Goal: Task Accomplishment & Management: Complete application form

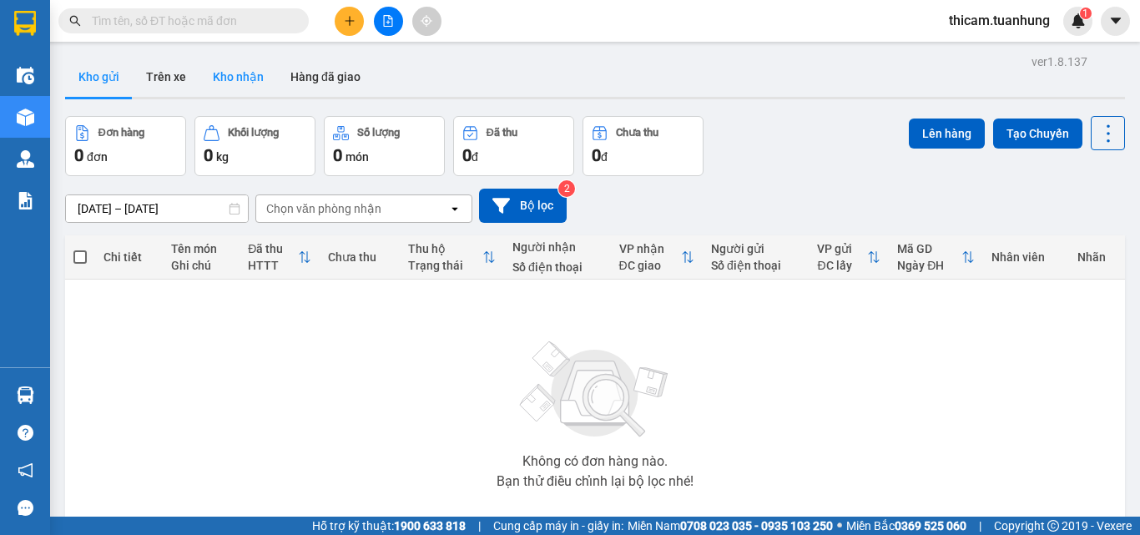
click at [250, 78] on button "Kho nhận" at bounding box center [238, 77] width 78 height 40
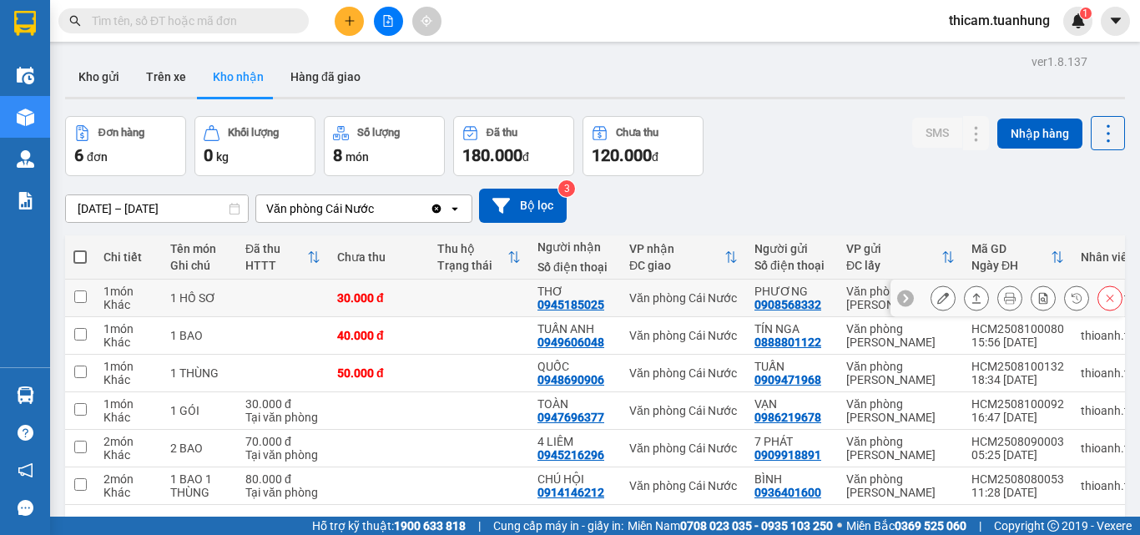
scroll to position [77, 0]
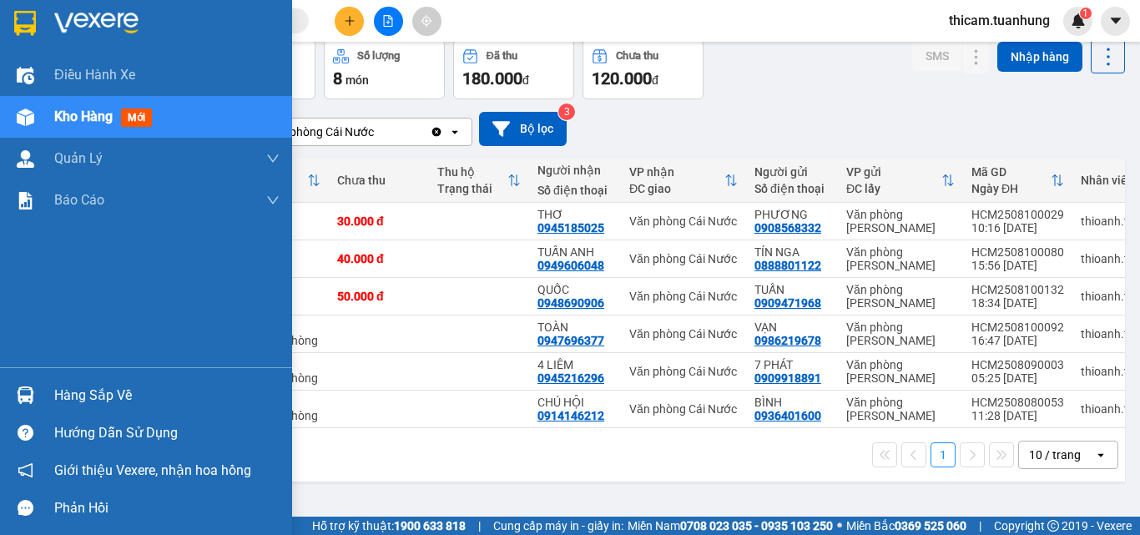
click at [98, 390] on div "Hàng sắp về" at bounding box center [166, 395] width 225 height 25
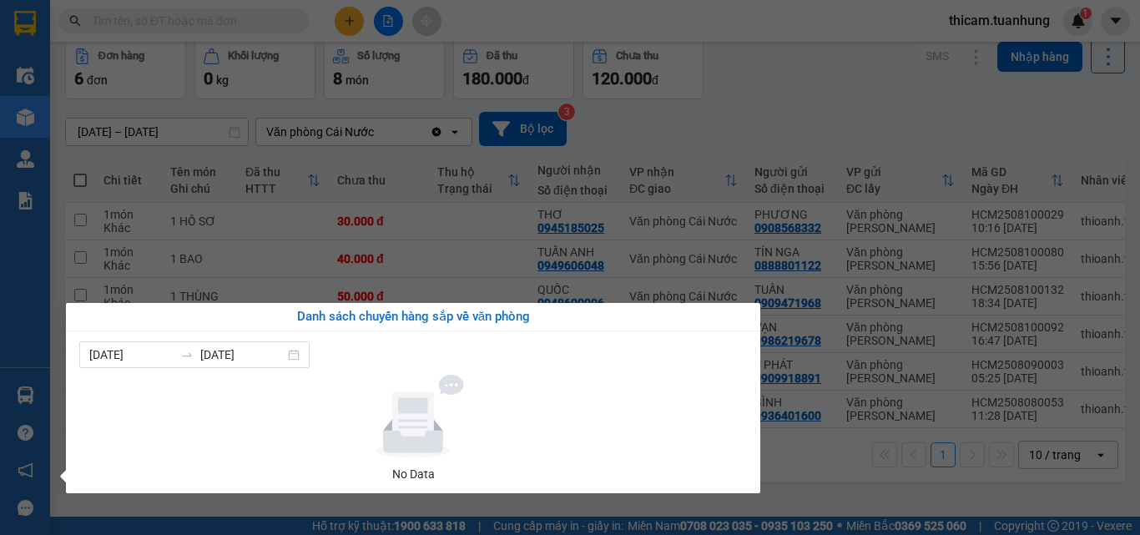
click at [729, 134] on section "Kết quả tìm kiếm ( 0 ) Bộ lọc No Data thicam.tuanhung 1 Điều hành xe Kho hàng m…" at bounding box center [570, 267] width 1140 height 535
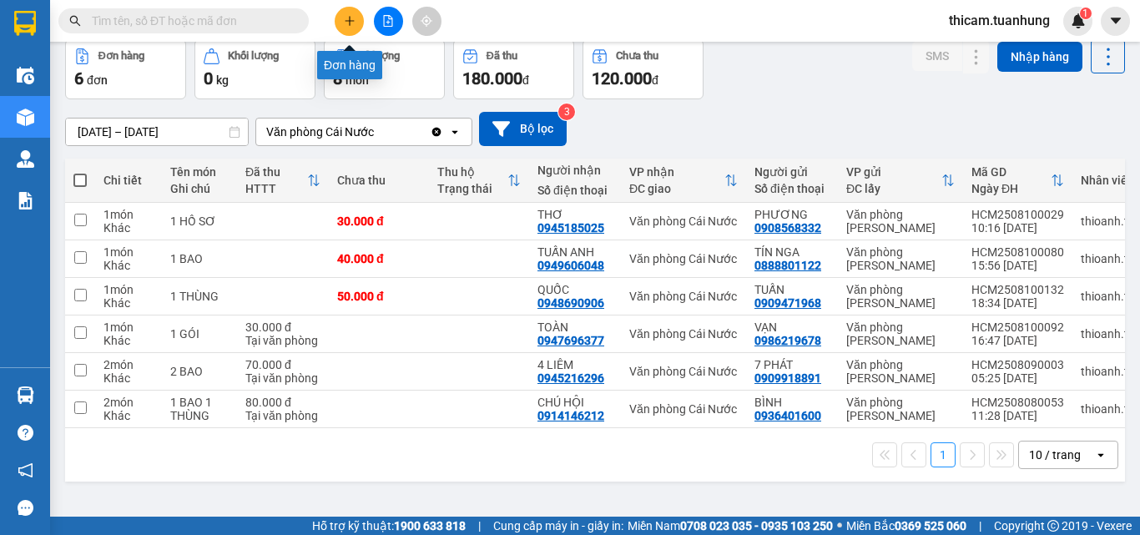
click at [346, 28] on button at bounding box center [349, 21] width 29 height 29
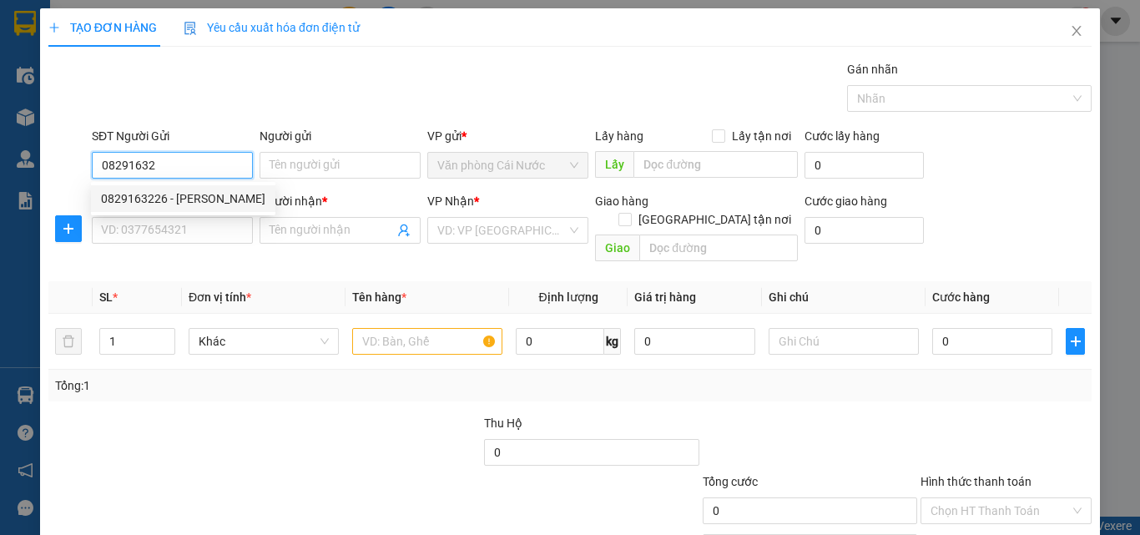
click at [215, 191] on div "0829163226 - ĐẶNG TẤN CƯỜNG" at bounding box center [183, 198] width 164 height 18
type input "0829163226"
type input "[PERSON_NAME]"
type input "0829163226"
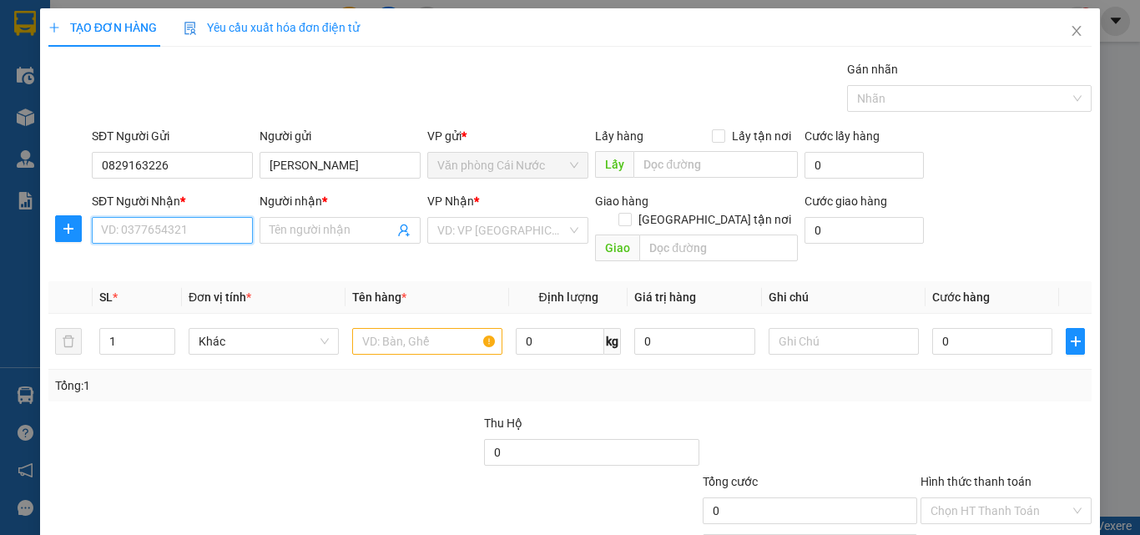
click at [200, 230] on input "SĐT Người Nhận *" at bounding box center [172, 230] width 161 height 27
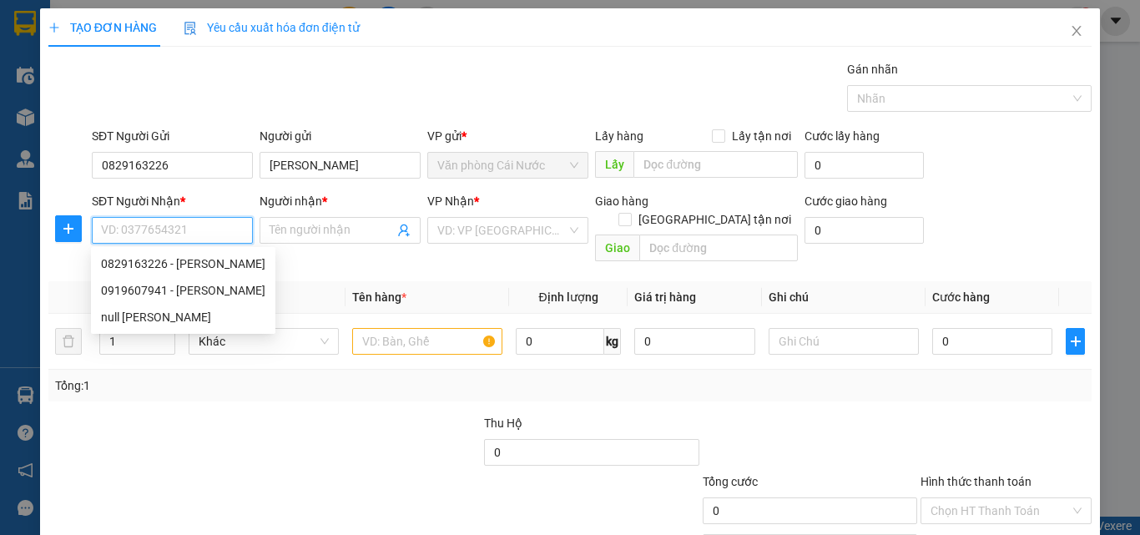
click at [200, 230] on input "SĐT Người Nhận *" at bounding box center [172, 230] width 161 height 27
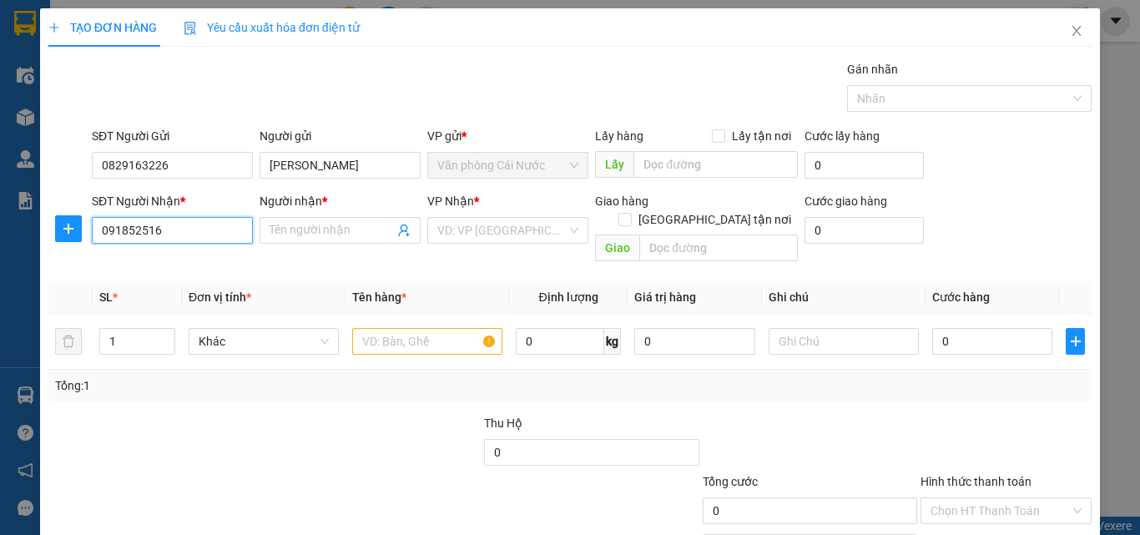
type input "0918525162"
click at [205, 264] on div "0918525162 - YẾN NHƯ" at bounding box center [170, 264] width 139 height 18
type input "YẾN NHƯ"
type input "0918525162"
click at [413, 328] on input "text" at bounding box center [427, 341] width 150 height 27
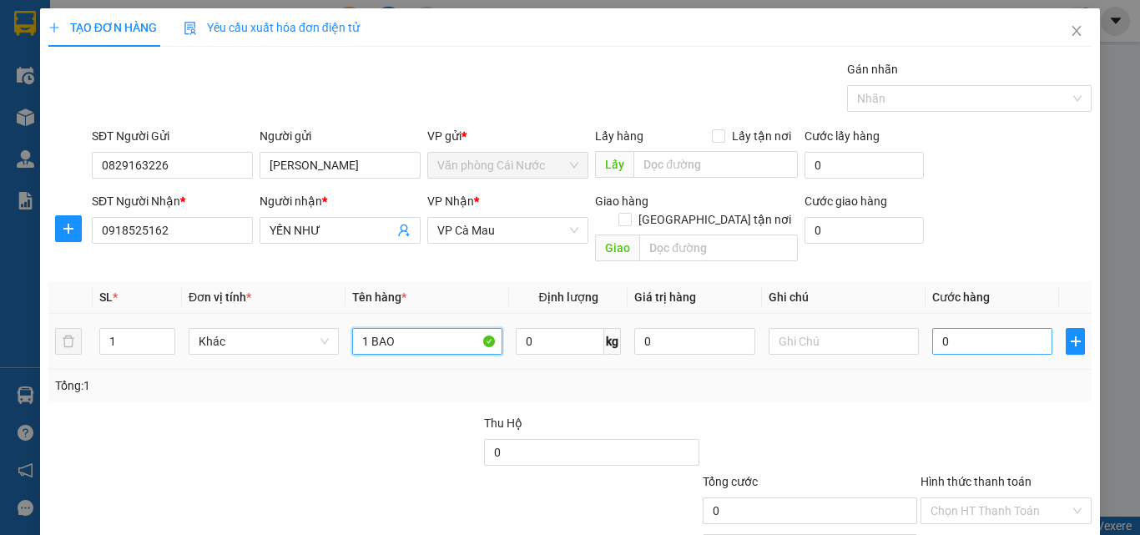
type input "1 BAO"
click at [947, 328] on input "0" at bounding box center [992, 341] width 120 height 27
type input "3"
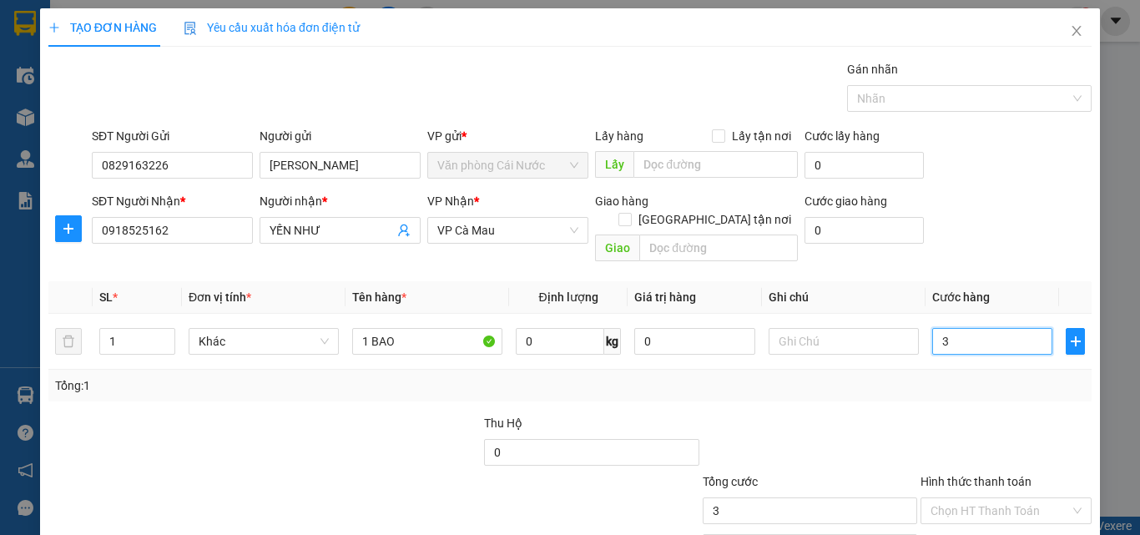
type input "30"
type input "30.000"
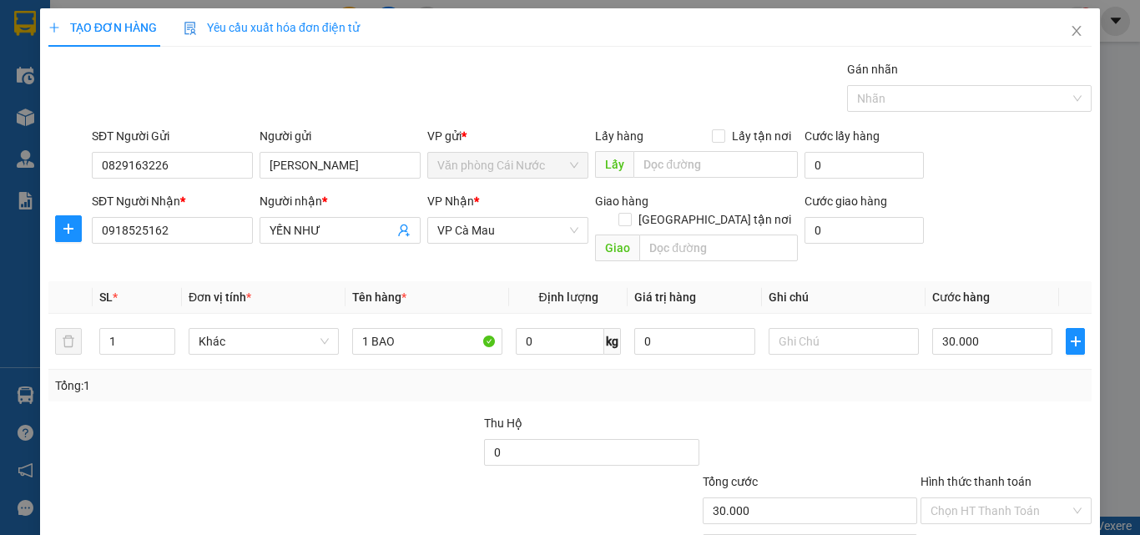
click at [1025, 378] on div "Tổng: 1" at bounding box center [569, 386] width 1043 height 32
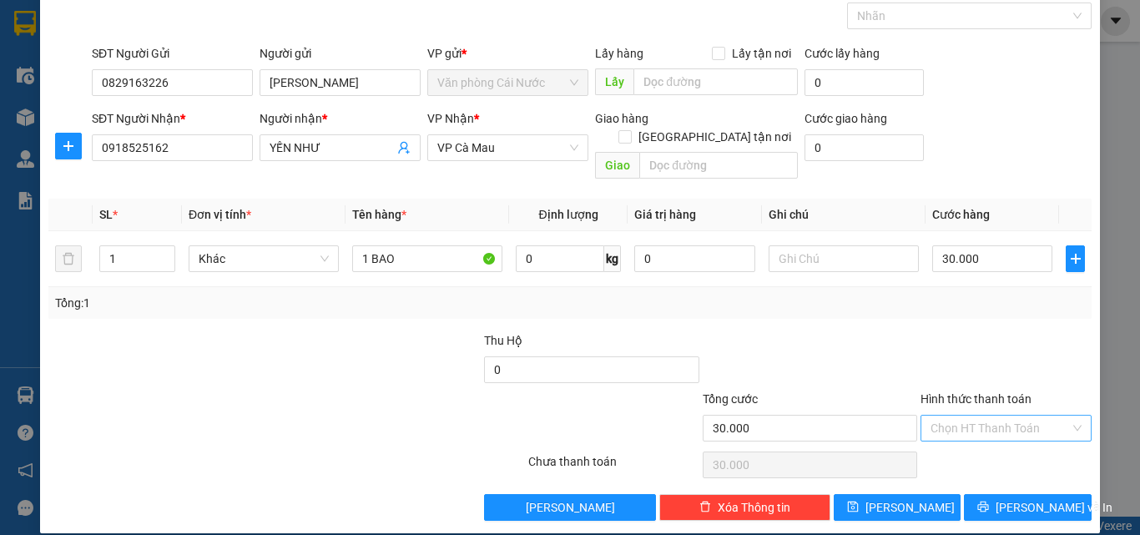
click at [969, 416] on input "Hình thức thanh toán" at bounding box center [1000, 428] width 139 height 25
click at [941, 442] on div "Tại văn phòng" at bounding box center [995, 443] width 149 height 18
type input "0"
click at [1019, 498] on span "Lưu và In" at bounding box center [1054, 507] width 117 height 18
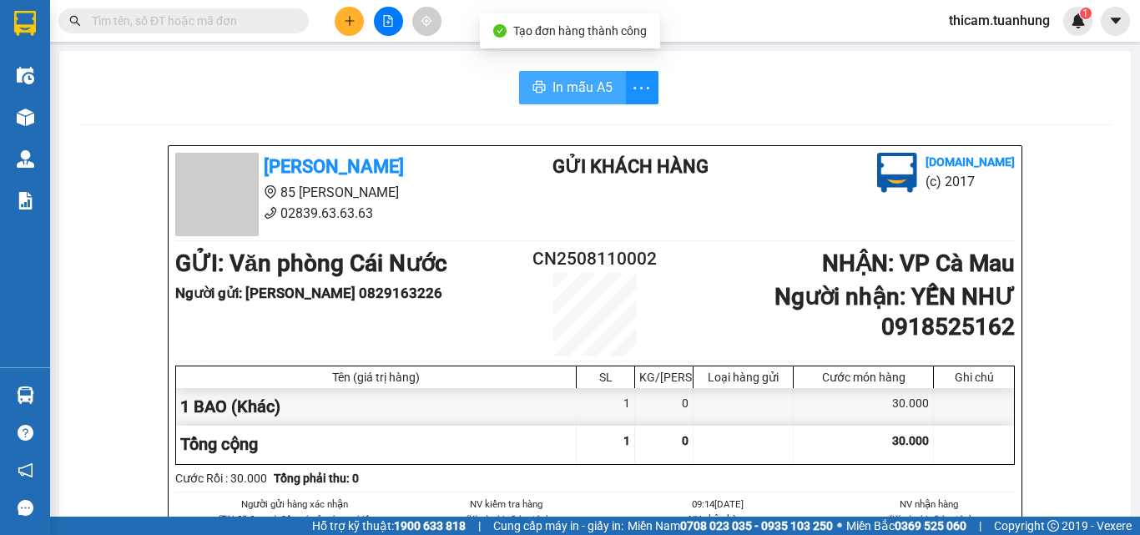
click at [584, 85] on span "In mẫu A5" at bounding box center [583, 87] width 60 height 21
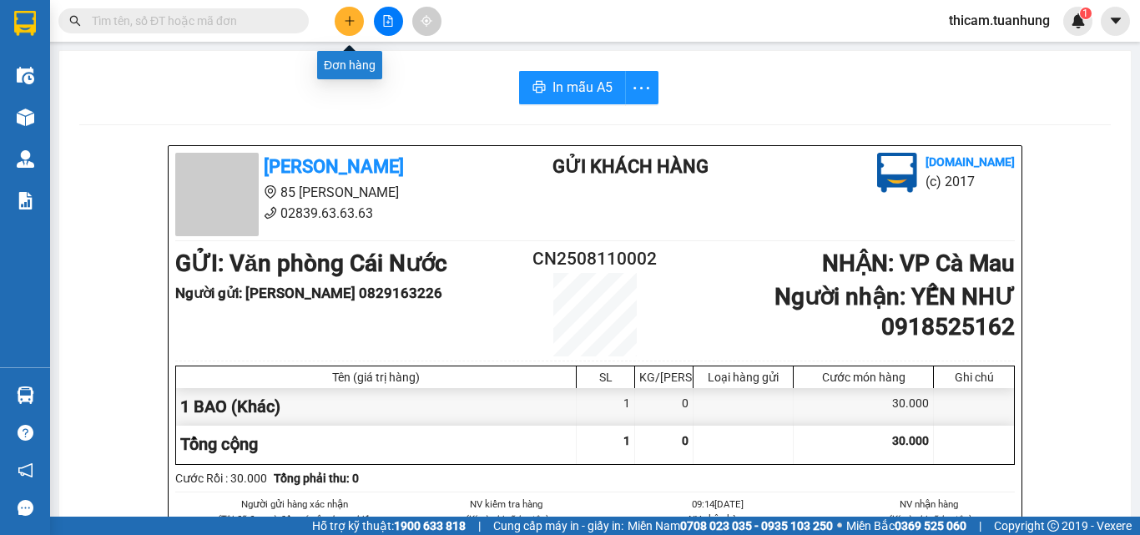
click at [342, 21] on button at bounding box center [349, 21] width 29 height 29
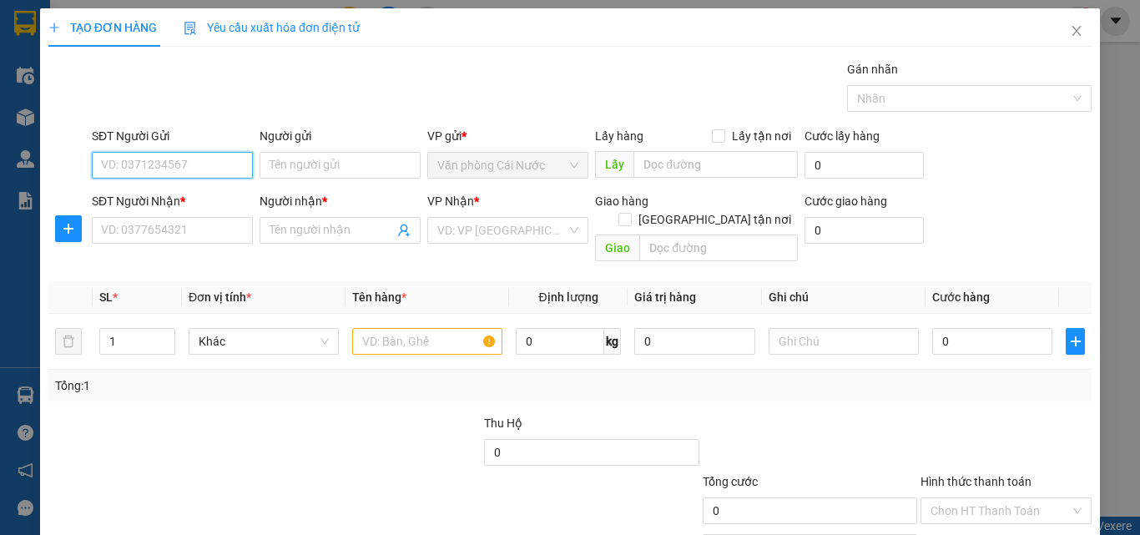
click at [184, 155] on input "SĐT Người Gửi" at bounding box center [172, 165] width 161 height 27
click at [185, 166] on input "SĐT Người Gửi" at bounding box center [172, 165] width 161 height 27
type input "0859389399"
click at [185, 203] on div "0859389399 - XUYẾN" at bounding box center [170, 198] width 139 height 18
type input "XUYẾN"
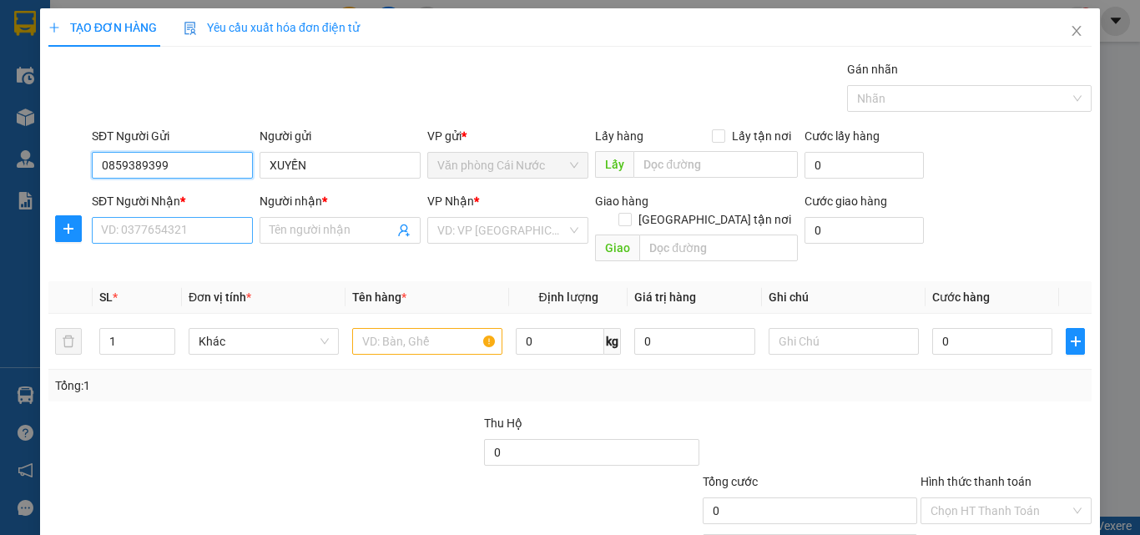
type input "0859389399"
click at [181, 229] on input "SĐT Người Nhận *" at bounding box center [172, 230] width 161 height 27
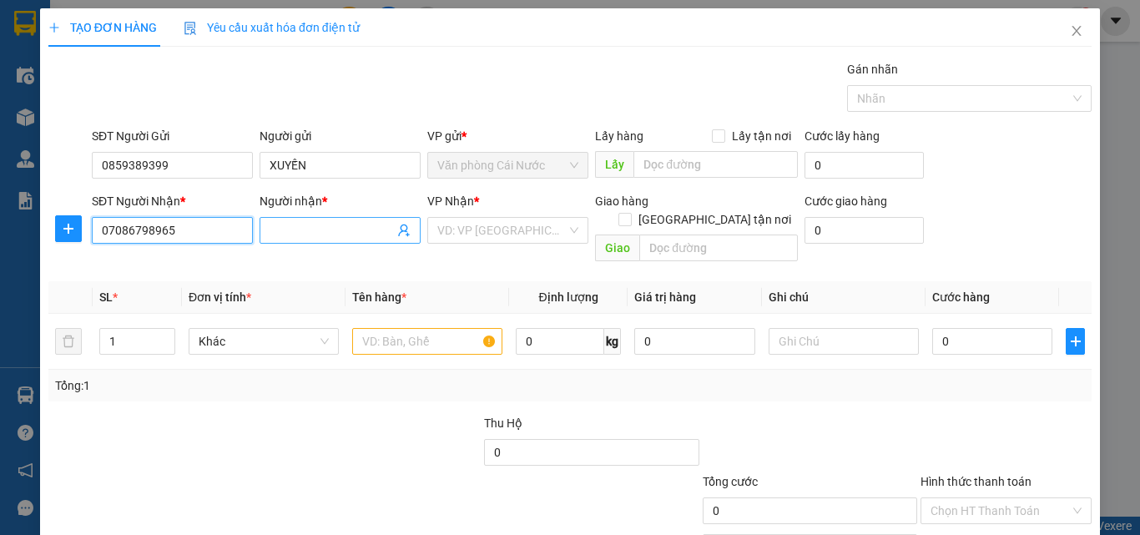
type input "07086798965"
click at [278, 231] on input "Người nhận *" at bounding box center [332, 230] width 124 height 18
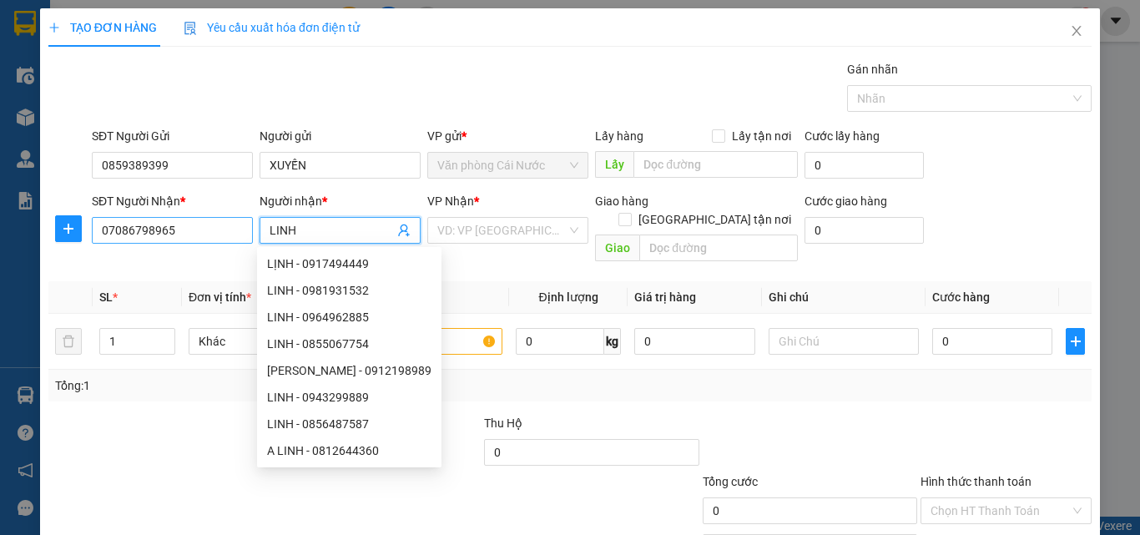
type input "LINH"
click at [146, 227] on input "07086798965" at bounding box center [172, 230] width 161 height 27
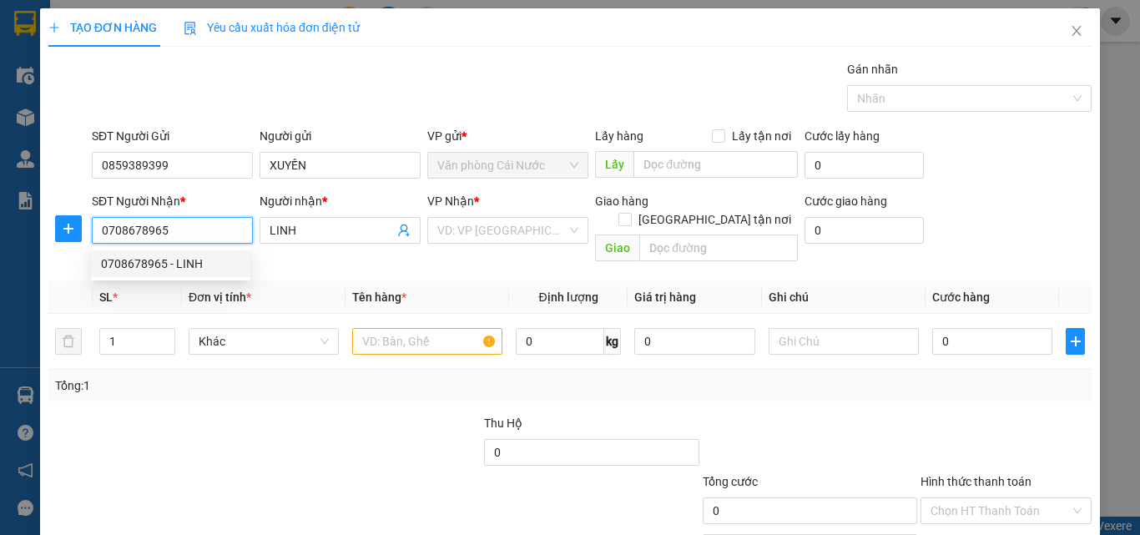
click at [190, 263] on div "0708678965 - LINH" at bounding box center [170, 264] width 139 height 18
type input "0708678965"
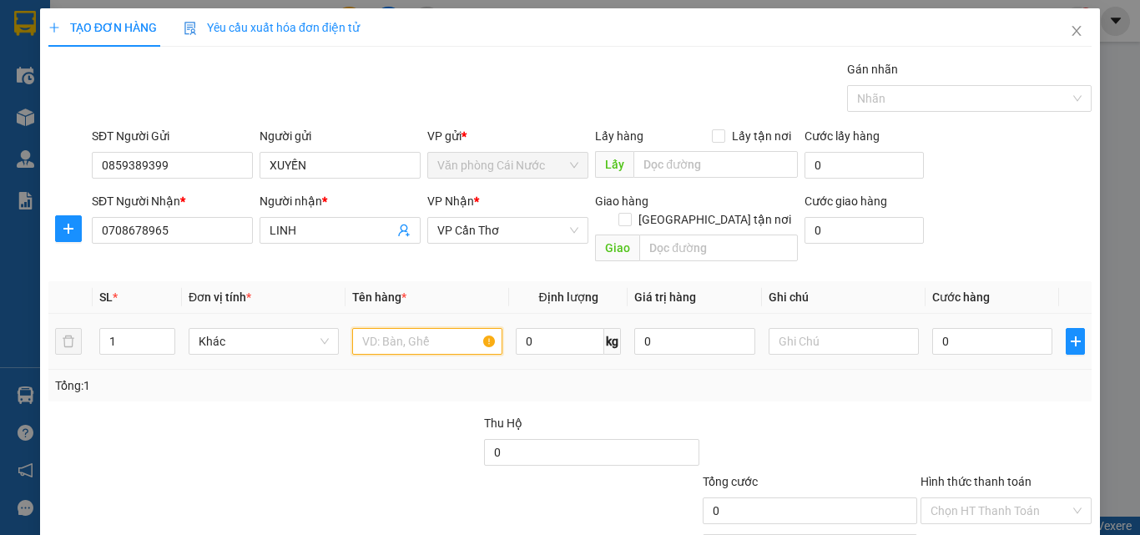
click at [388, 328] on input "text" at bounding box center [427, 341] width 150 height 27
type input "1 THÙNG"
click at [939, 328] on input "0" at bounding box center [992, 341] width 120 height 27
type input "5"
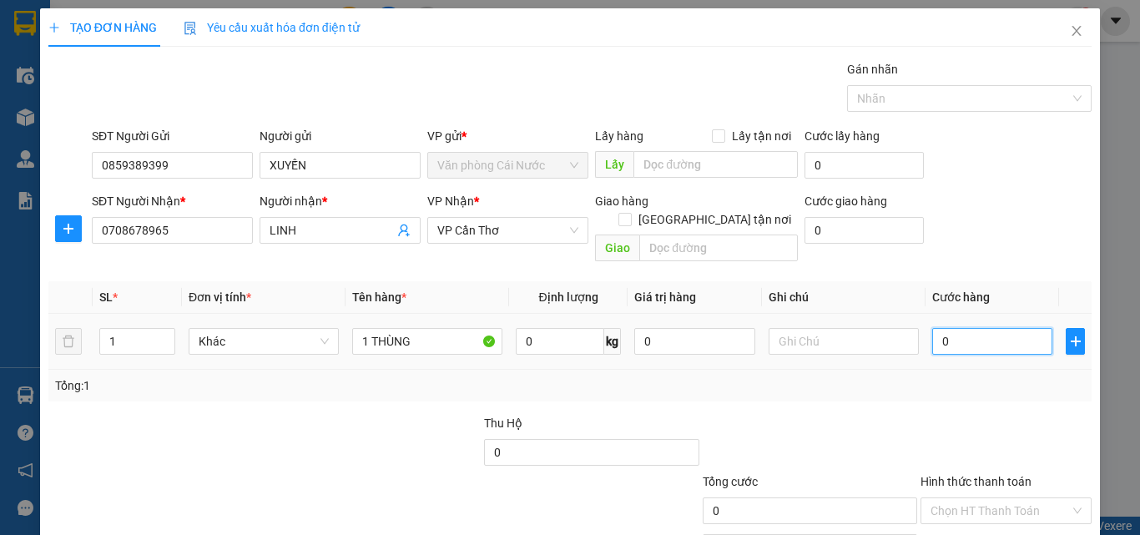
type input "5"
type input "50"
type input "50.000"
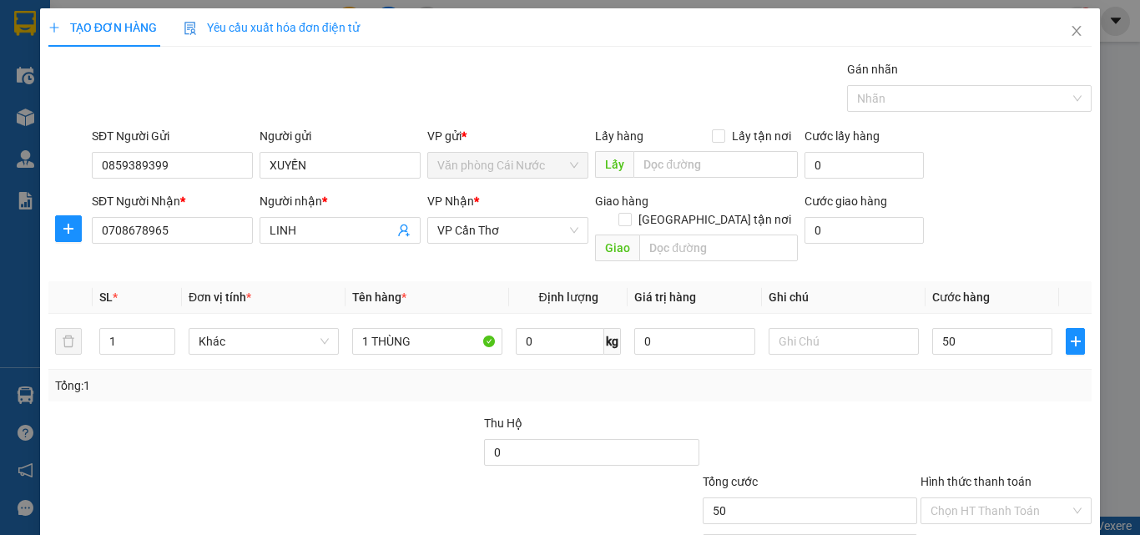
type input "50.000"
click at [913, 370] on div "Tổng: 1" at bounding box center [569, 386] width 1043 height 32
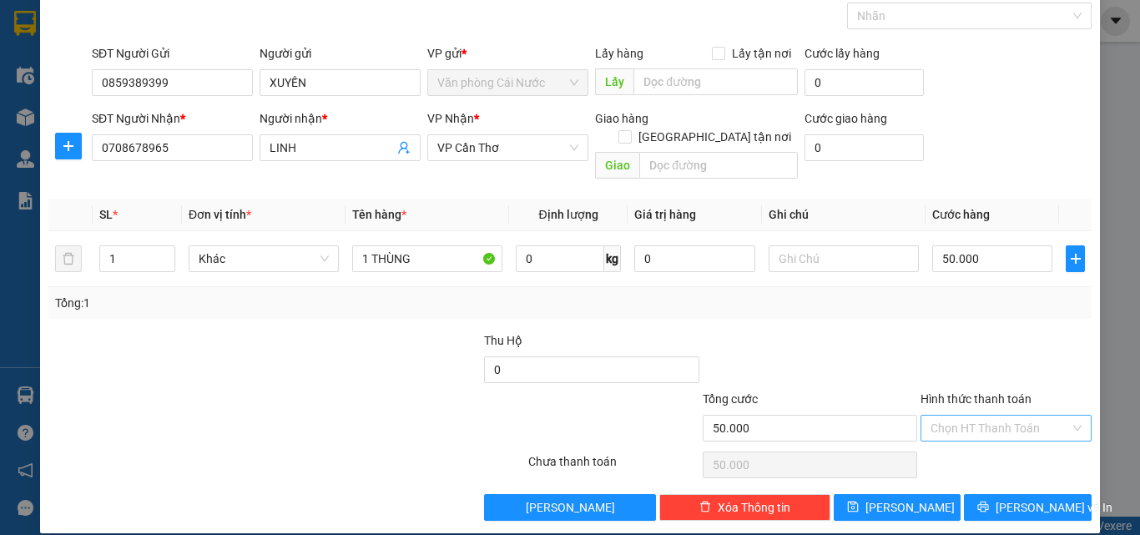
click at [977, 416] on input "Hình thức thanh toán" at bounding box center [1000, 428] width 139 height 25
click at [976, 434] on div "Tại văn phòng" at bounding box center [995, 443] width 149 height 18
type input "0"
click at [1027, 498] on span "Lưu và In" at bounding box center [1054, 507] width 117 height 18
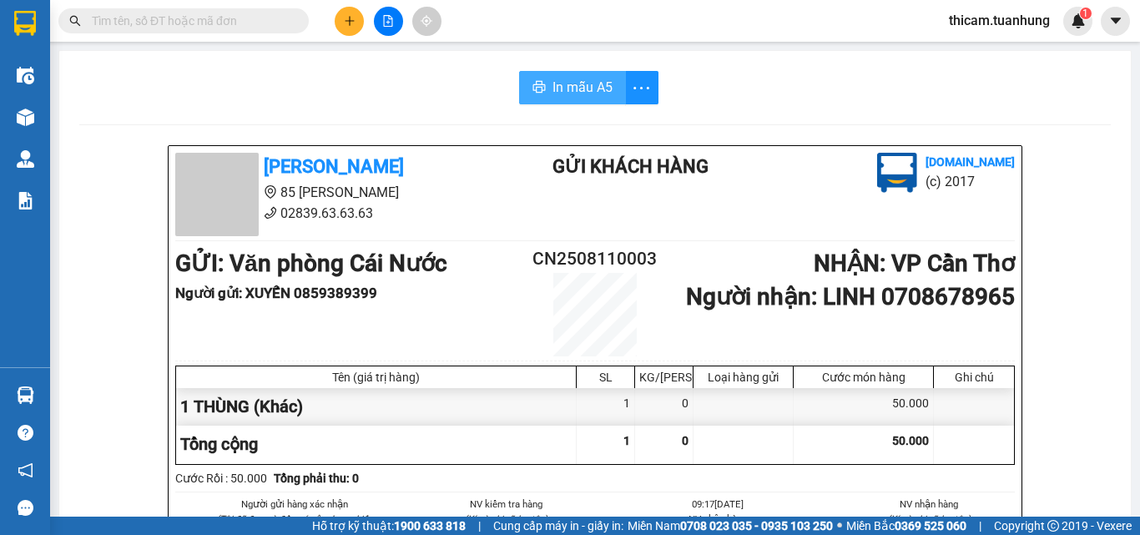
click at [560, 94] on span "In mẫu A5" at bounding box center [583, 87] width 60 height 21
click at [353, 20] on icon "plus" at bounding box center [350, 21] width 12 height 12
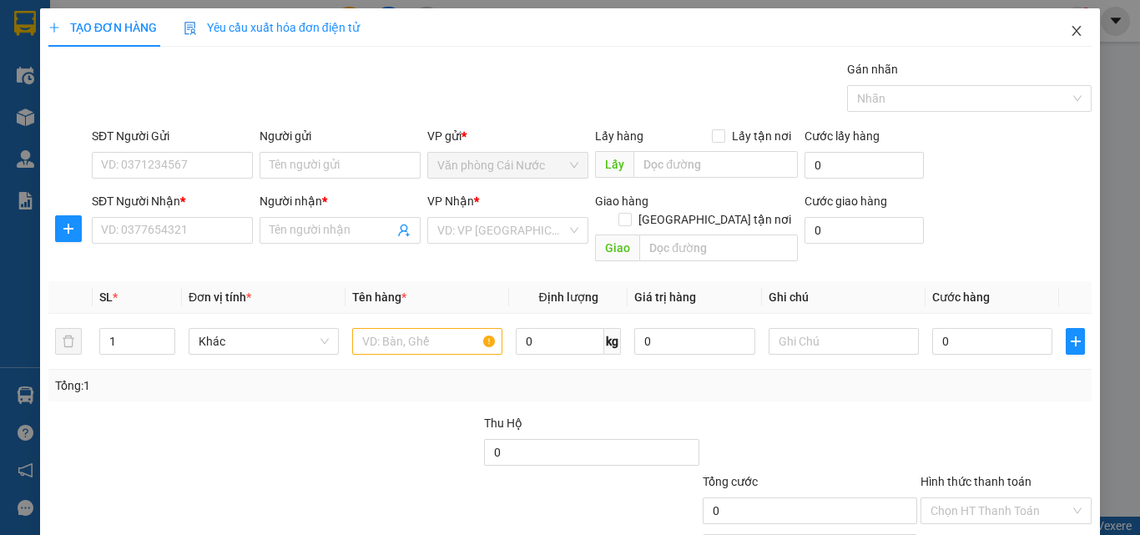
click at [1071, 33] on icon "close" at bounding box center [1076, 30] width 13 height 13
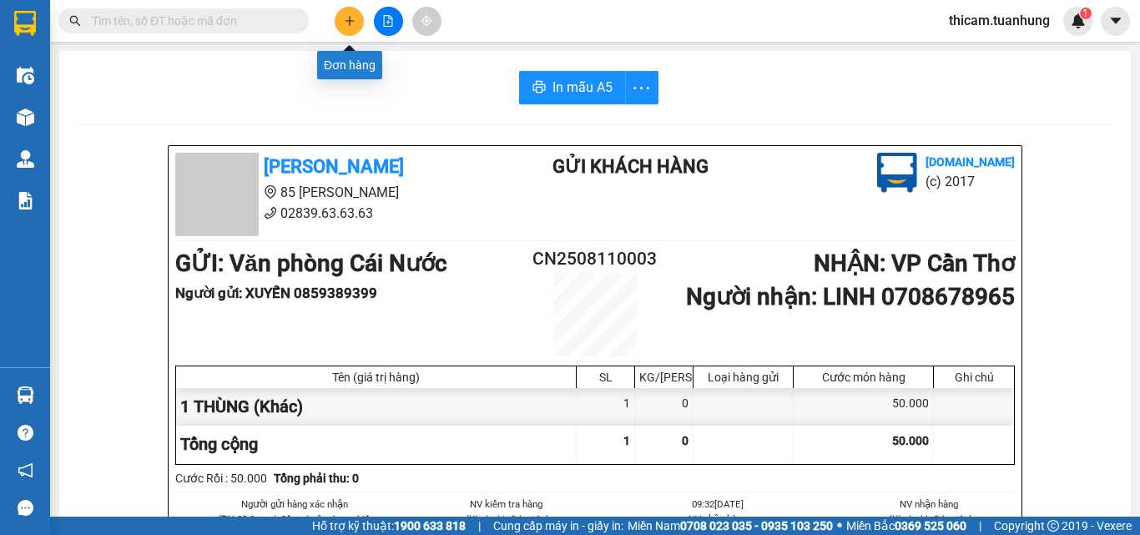
click at [346, 23] on icon "plus" at bounding box center [350, 21] width 12 height 12
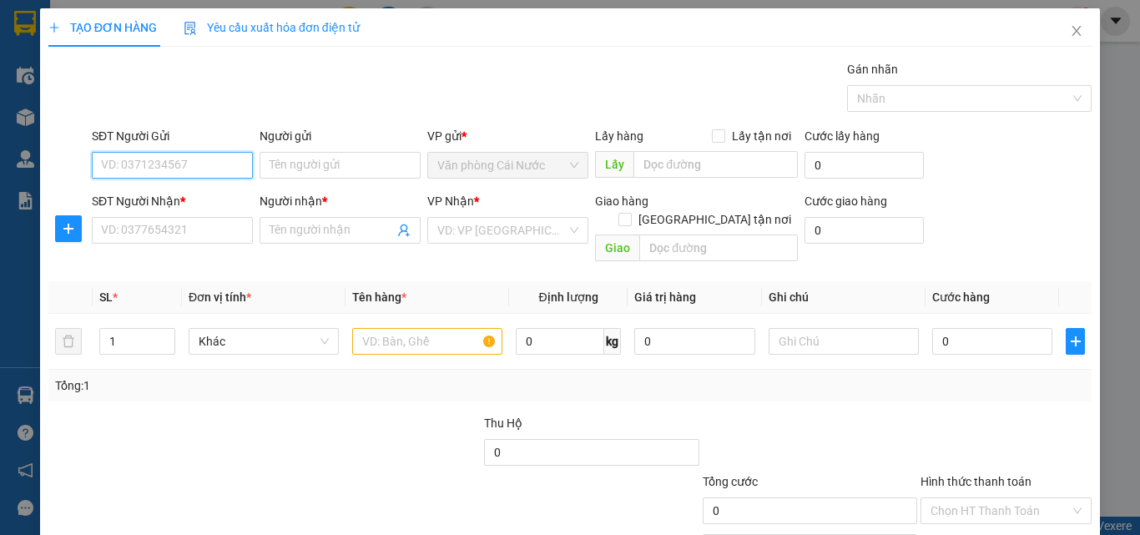
click at [193, 167] on input "SĐT Người Gửi" at bounding box center [172, 165] width 161 height 27
type input "0942769709"
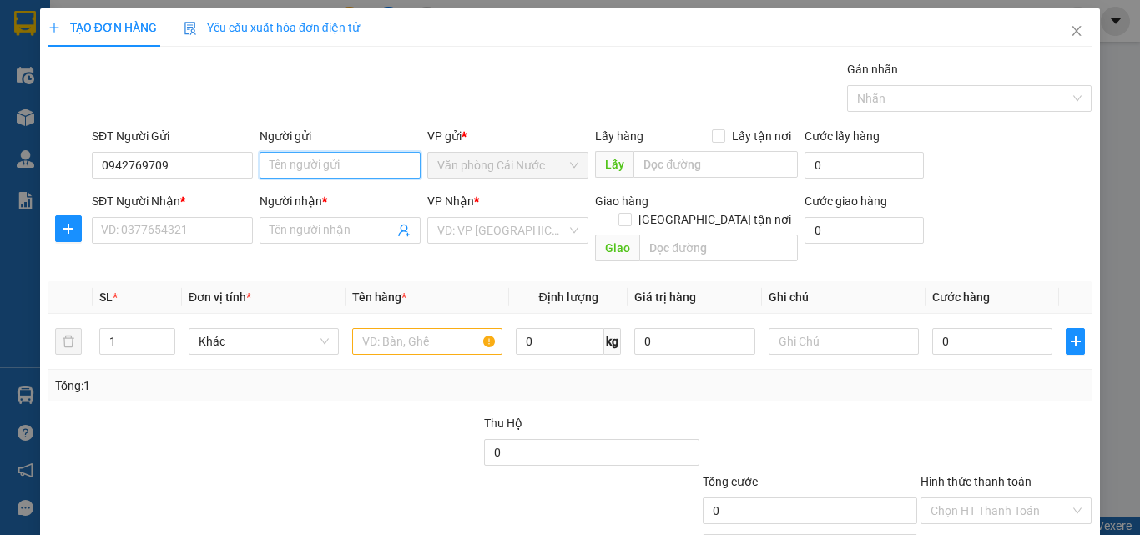
click at [306, 163] on input "Người gửi" at bounding box center [340, 165] width 161 height 27
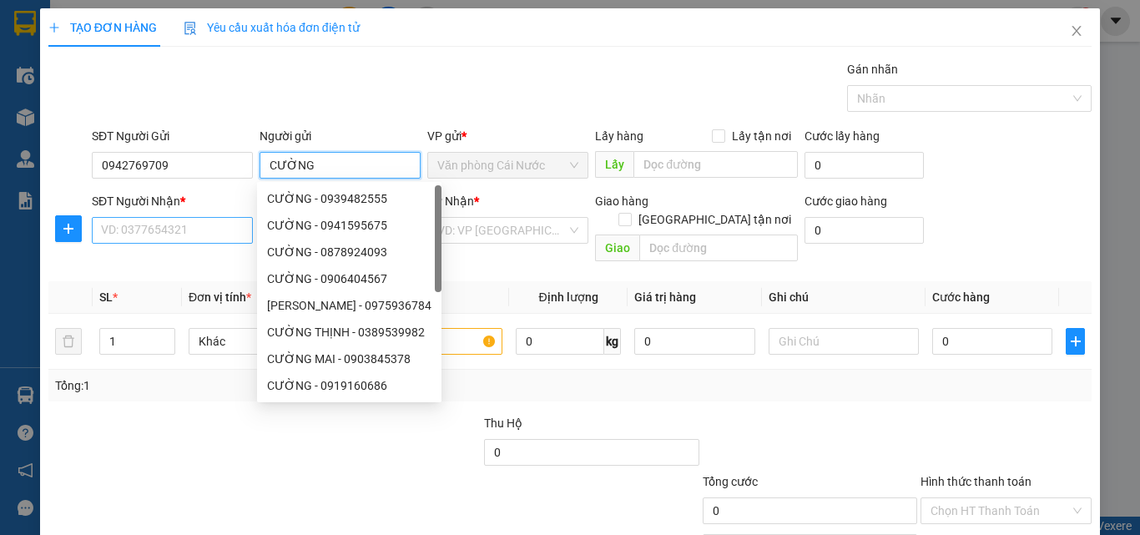
type input "CƯỜNG"
click at [122, 224] on input "SĐT Người Nhận *" at bounding box center [172, 230] width 161 height 27
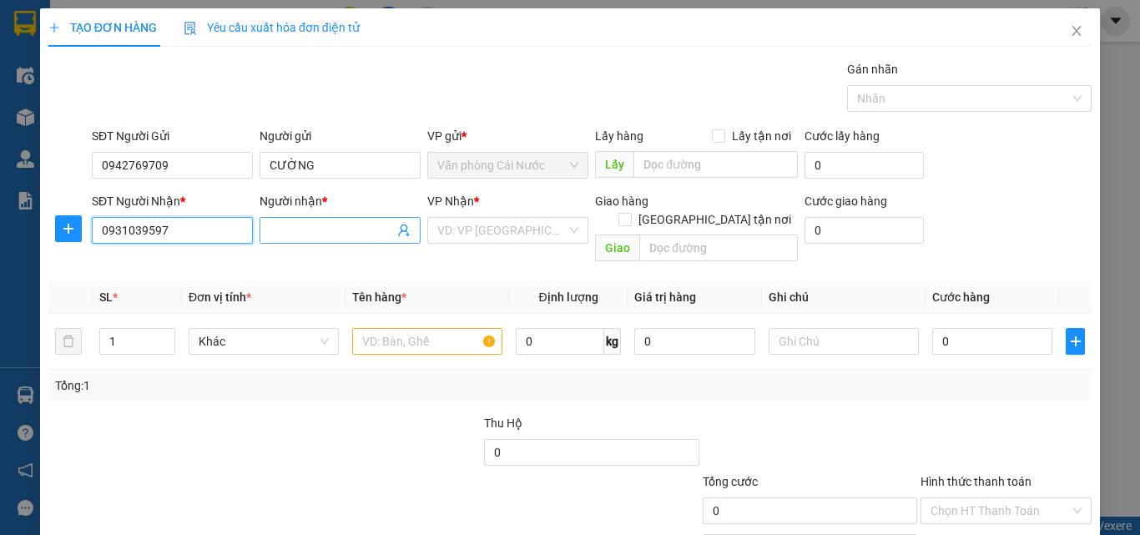
type input "0931039597"
click at [321, 230] on input "Người nhận *" at bounding box center [332, 230] width 124 height 18
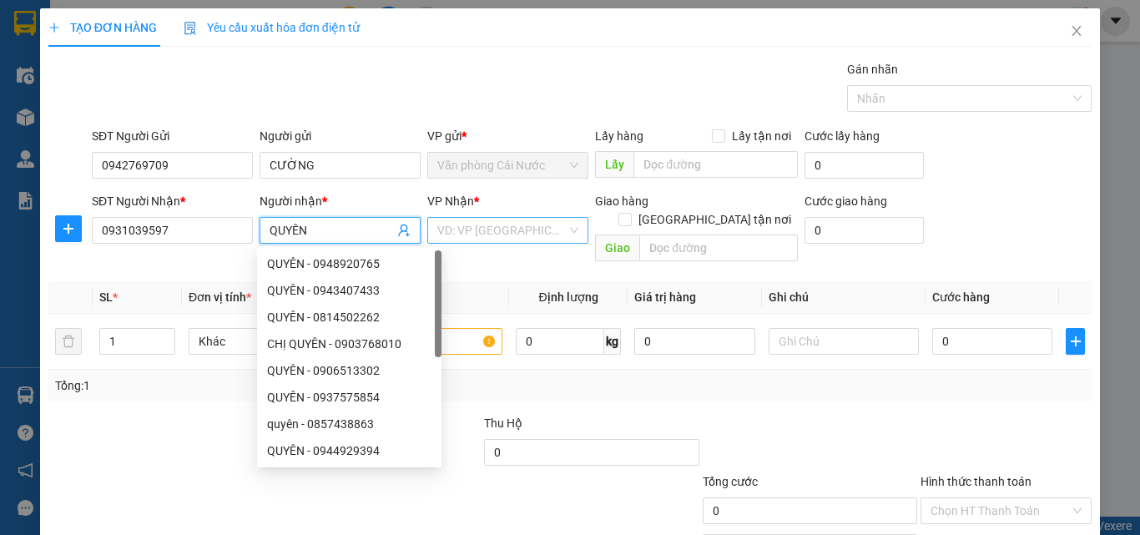
type input "QUYÊN"
click at [522, 237] on input "search" at bounding box center [501, 230] width 129 height 25
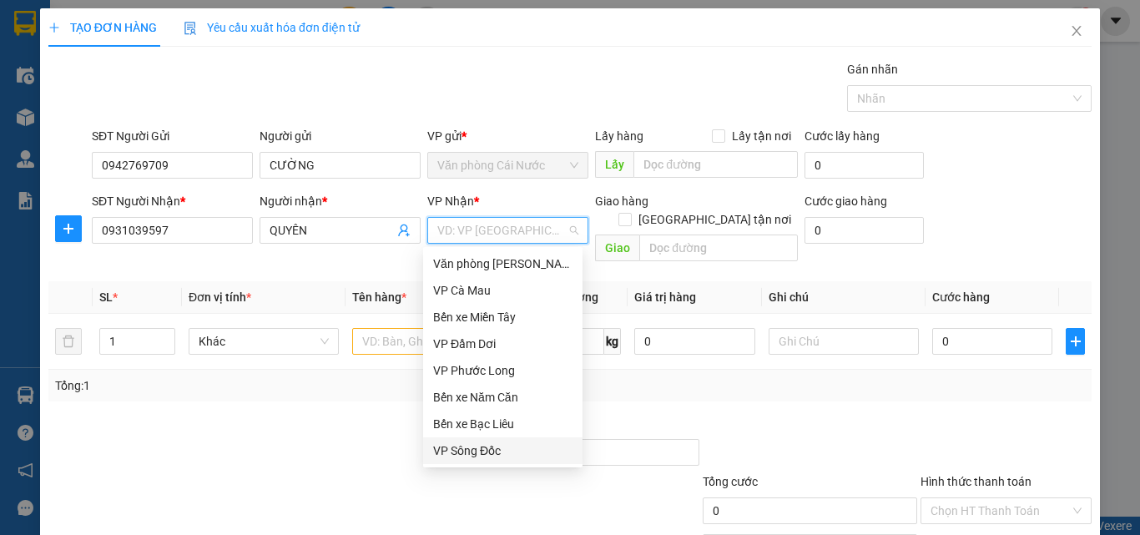
scroll to position [107, 0]
click at [472, 374] on div "VP Cần Thơ" at bounding box center [502, 370] width 139 height 18
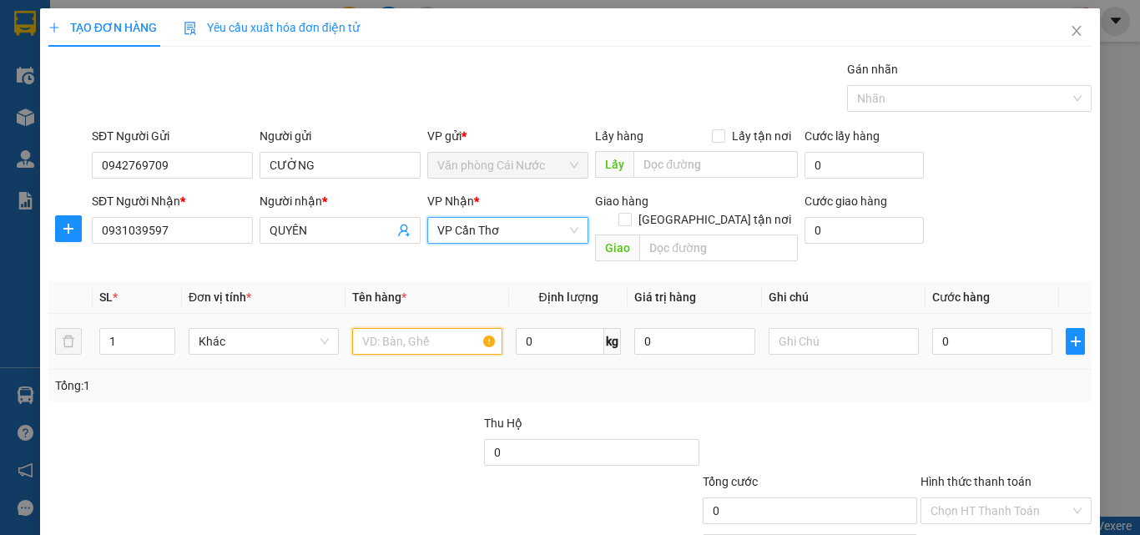
click at [392, 328] on input "text" at bounding box center [427, 341] width 150 height 27
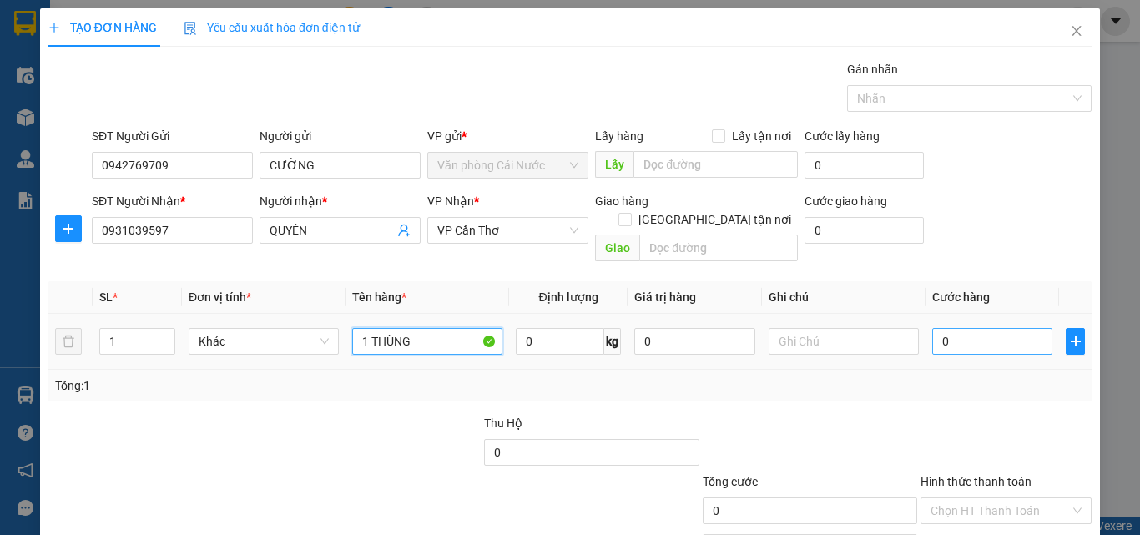
type input "1 THÙNG"
click at [982, 329] on input "0" at bounding box center [992, 341] width 120 height 27
type input "5"
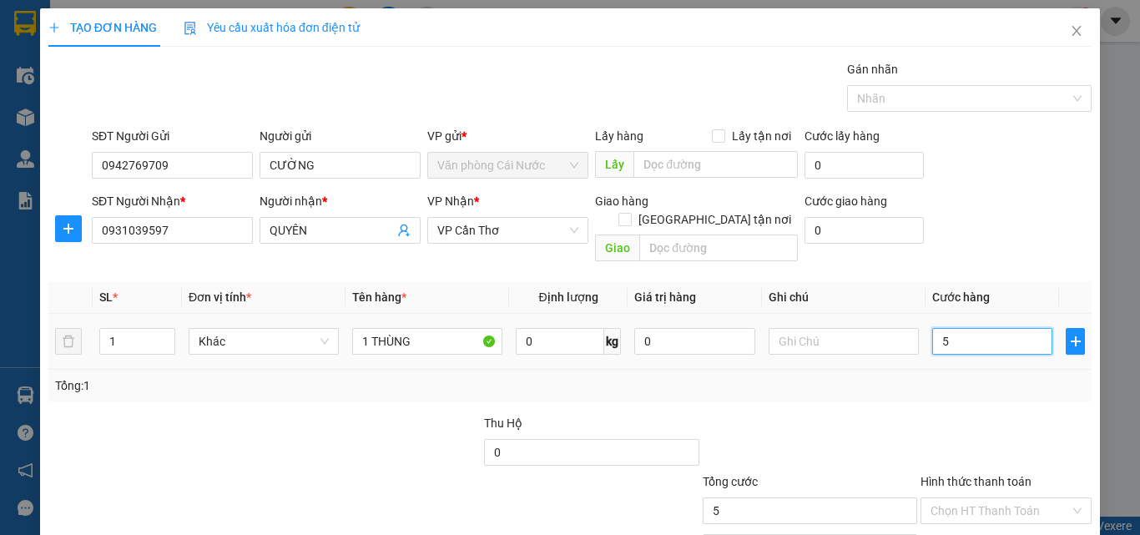
type input "50"
type input "50.000"
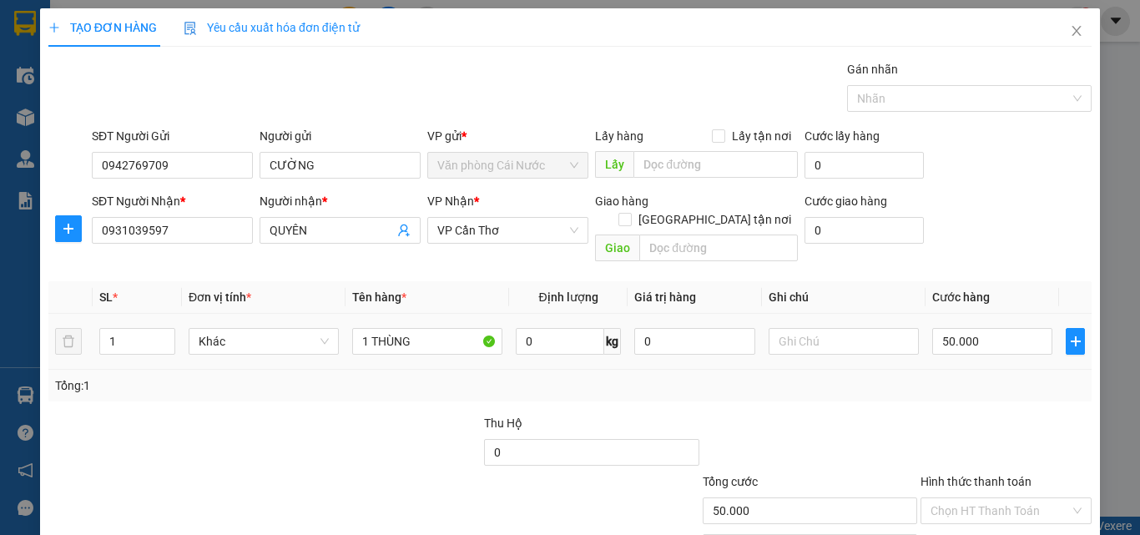
click at [962, 351] on td "50.000" at bounding box center [993, 342] width 134 height 56
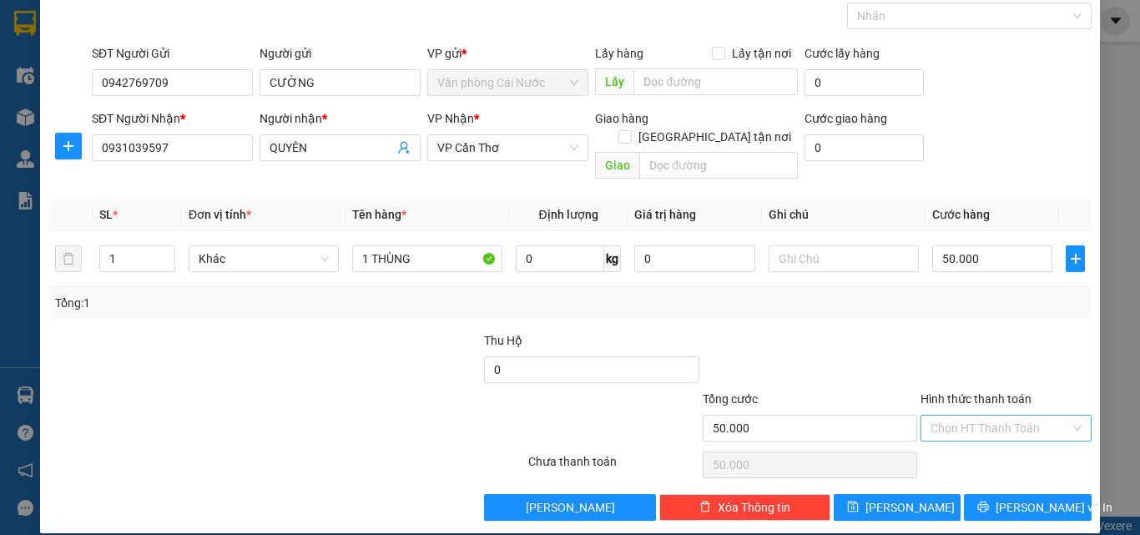
click at [967, 416] on input "Hình thức thanh toán" at bounding box center [1000, 428] width 139 height 25
click at [962, 439] on div "Tại văn phòng" at bounding box center [995, 443] width 149 height 18
type input "0"
click at [1018, 498] on span "Lưu và In" at bounding box center [1054, 507] width 117 height 18
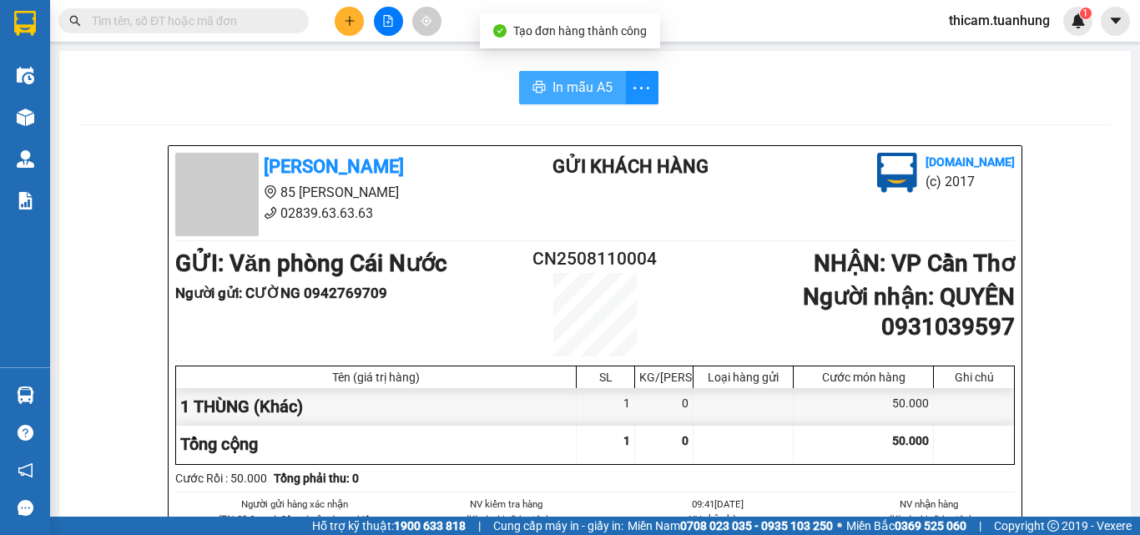
click at [553, 96] on span "In mẫu A5" at bounding box center [583, 87] width 60 height 21
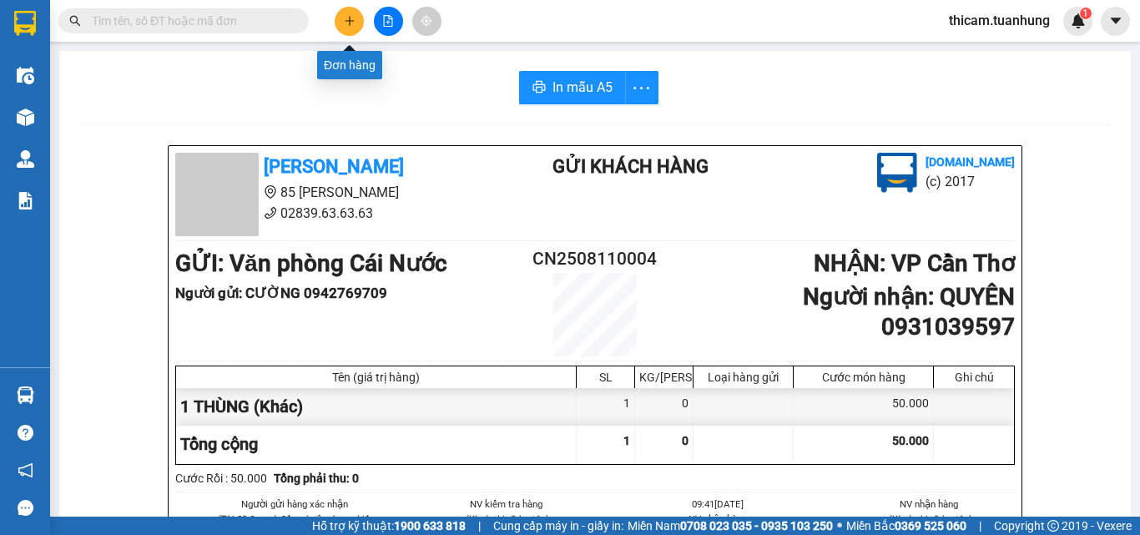
click at [354, 22] on icon "plus" at bounding box center [350, 21] width 12 height 12
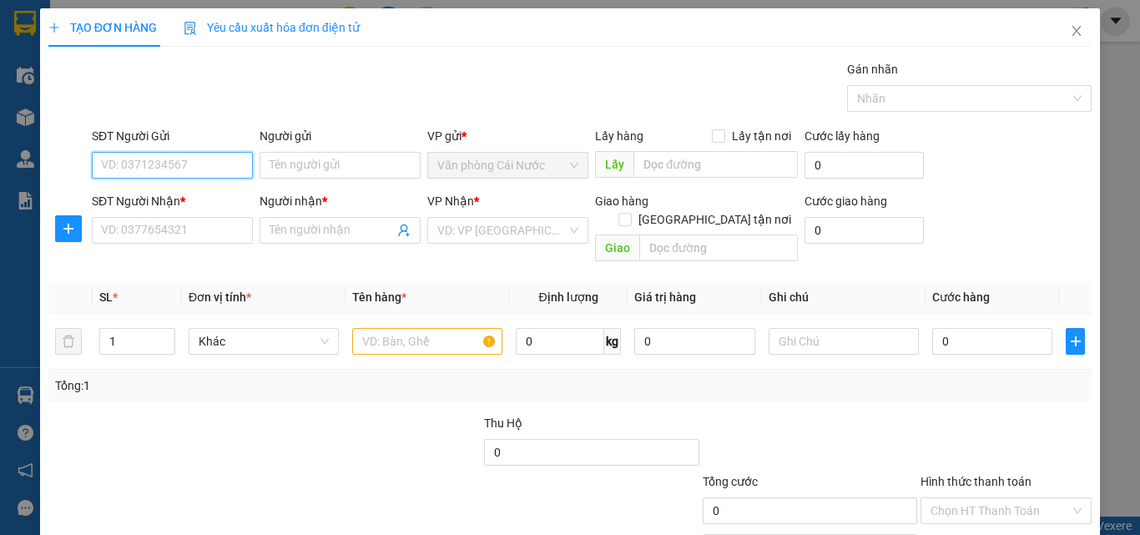
click at [184, 164] on input "SĐT Người Gửi" at bounding box center [172, 165] width 161 height 27
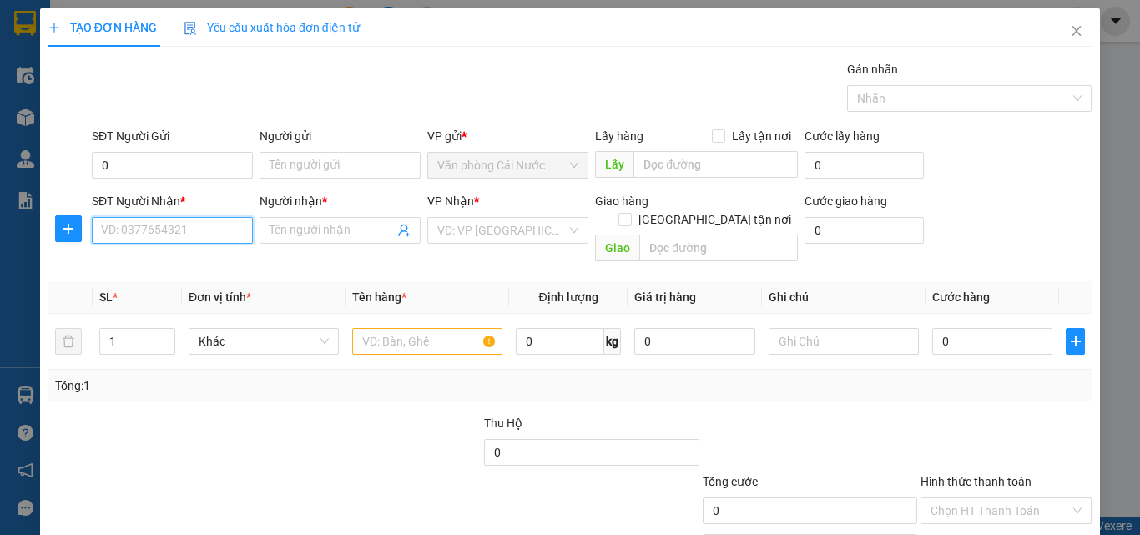
click at [159, 236] on input "SĐT Người Nhận *" at bounding box center [172, 230] width 161 height 27
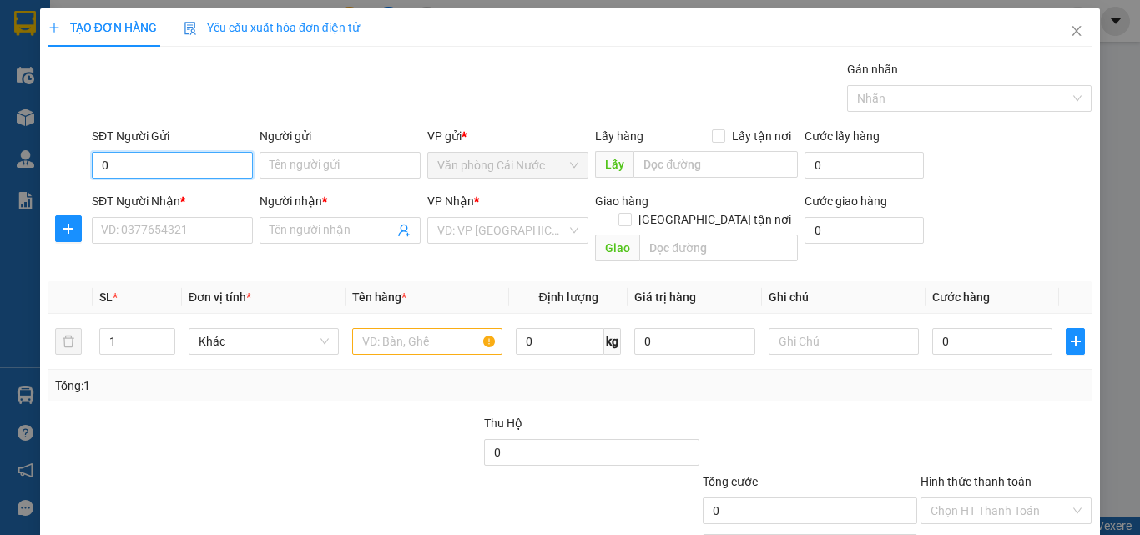
click at [169, 161] on input "0" at bounding box center [172, 165] width 161 height 27
type input "0947378490"
click at [169, 199] on div "0947378490 - TƯƠI" at bounding box center [170, 198] width 139 height 18
type input "TƯƠI"
type input "0947378490"
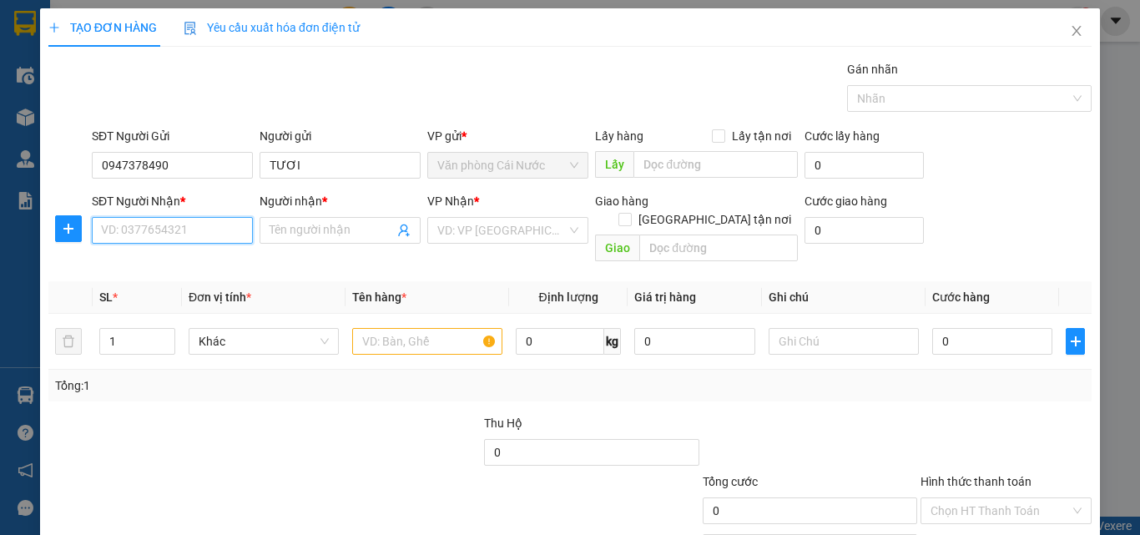
click at [162, 233] on input "SĐT Người Nhận *" at bounding box center [172, 230] width 161 height 27
type input "0932000117"
click at [171, 260] on div "0932000117 - NGHĨA" at bounding box center [170, 264] width 139 height 18
type input "NGHĨA"
type input "0932000117"
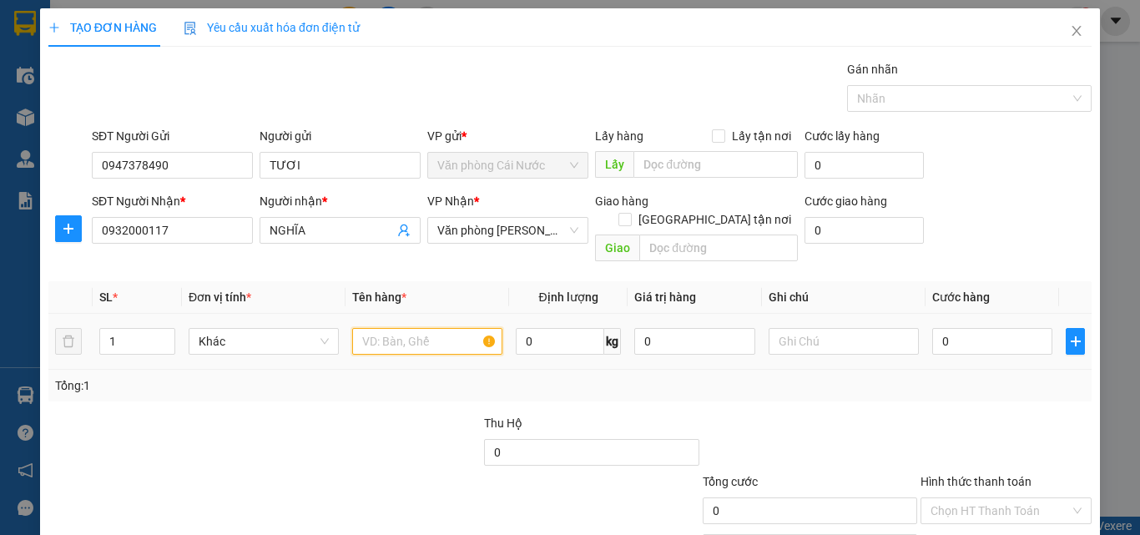
click at [431, 328] on input "text" at bounding box center [427, 341] width 150 height 27
type input "1 THÙNG"
click at [942, 328] on input "0" at bounding box center [992, 341] width 120 height 27
type input "6"
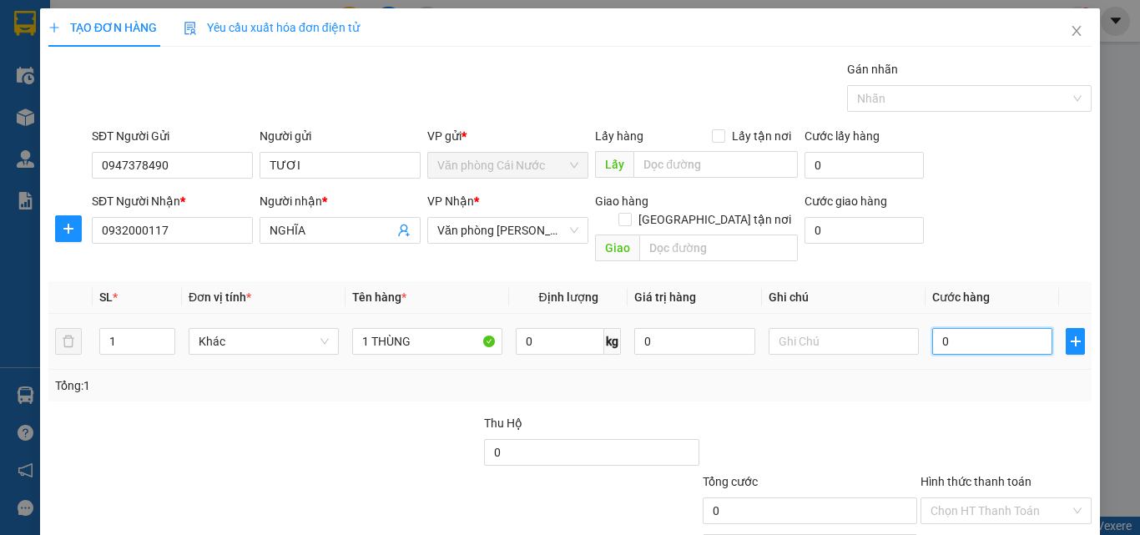
type input "6"
type input "60"
type input "60.000"
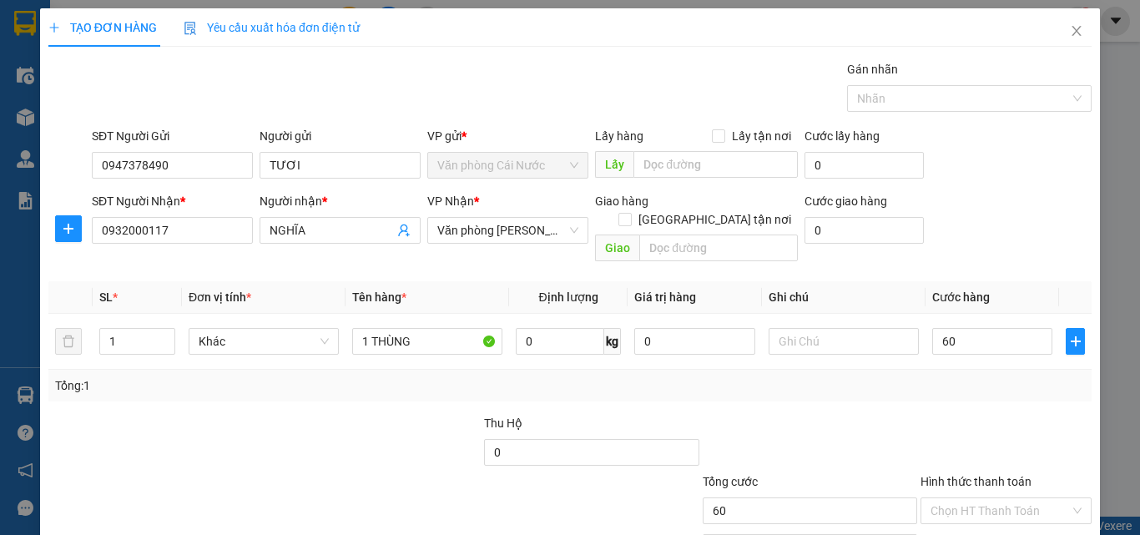
type input "60.000"
click at [927, 385] on div "Transit Pickup Surcharge Ids Transit Deliver Surcharge Ids Transit Deliver Surc…" at bounding box center [569, 331] width 1043 height 543
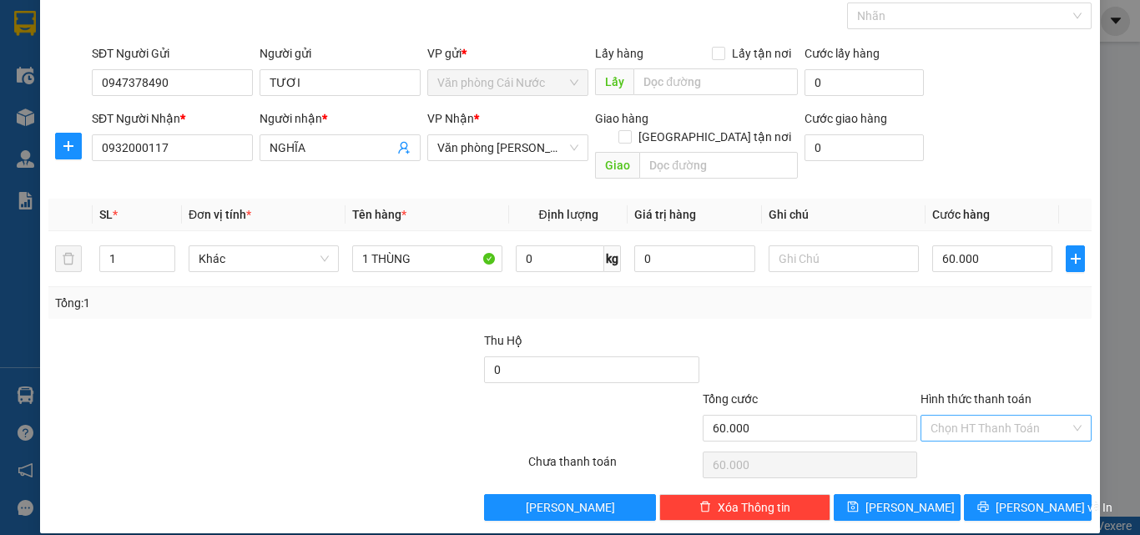
click at [976, 416] on input "Hình thức thanh toán" at bounding box center [1000, 428] width 139 height 25
click at [980, 441] on div "Tại văn phòng" at bounding box center [995, 443] width 149 height 18
type input "0"
click at [989, 501] on icon "printer" at bounding box center [983, 507] width 12 height 12
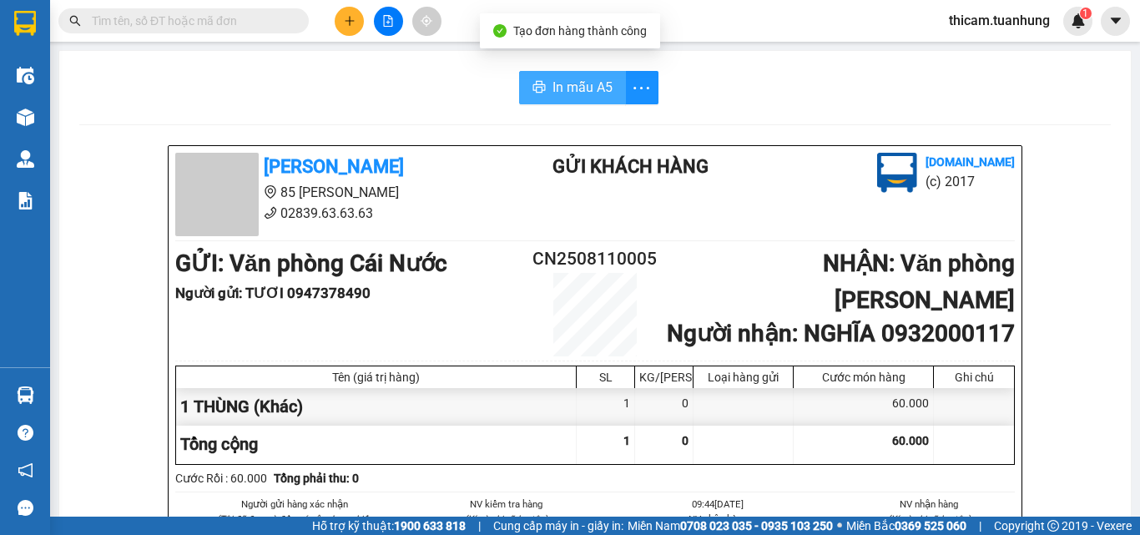
click at [553, 83] on span "In mẫu A5" at bounding box center [583, 87] width 60 height 21
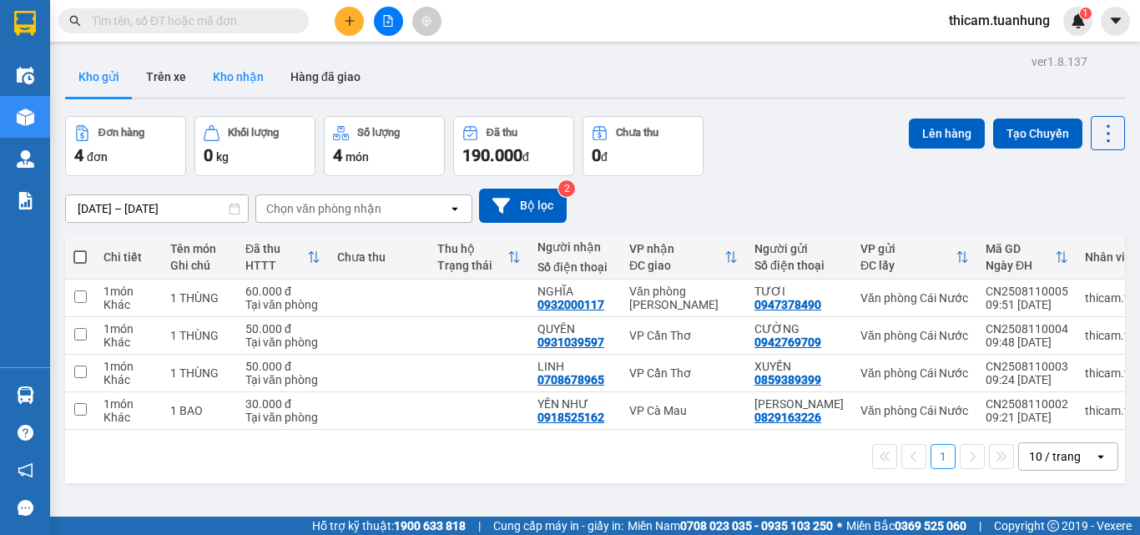
click at [241, 66] on button "Kho nhận" at bounding box center [238, 77] width 78 height 40
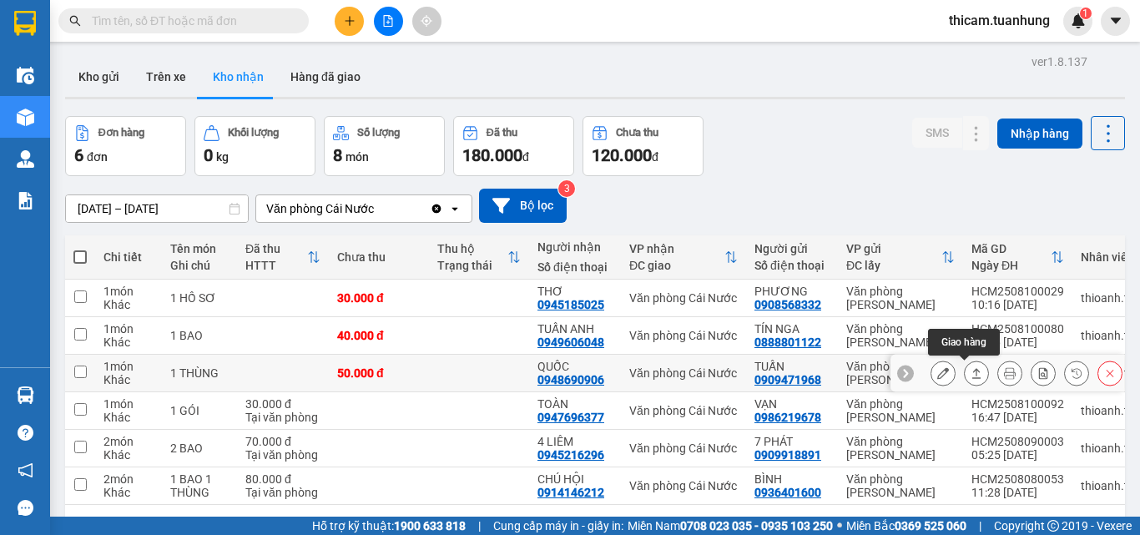
click at [965, 374] on button at bounding box center [976, 373] width 23 height 29
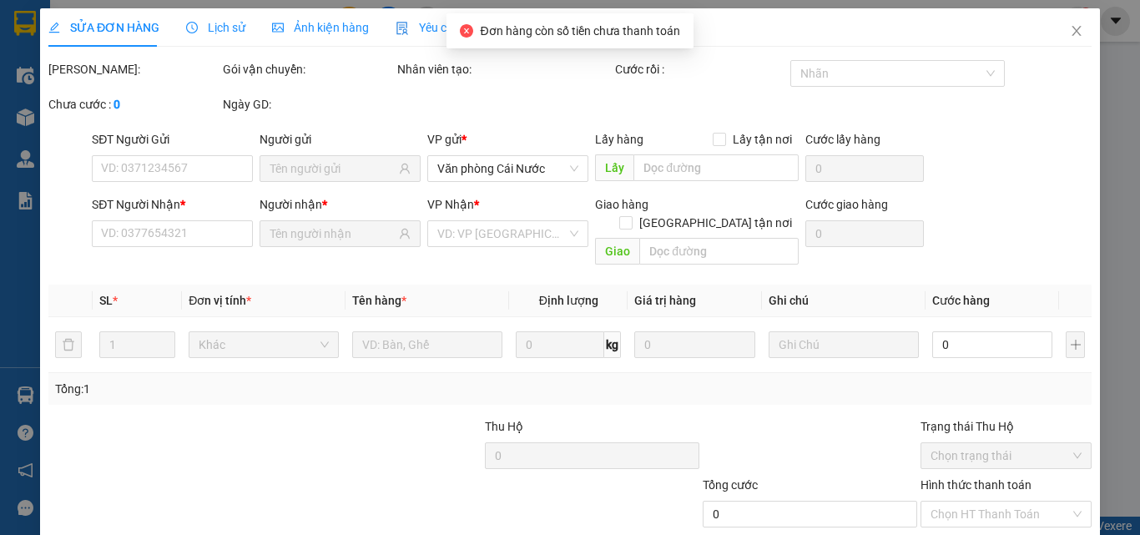
type input "0909471968"
type input "TUẤN"
type input "0948690906"
type input "QUỐC"
type input "50.000"
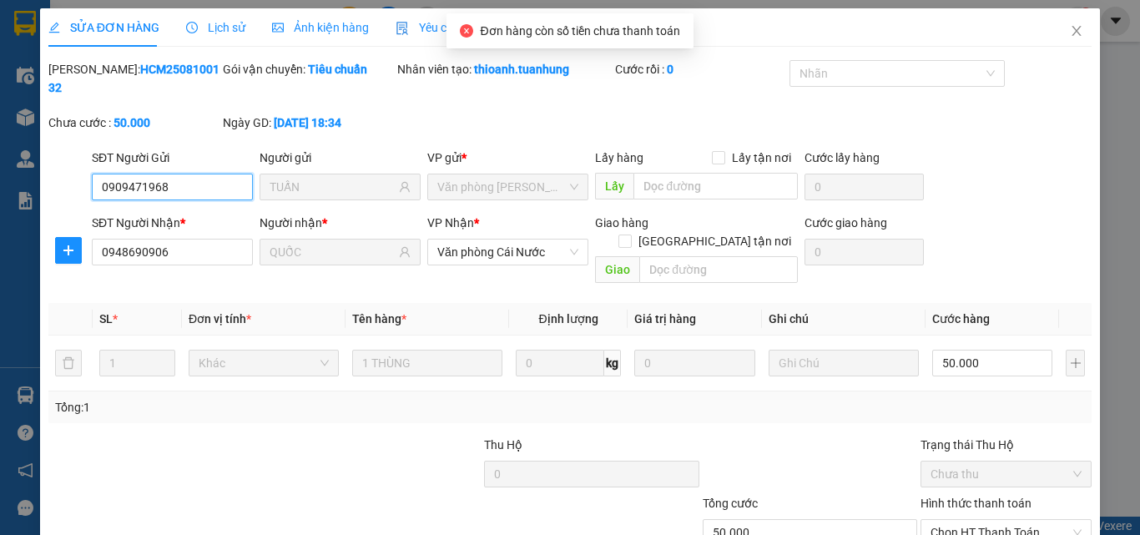
scroll to position [86, 0]
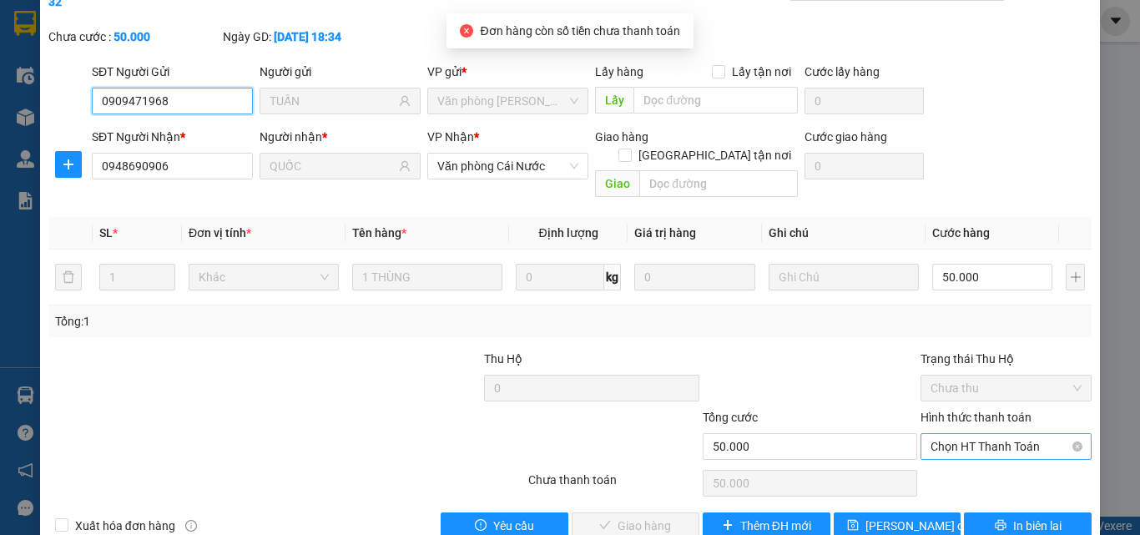
click at [967, 434] on span "Chọn HT Thanh Toán" at bounding box center [1006, 446] width 151 height 25
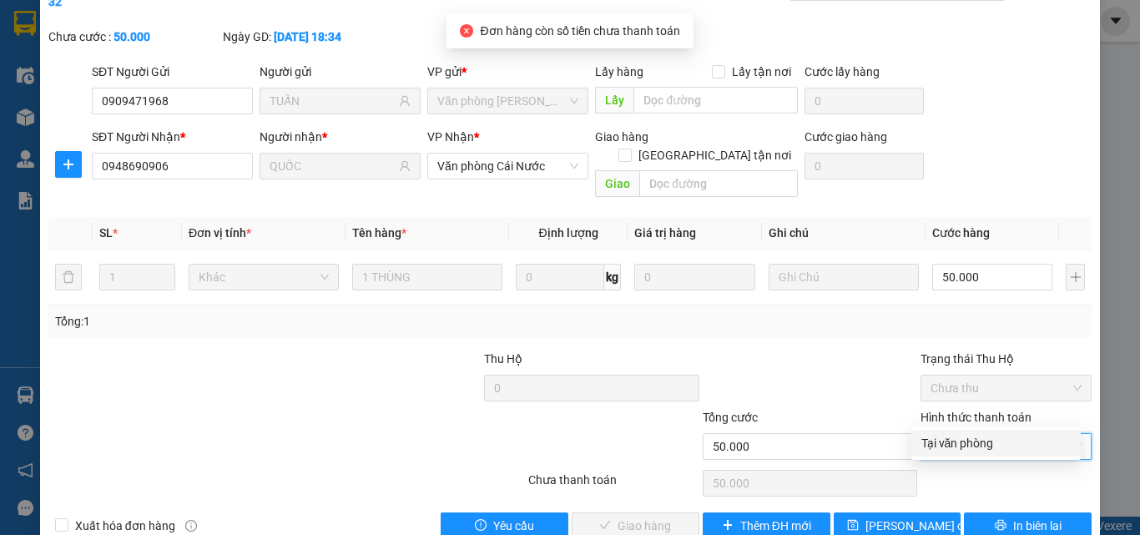
click at [957, 442] on div "Tại văn phòng" at bounding box center [995, 443] width 149 height 18
type input "0"
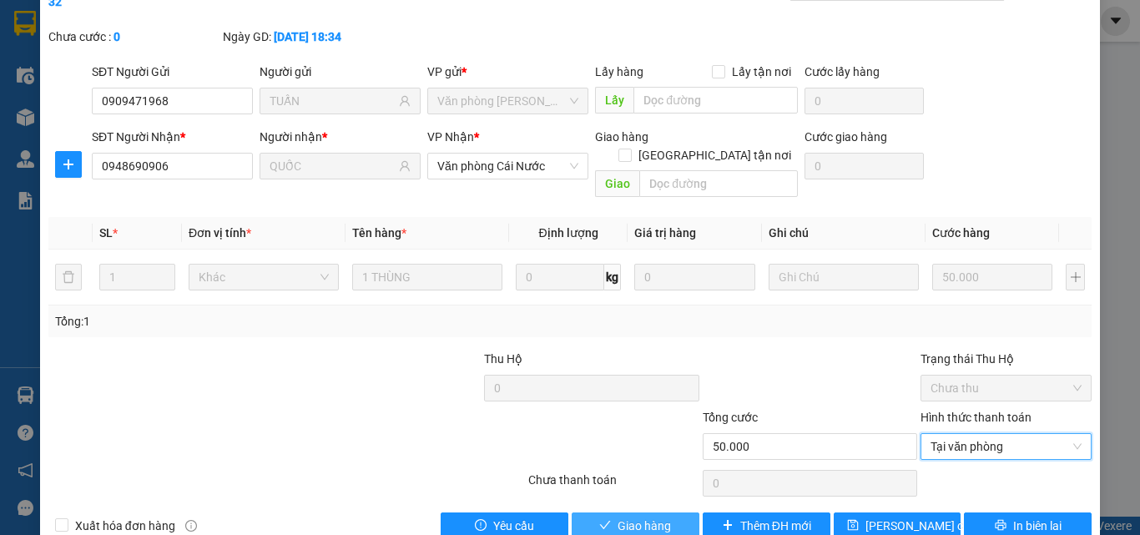
click at [618, 506] on span "Giao hàng" at bounding box center [644, 526] width 53 height 18
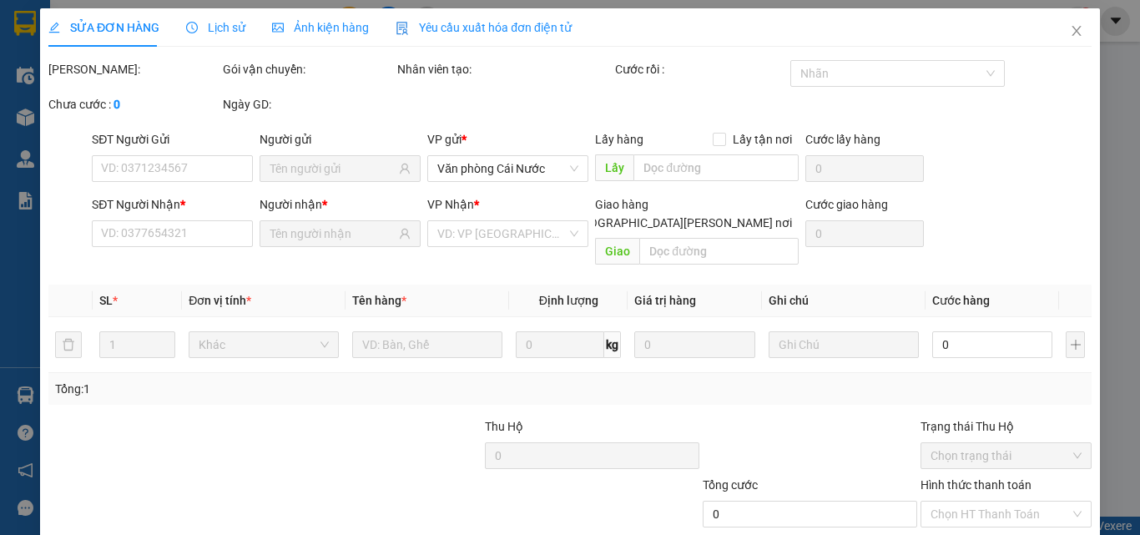
type input "0909471968"
type input "TUẤN"
type input "0948690906"
type input "QUỐC"
type input "50.000"
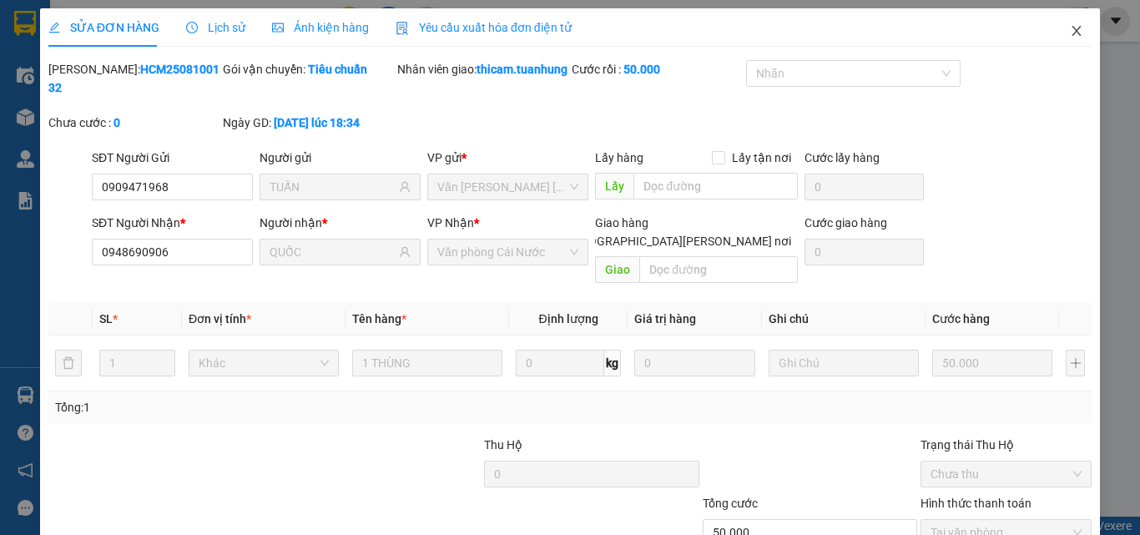
click at [1070, 30] on icon "close" at bounding box center [1076, 30] width 13 height 13
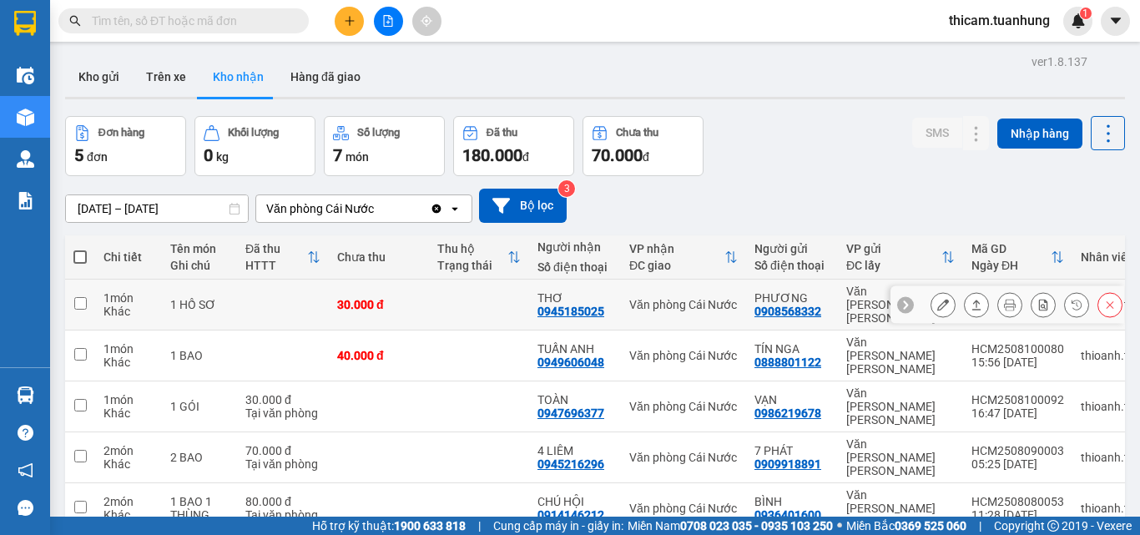
scroll to position [77, 0]
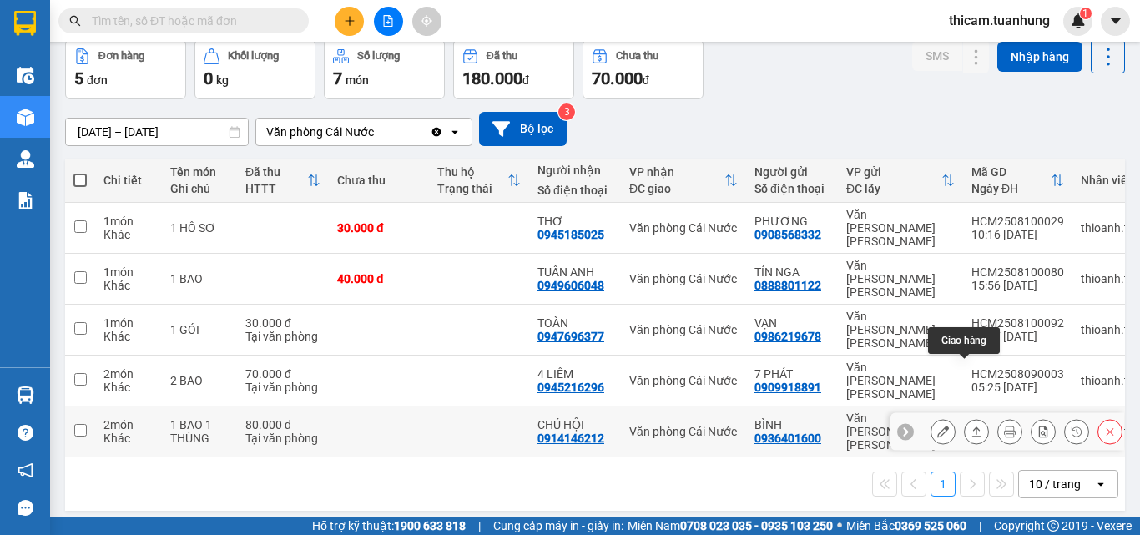
click at [970, 417] on button at bounding box center [976, 431] width 23 height 29
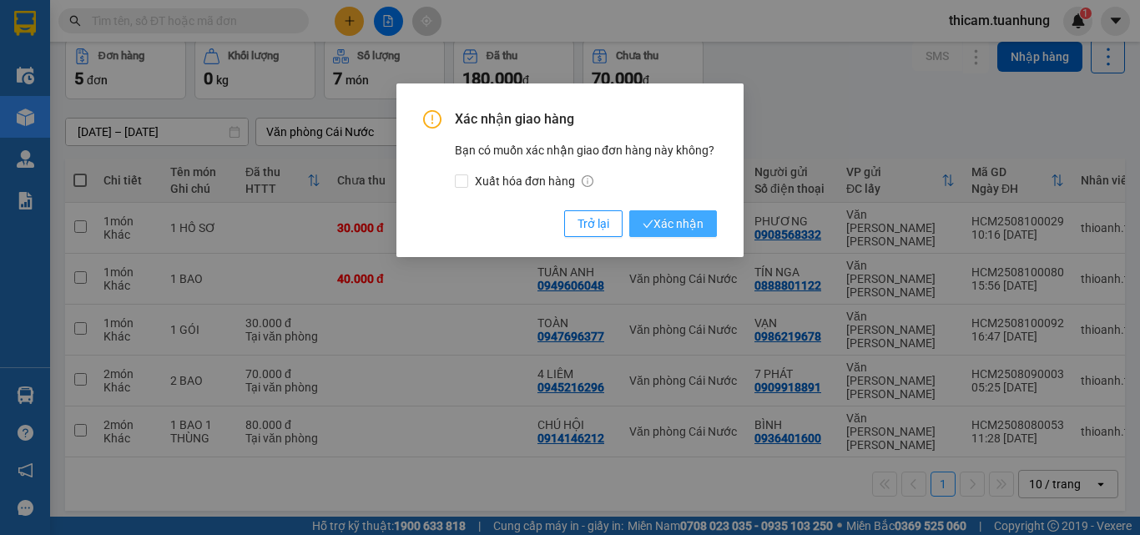
click at [662, 220] on span "Xác nhận" at bounding box center [673, 224] width 61 height 18
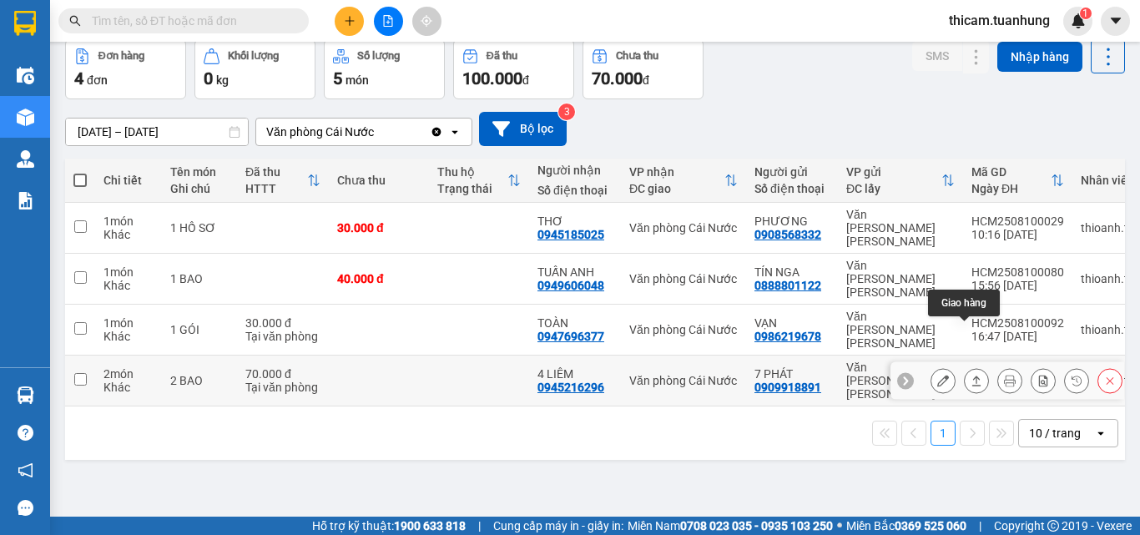
click at [971, 375] on icon at bounding box center [977, 381] width 12 height 12
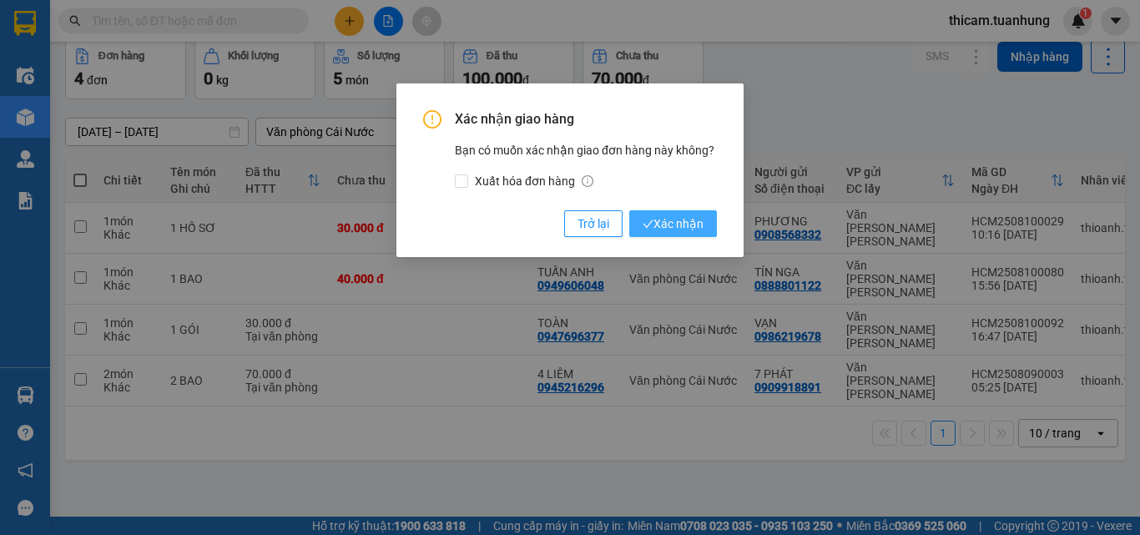
click at [673, 216] on span "Xác nhận" at bounding box center [673, 224] width 61 height 18
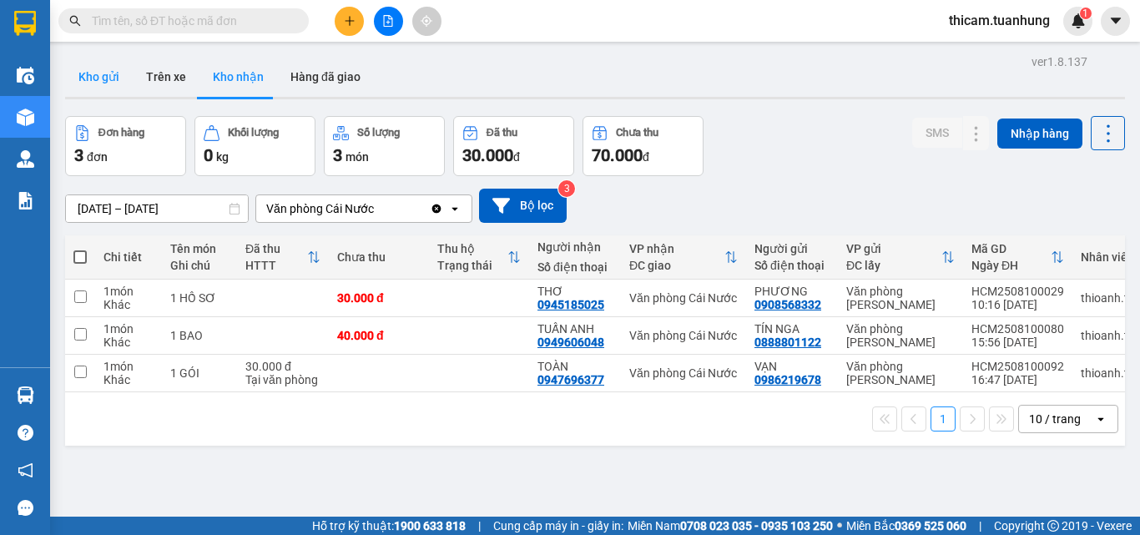
click at [95, 70] on button "Kho gửi" at bounding box center [99, 77] width 68 height 40
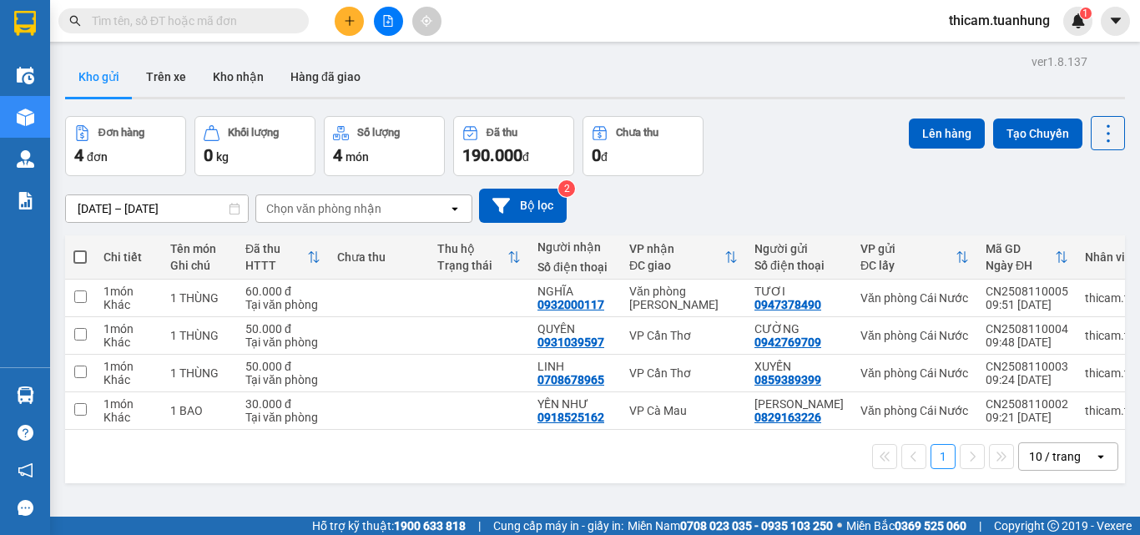
click at [82, 258] on span at bounding box center [79, 256] width 13 height 13
click at [80, 249] on input "checkbox" at bounding box center [80, 249] width 0 height 0
checkbox input "true"
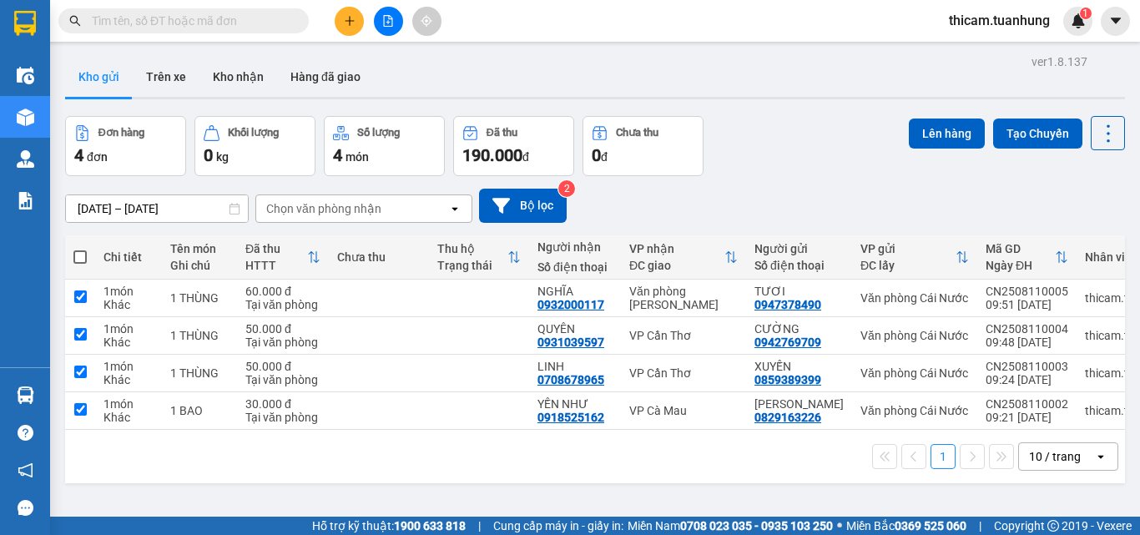
checkbox input "true"
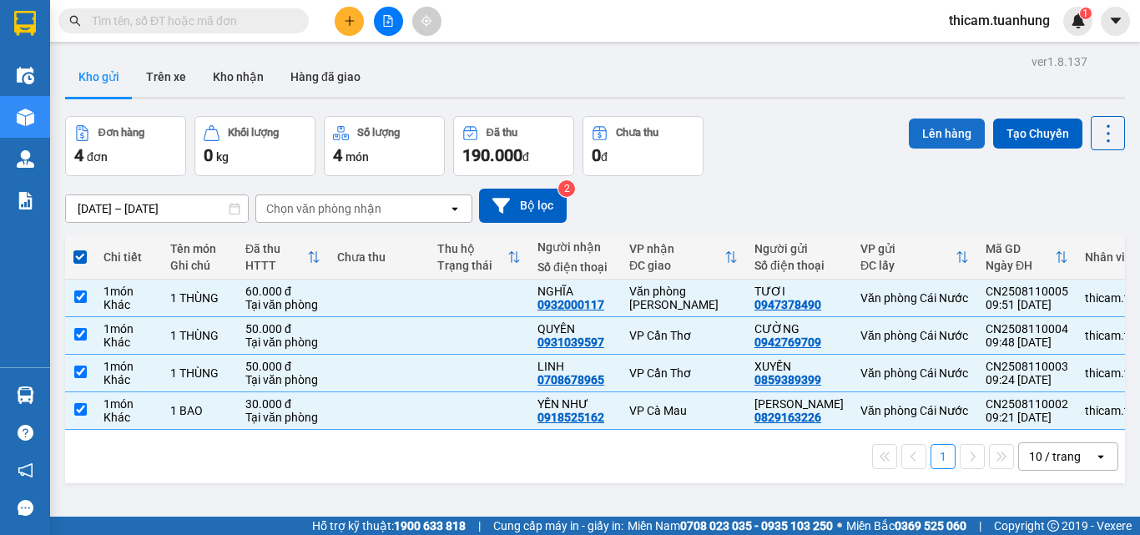
click at [931, 141] on button "Lên hàng" at bounding box center [947, 134] width 76 height 30
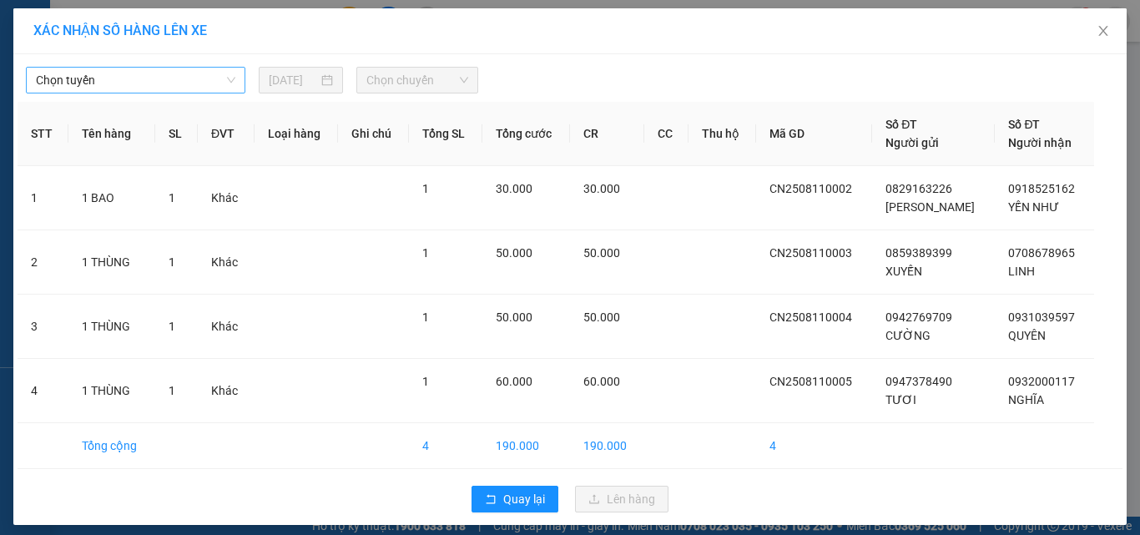
click at [203, 86] on span "Chọn tuyến" at bounding box center [135, 80] width 199 height 25
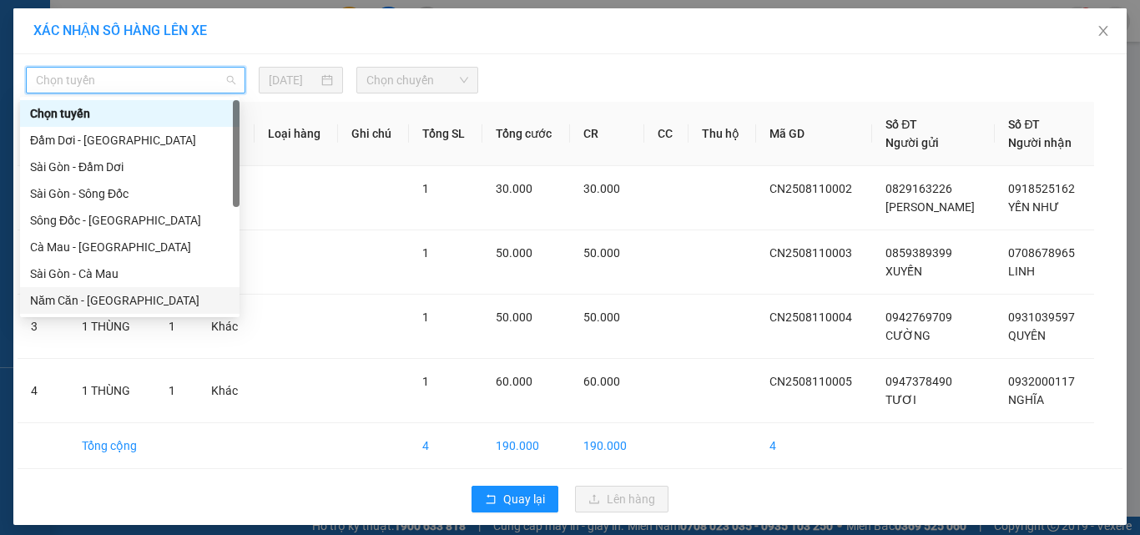
click at [76, 299] on div "Năm Căn - Sài Gòn" at bounding box center [129, 300] width 199 height 18
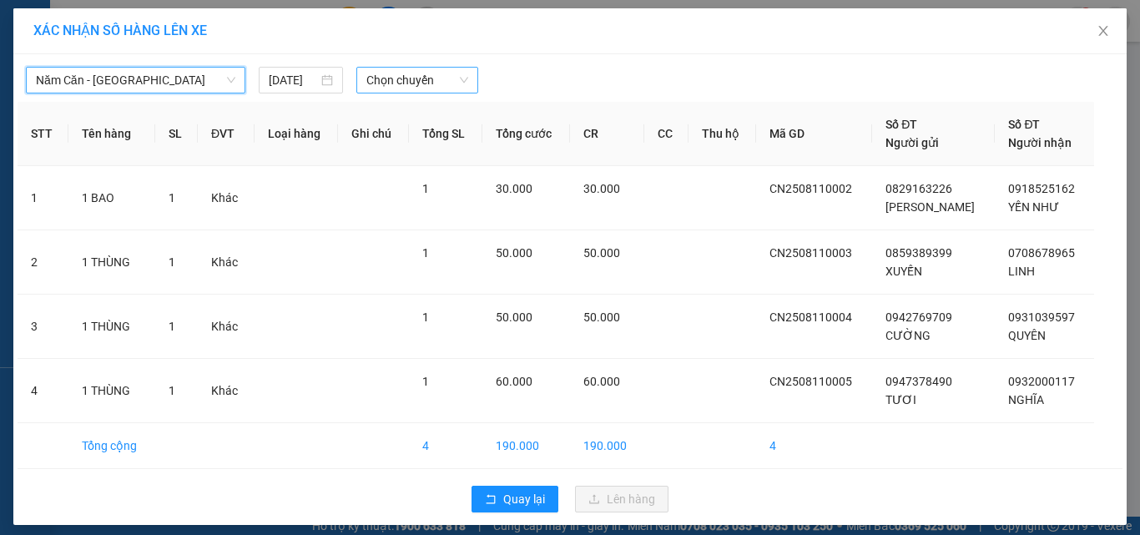
click at [441, 75] on span "Chọn chuyến" at bounding box center [417, 80] width 103 height 25
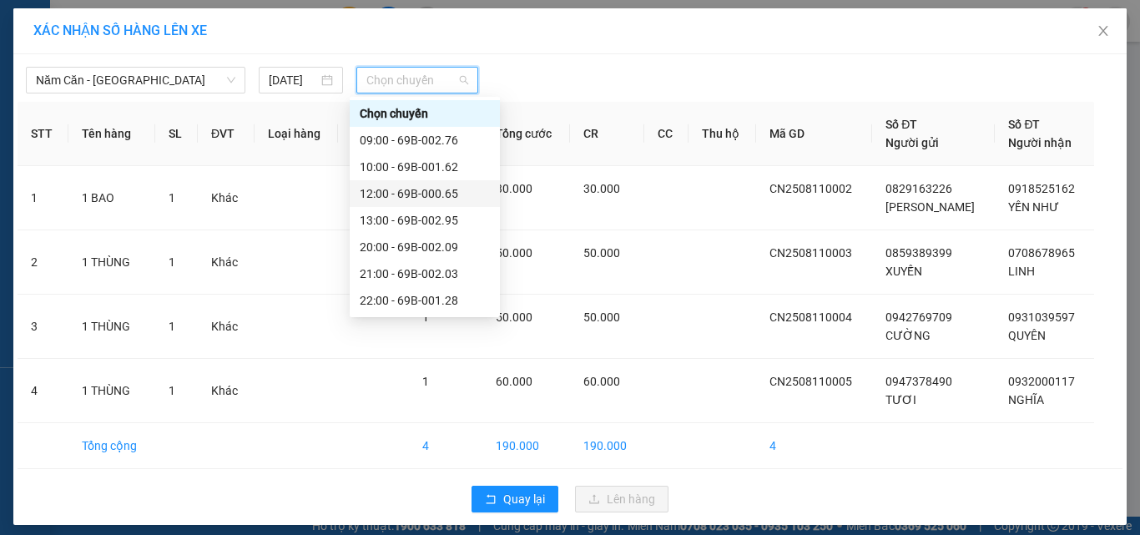
click at [444, 196] on div "12:00 - 69B-000.65" at bounding box center [425, 193] width 130 height 18
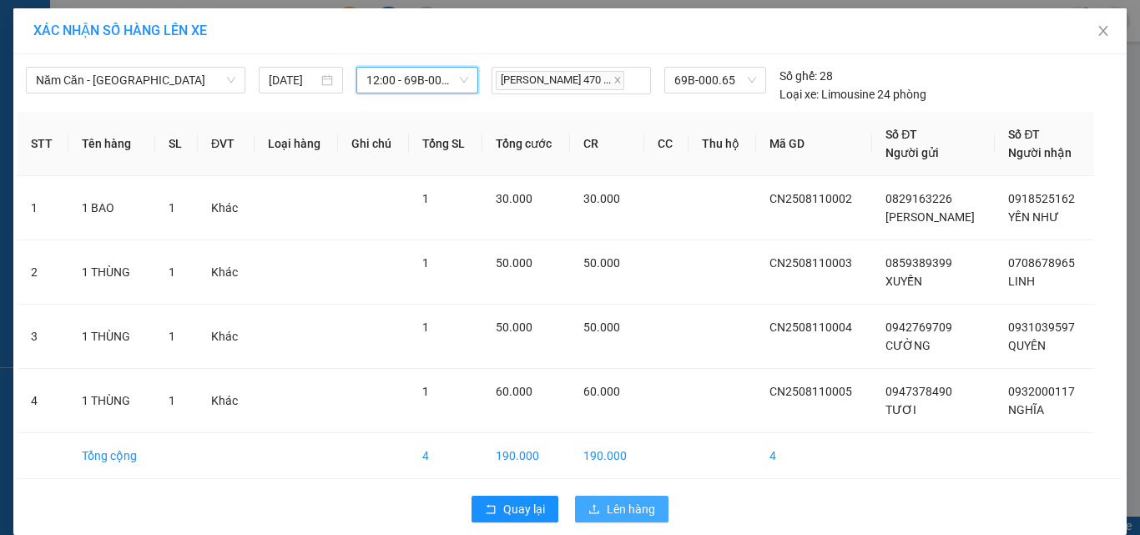
click at [600, 507] on button "Lên hàng" at bounding box center [621, 509] width 93 height 27
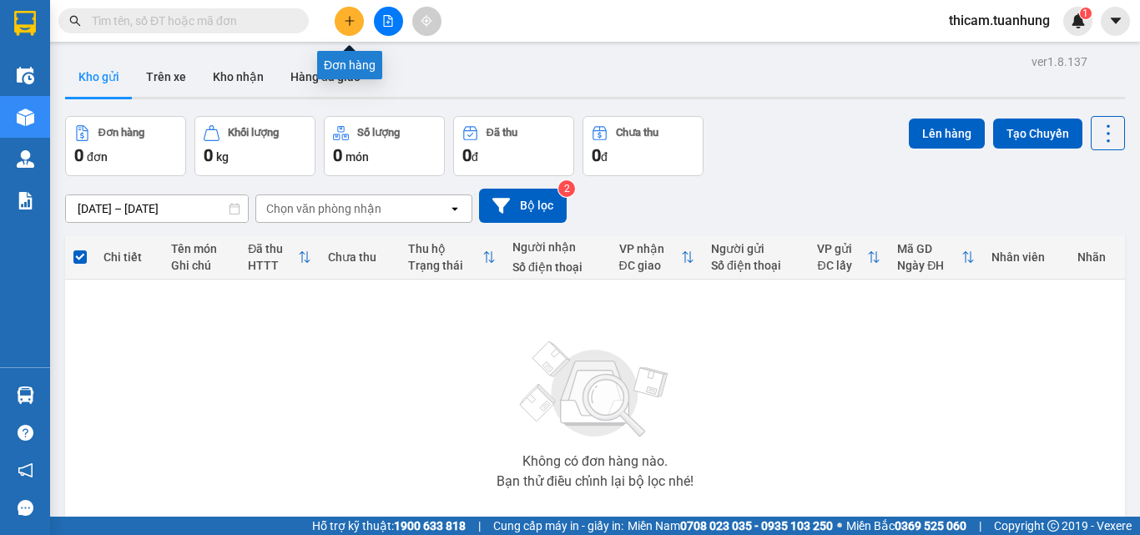
click at [361, 20] on button at bounding box center [349, 21] width 29 height 29
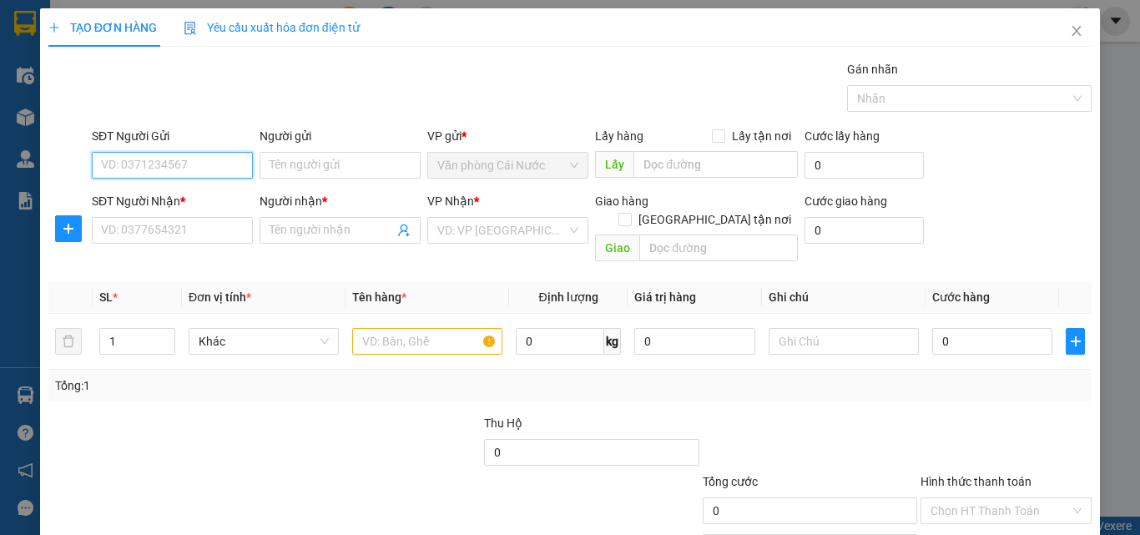
click at [187, 158] on input "SĐT Người Gửi" at bounding box center [172, 165] width 161 height 27
type input "0792079381"
click at [170, 200] on div "0792079381 - ĐÌNH" at bounding box center [170, 198] width 139 height 18
type input "ĐÌNH"
type input "0792079381"
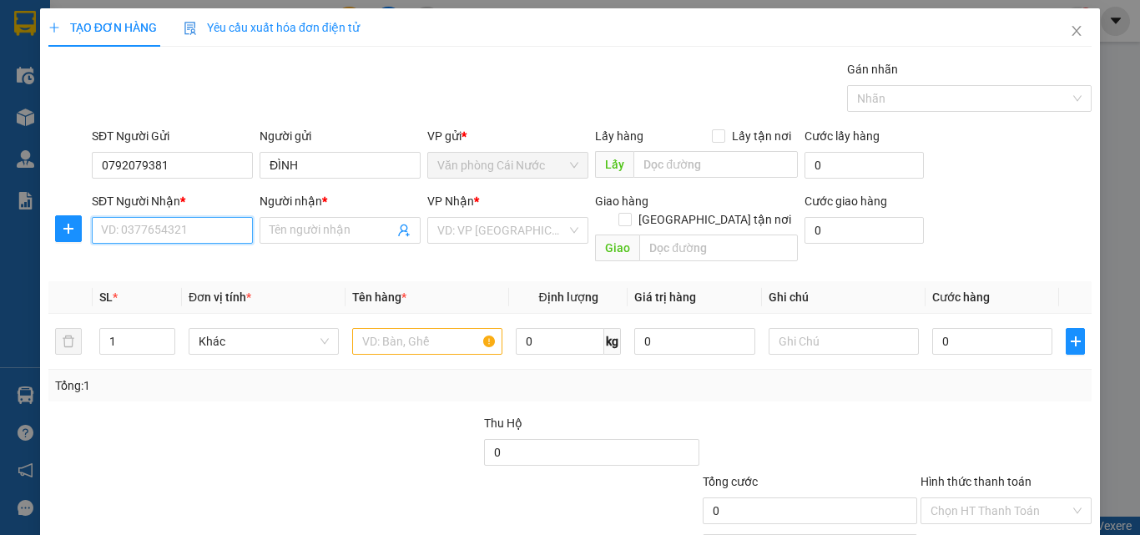
click at [170, 227] on input "SĐT Người Nhận *" at bounding box center [172, 230] width 161 height 27
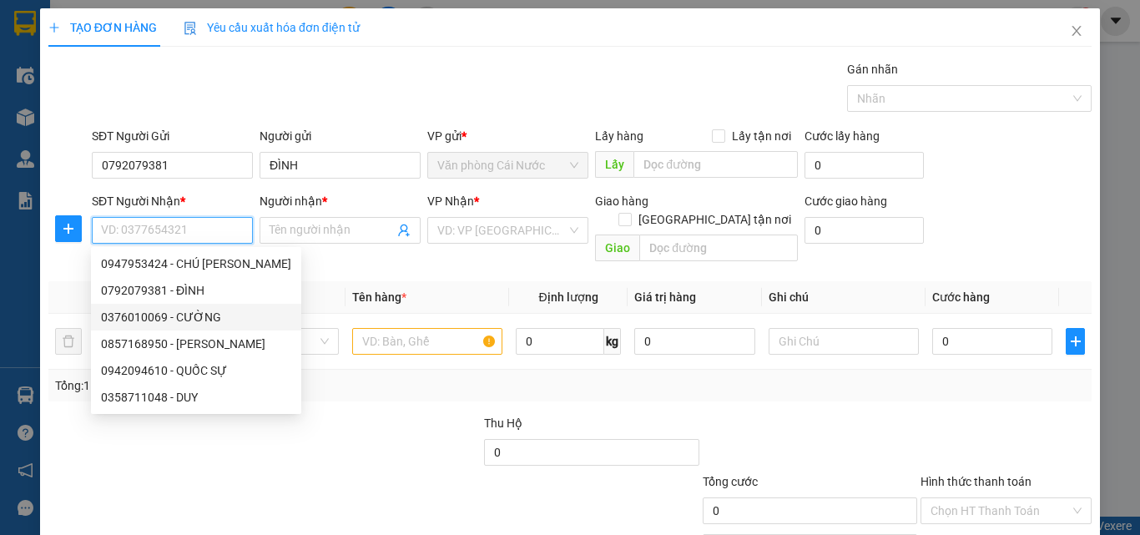
click at [185, 314] on div "0376010069 - CƯỜNG" at bounding box center [196, 317] width 190 height 18
type input "0376010069"
type input "CƯỜNG"
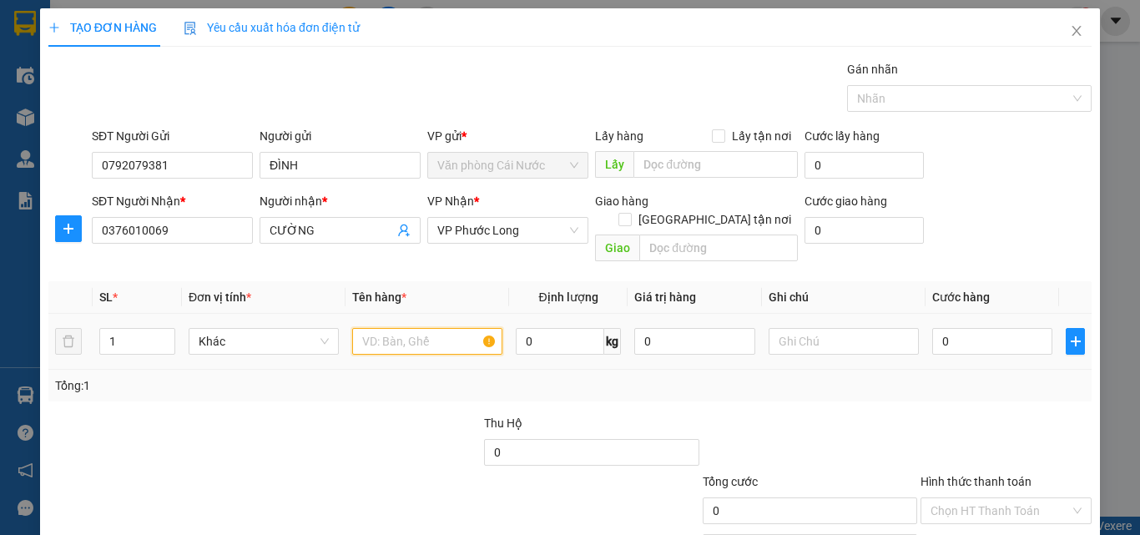
click at [387, 328] on input "text" at bounding box center [427, 341] width 150 height 27
type input "1 THÙNG"
click at [941, 330] on input "0" at bounding box center [992, 341] width 120 height 27
type input "4"
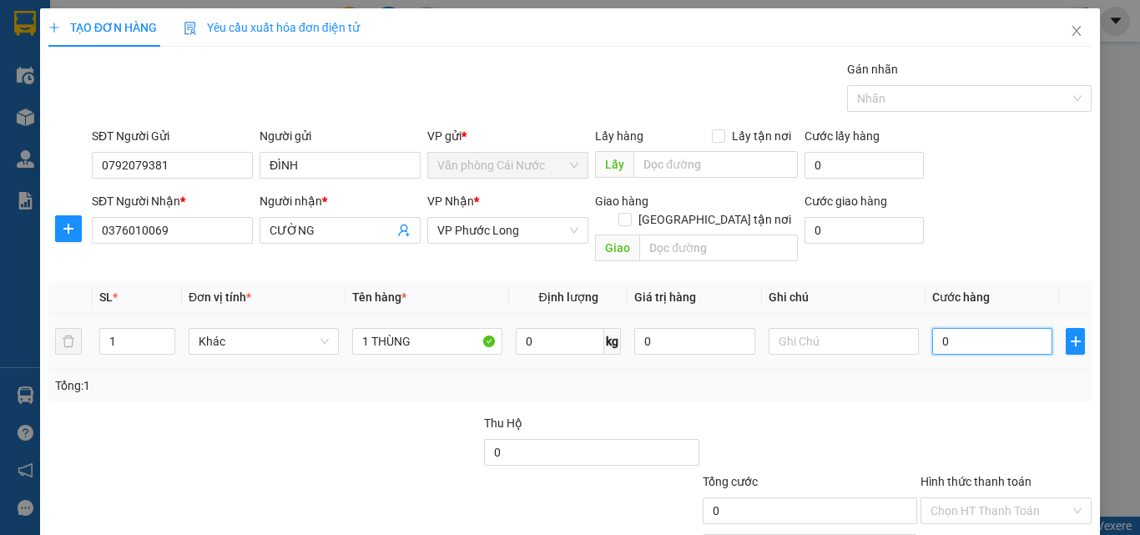
type input "4"
type input "40"
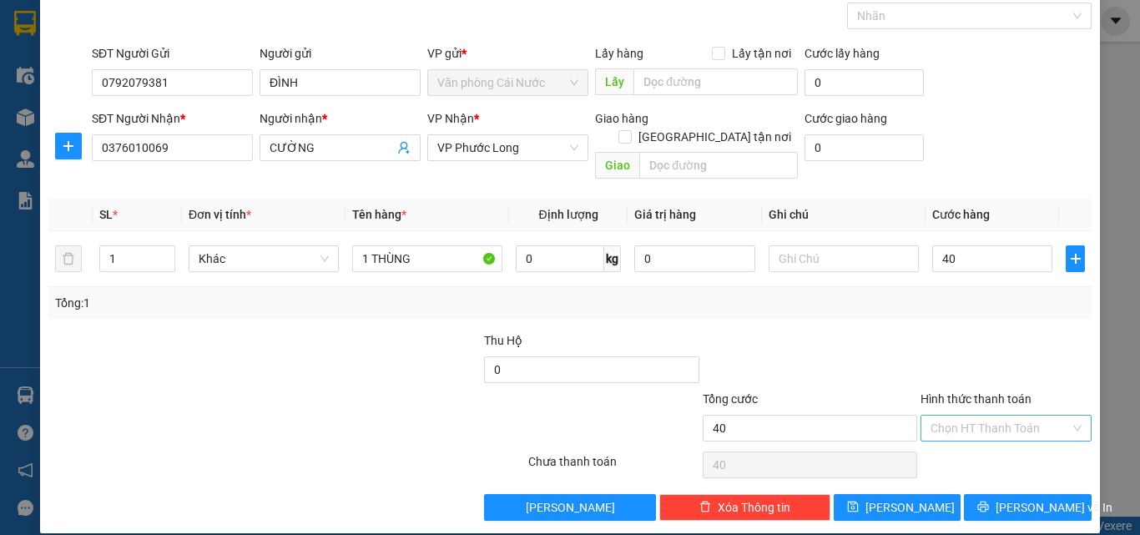
type input "40.000"
click at [968, 416] on input "Hình thức thanh toán" at bounding box center [1000, 428] width 139 height 25
click at [967, 436] on div "Tại văn phòng" at bounding box center [995, 443] width 149 height 18
type input "0"
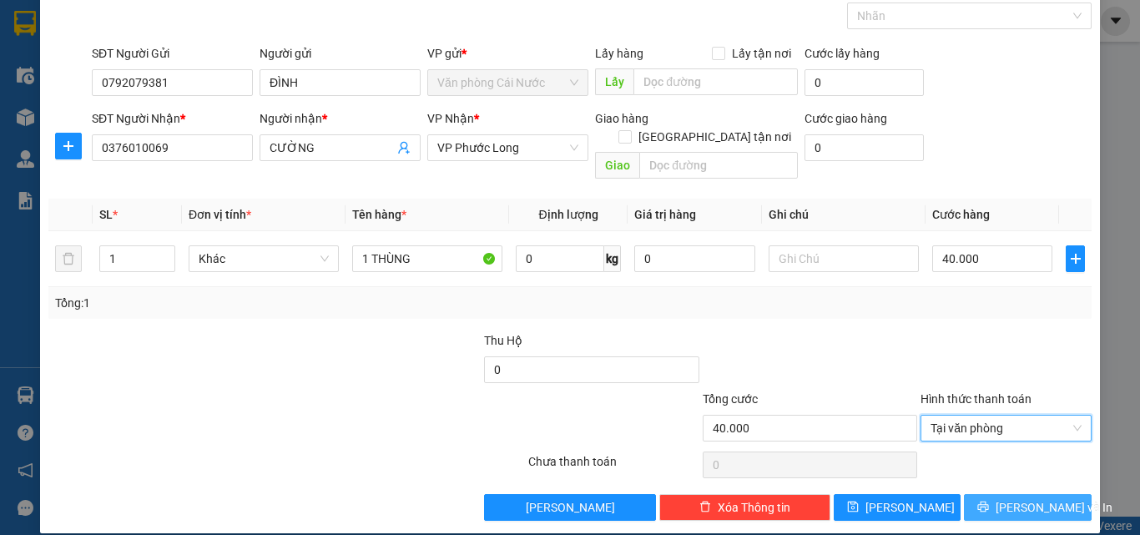
click at [1038, 498] on span "Lưu và In" at bounding box center [1054, 507] width 117 height 18
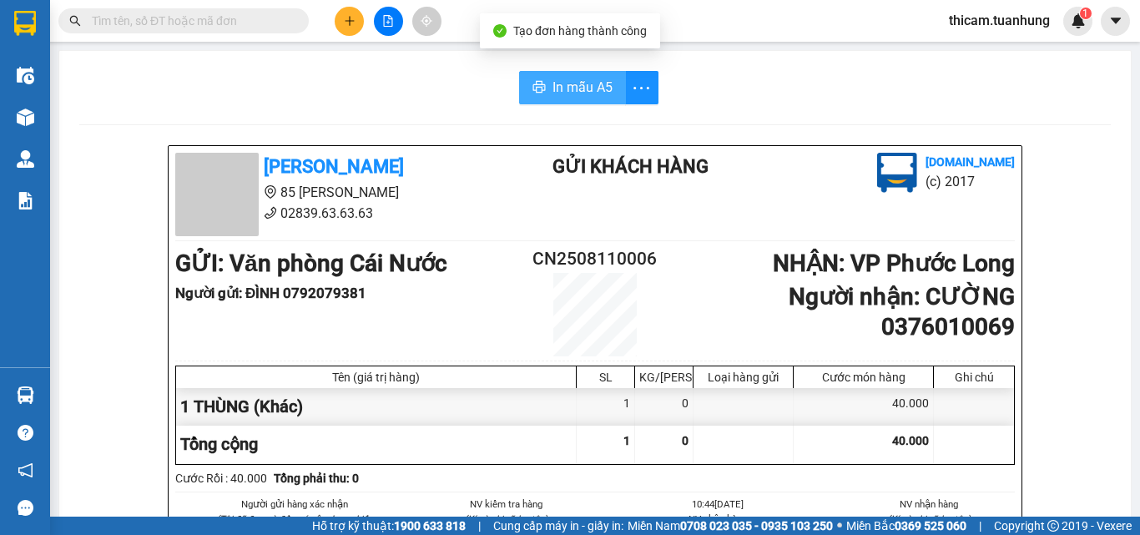
click at [574, 91] on span "In mẫu A5" at bounding box center [583, 87] width 60 height 21
click at [1139, 534] on html "Kết quả tìm kiếm ( 0 ) Bộ lọc No Data thicam.tuanhung 1 Điều hành xe Kho hàng m…" at bounding box center [570, 267] width 1140 height 535
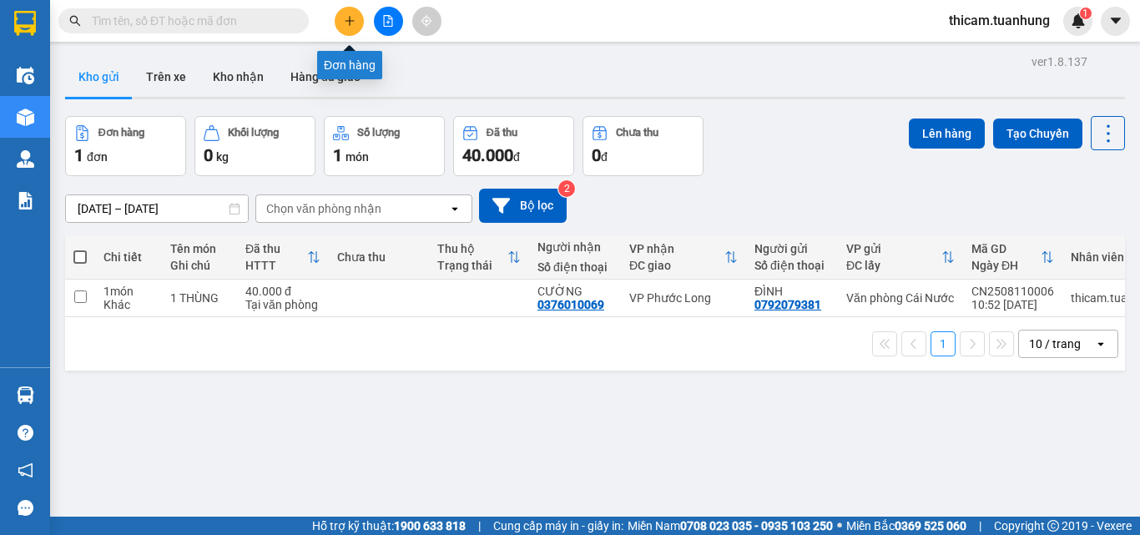
click at [352, 23] on icon "plus" at bounding box center [350, 21] width 12 height 12
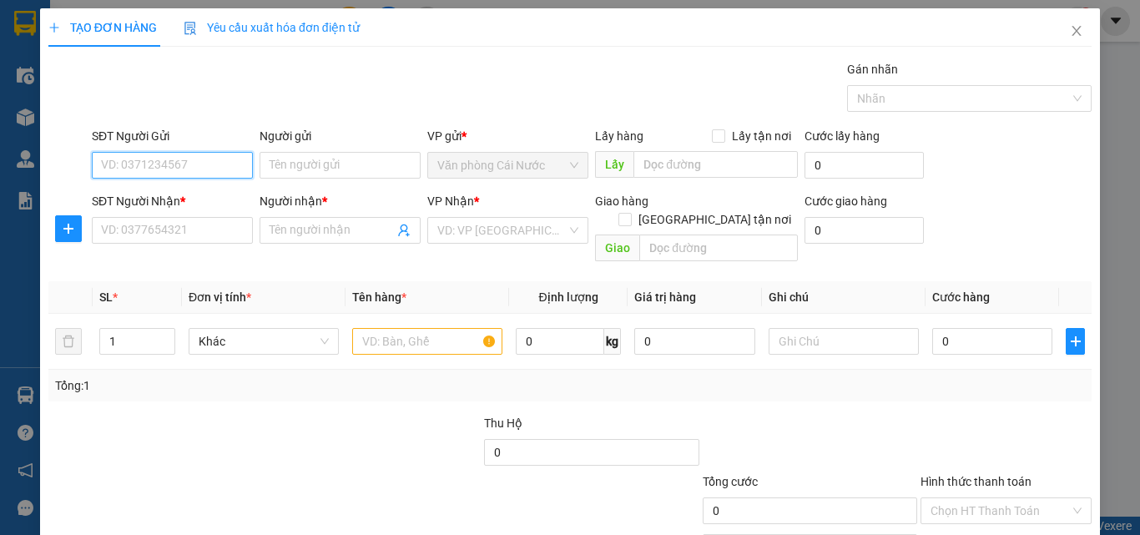
click at [195, 170] on input "SĐT Người Gửi" at bounding box center [172, 165] width 161 height 27
type input "0947362296"
click at [154, 195] on div "0947362296 - hồng" at bounding box center [170, 198] width 139 height 18
type input "hồng"
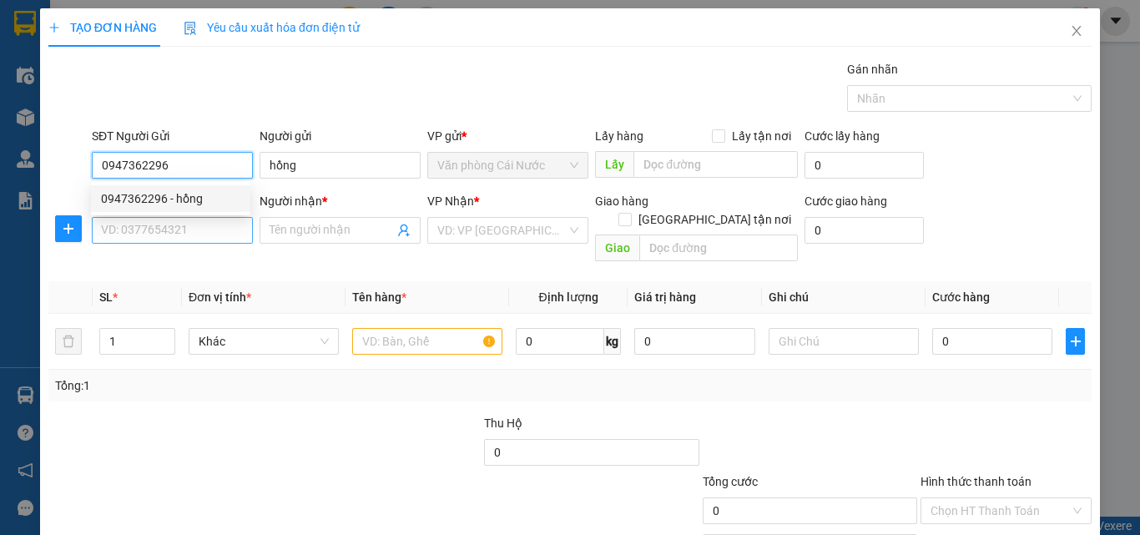
type input "0947362296"
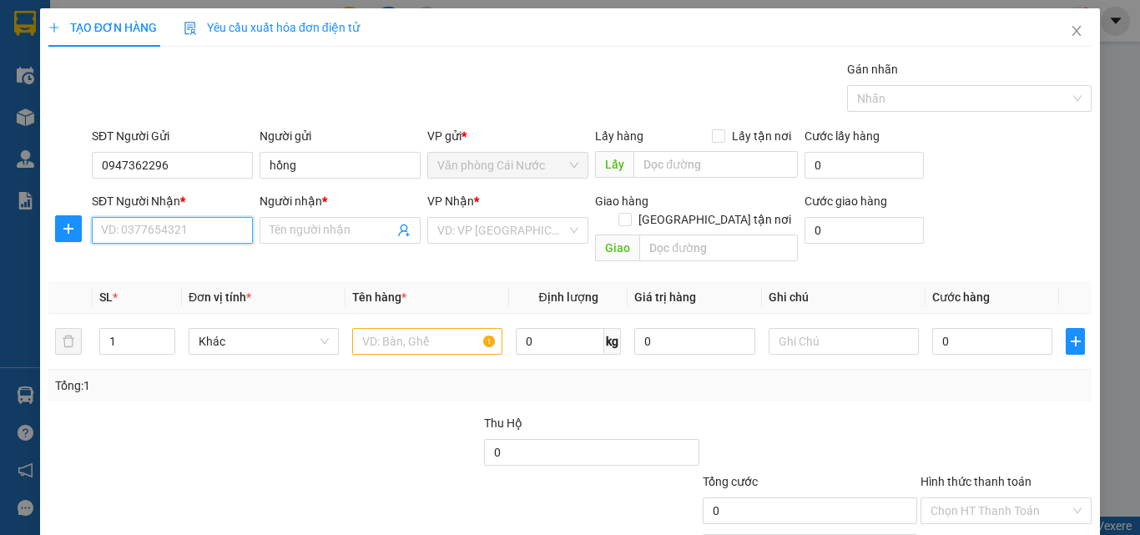
click at [159, 231] on input "SĐT Người Nhận *" at bounding box center [172, 230] width 161 height 27
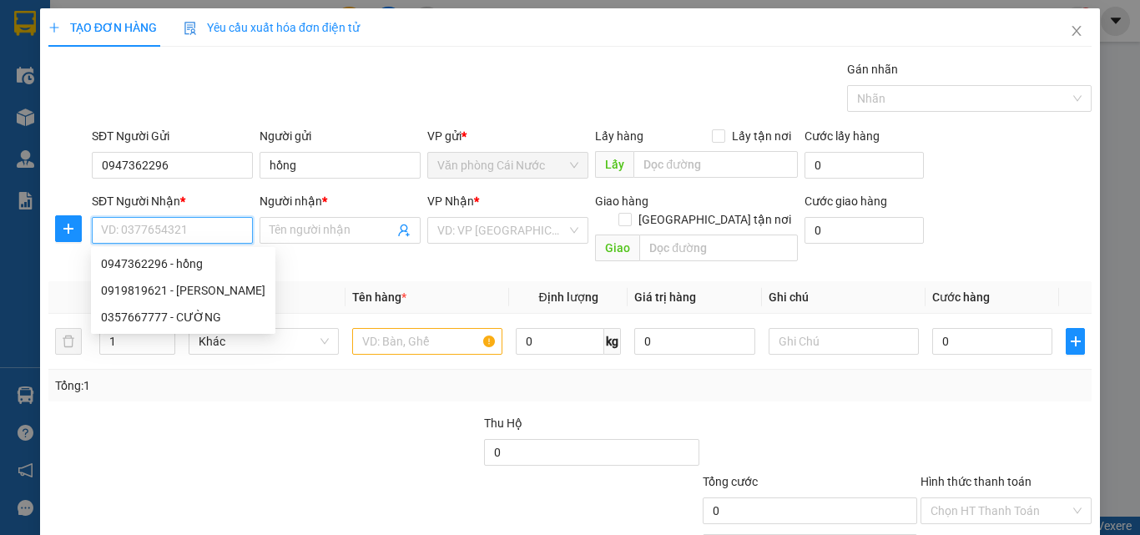
click at [164, 226] on input "SĐT Người Nhận *" at bounding box center [172, 230] width 161 height 27
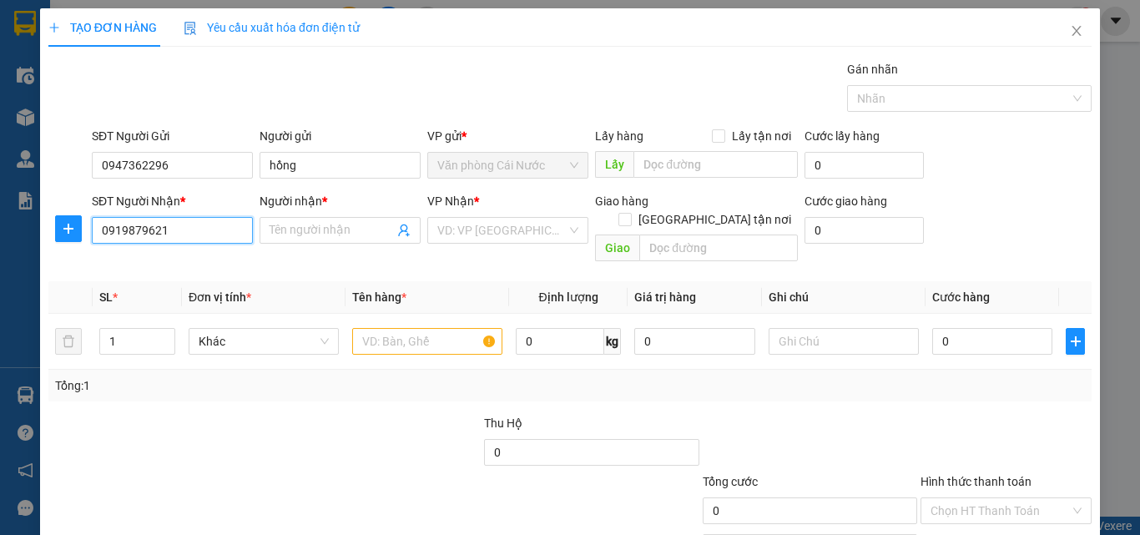
click at [136, 230] on input "0919879621" at bounding box center [172, 230] width 161 height 27
type input "0919819621"
click at [211, 260] on div "0919819621 - CƯỜNG" at bounding box center [183, 264] width 164 height 18
type input "CƯỜNG"
type input "0919819621"
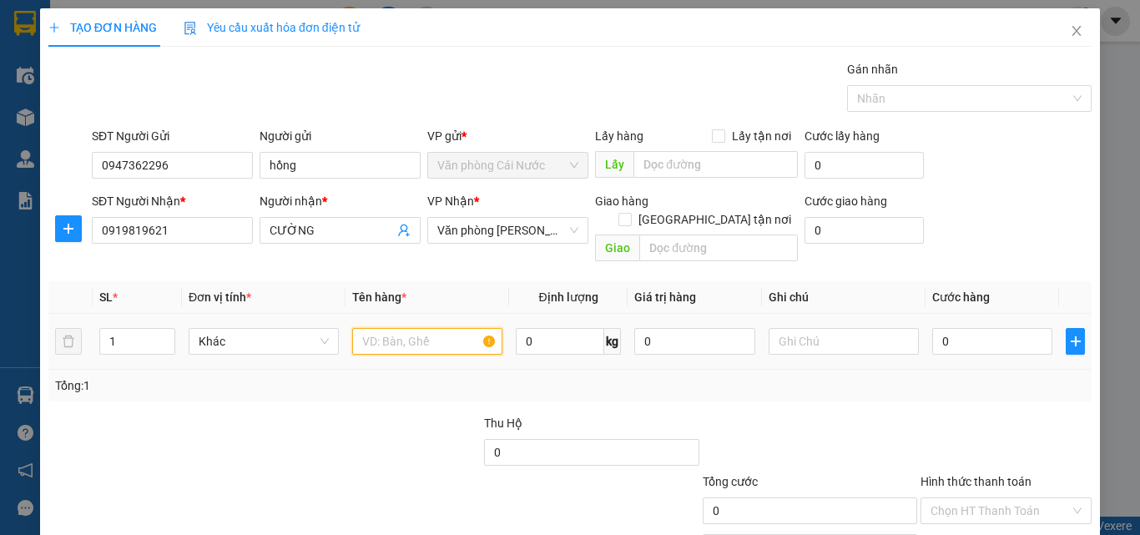
click at [404, 331] on input "text" at bounding box center [427, 341] width 150 height 27
type input "1 THÙNG"
click at [1002, 328] on input "0" at bounding box center [992, 341] width 120 height 27
type input "4"
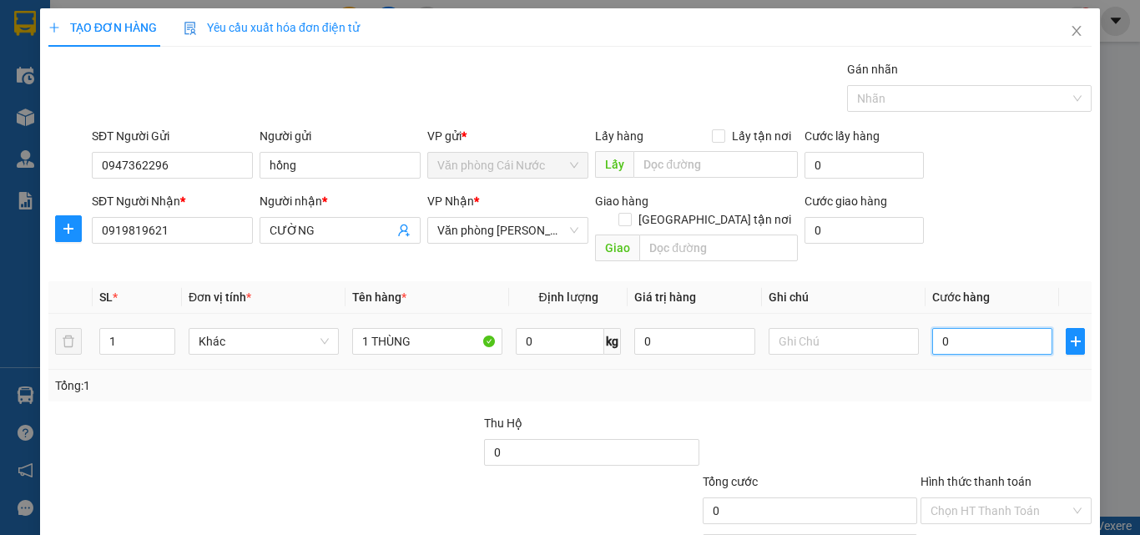
type input "4"
type input "40"
type input "40.000"
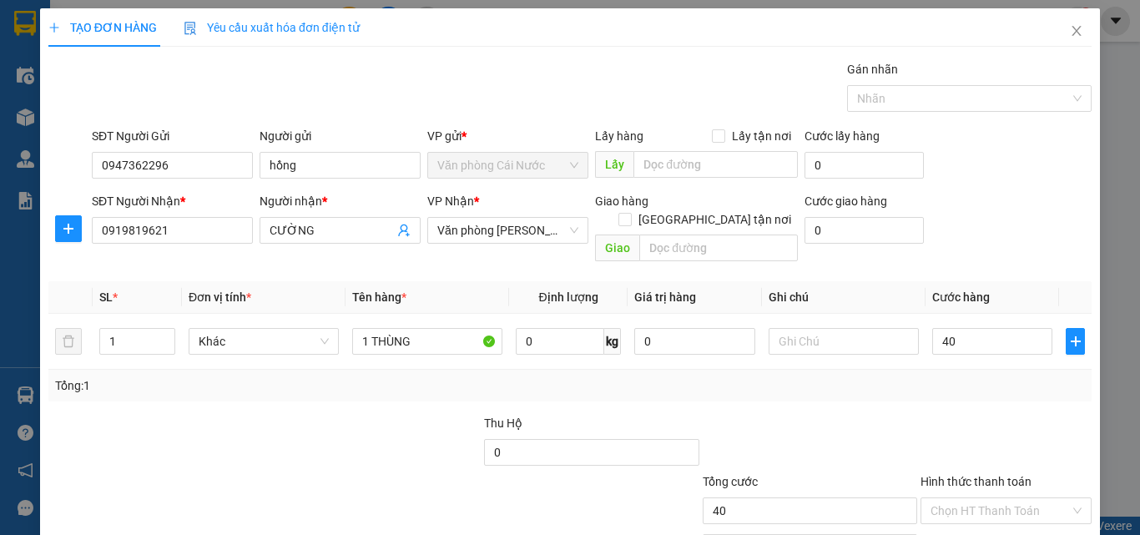
type input "40.000"
click at [970, 376] on div "Tổng: 1" at bounding box center [570, 385] width 1030 height 18
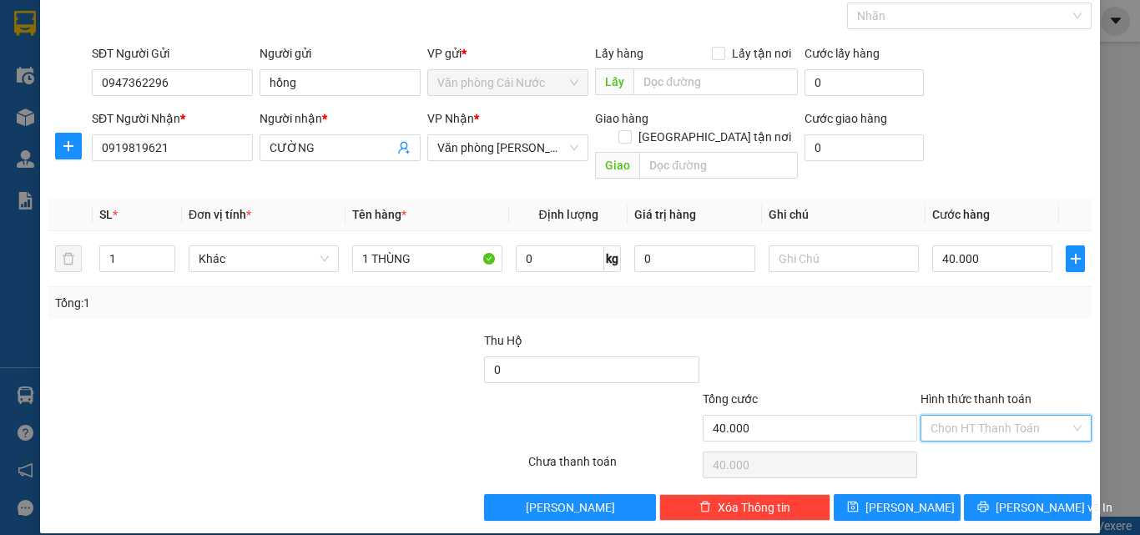
click at [950, 416] on input "Hình thức thanh toán" at bounding box center [1000, 428] width 139 height 25
click at [948, 437] on div "Tại văn phòng" at bounding box center [995, 443] width 149 height 18
type input "0"
click at [1012, 498] on span "Lưu và In" at bounding box center [1054, 507] width 117 height 18
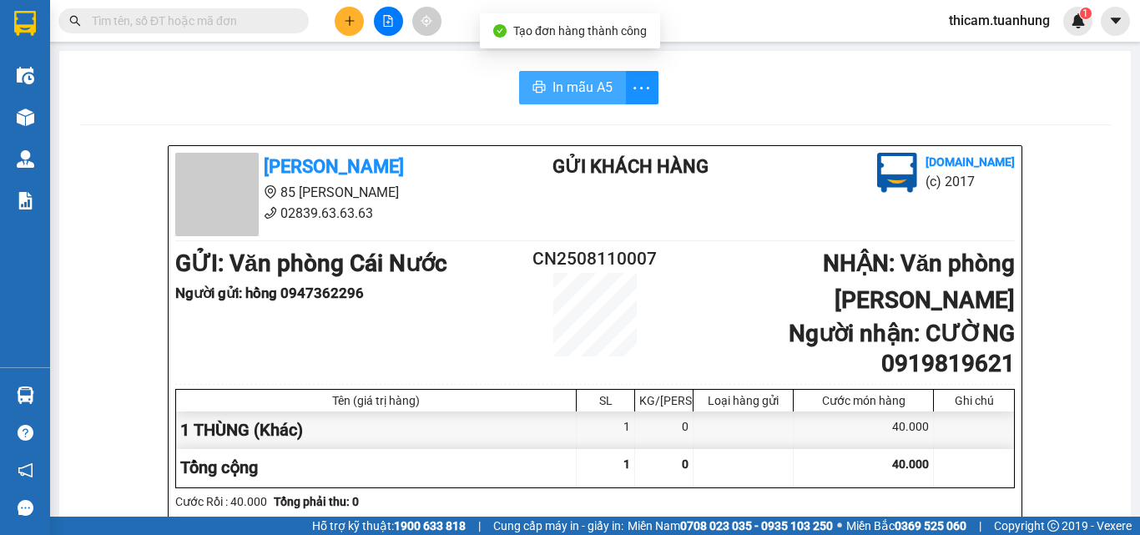
click at [553, 86] on span "In mẫu A5" at bounding box center [583, 87] width 60 height 21
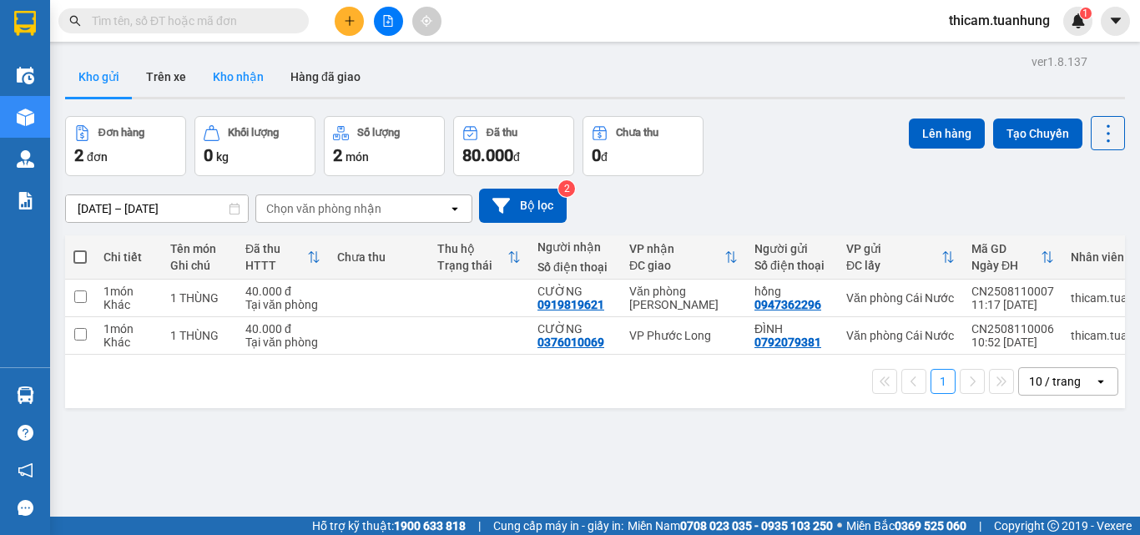
click at [256, 76] on button "Kho nhận" at bounding box center [238, 77] width 78 height 40
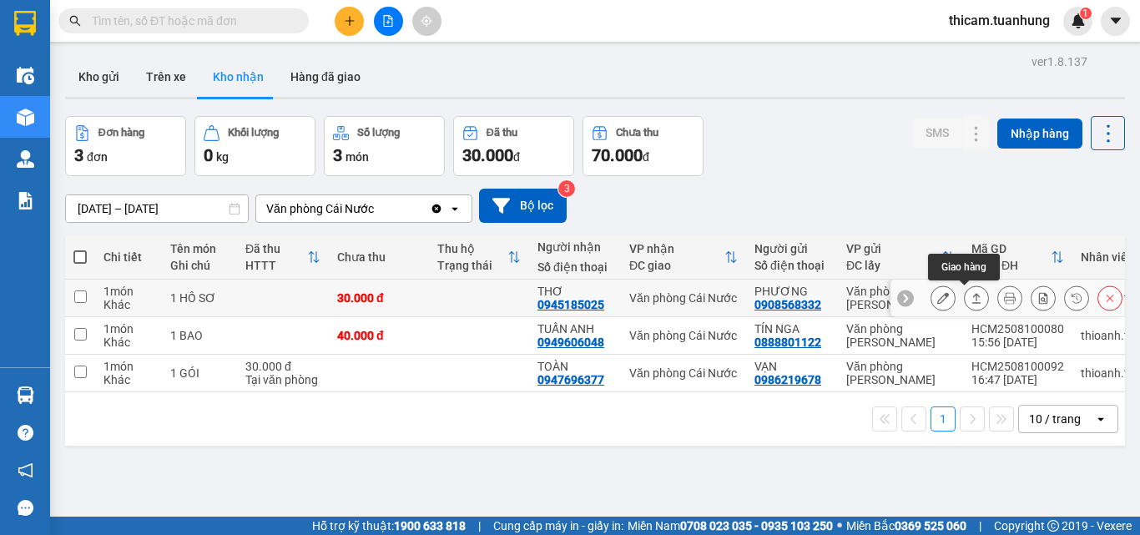
click at [971, 293] on icon at bounding box center [977, 298] width 12 height 12
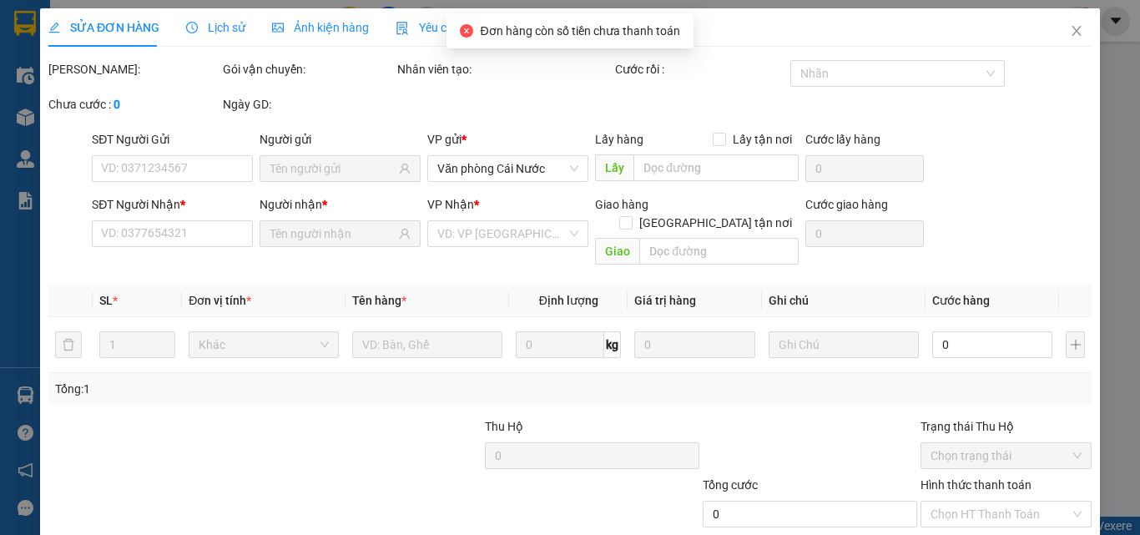
type input "0908568332"
type input "PHƯƠNG"
type input "0945185025"
type input "THƠ"
type input "30.000"
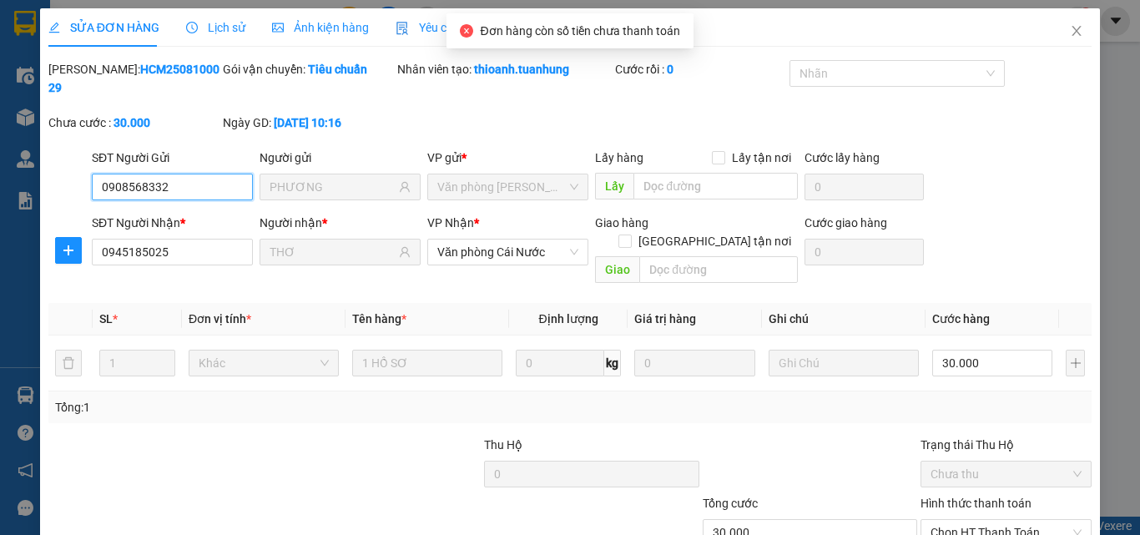
scroll to position [86, 0]
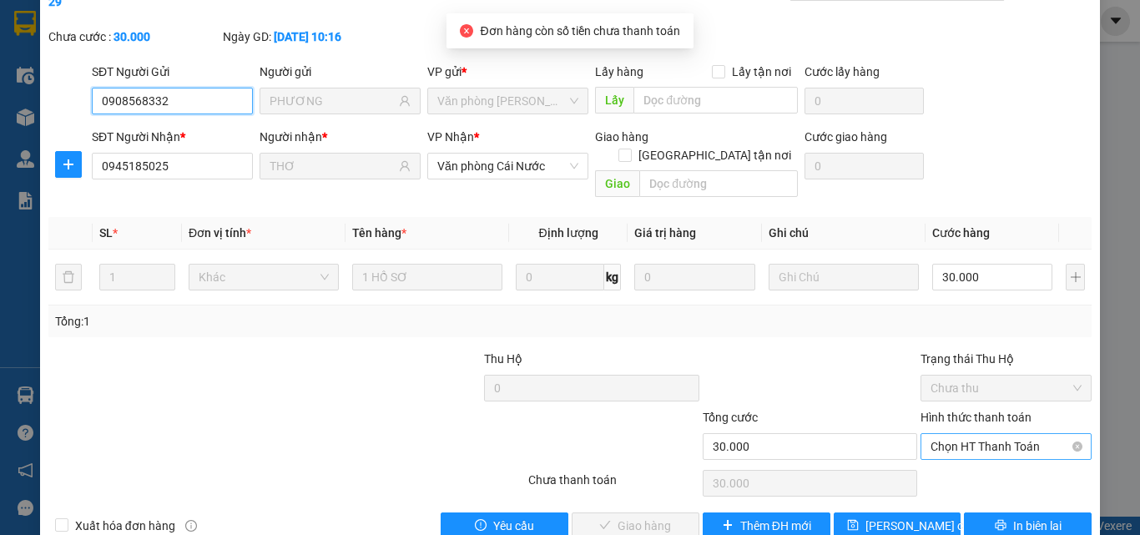
click at [943, 434] on span "Chọn HT Thanh Toán" at bounding box center [1006, 446] width 151 height 25
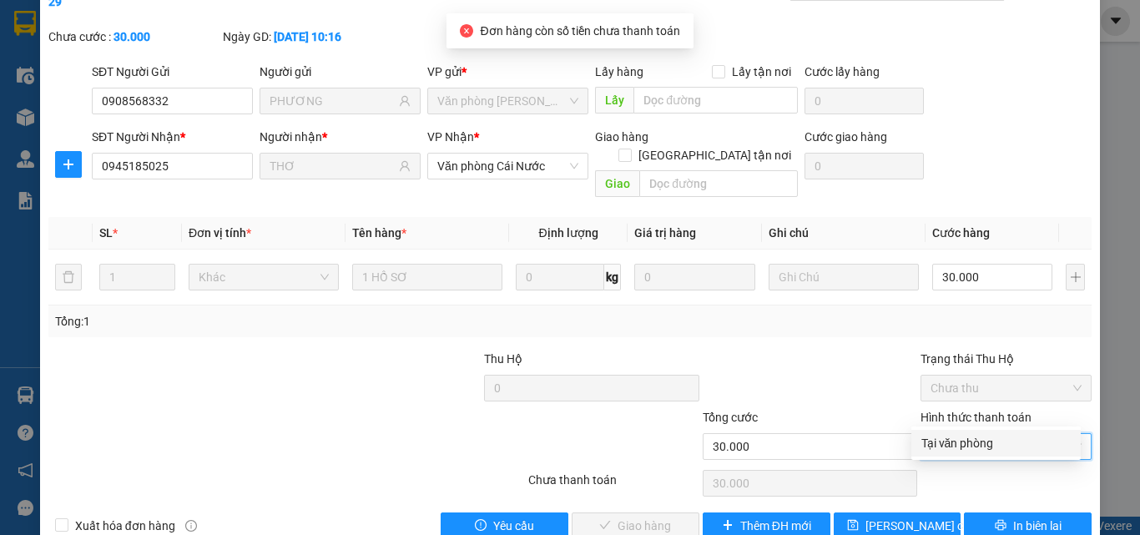
click at [941, 437] on div "Tại văn phòng" at bounding box center [995, 443] width 149 height 18
type input "0"
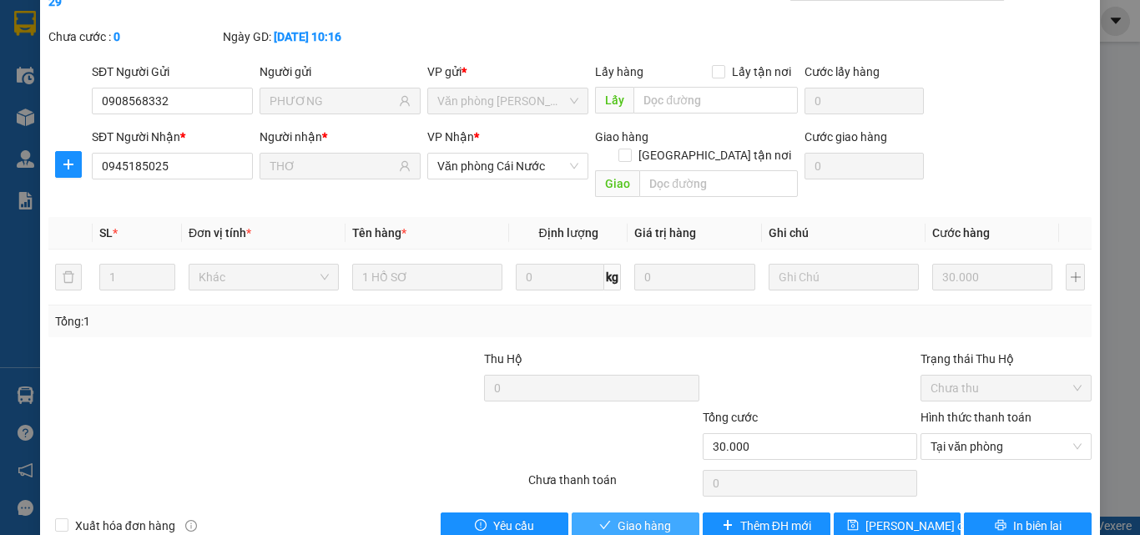
click at [618, 506] on span "Giao hàng" at bounding box center [644, 526] width 53 height 18
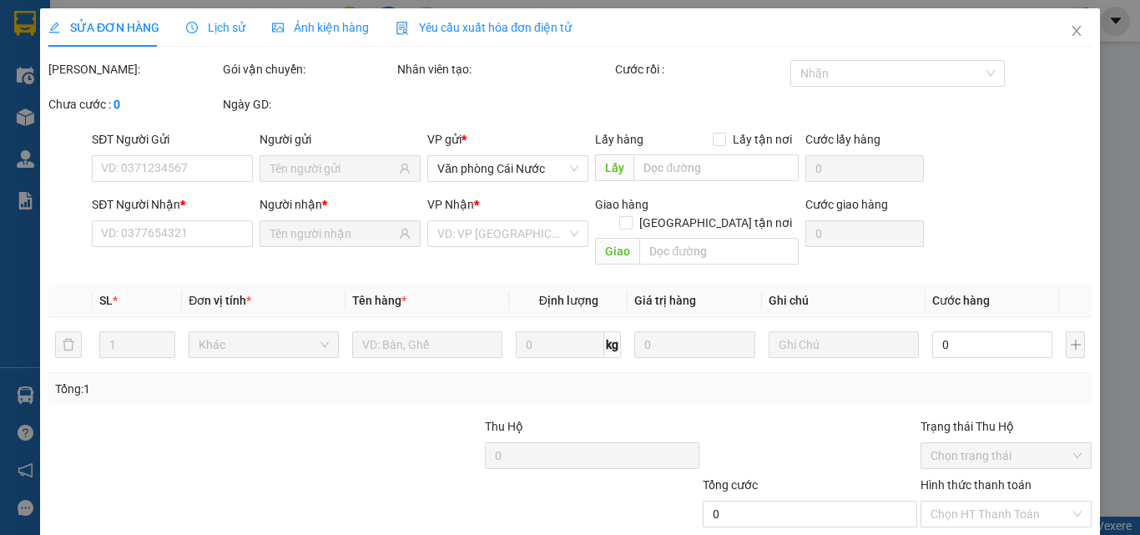
type input "0908568332"
type input "PHƯƠNG"
type input "0945185025"
type input "THƠ"
type input "30.000"
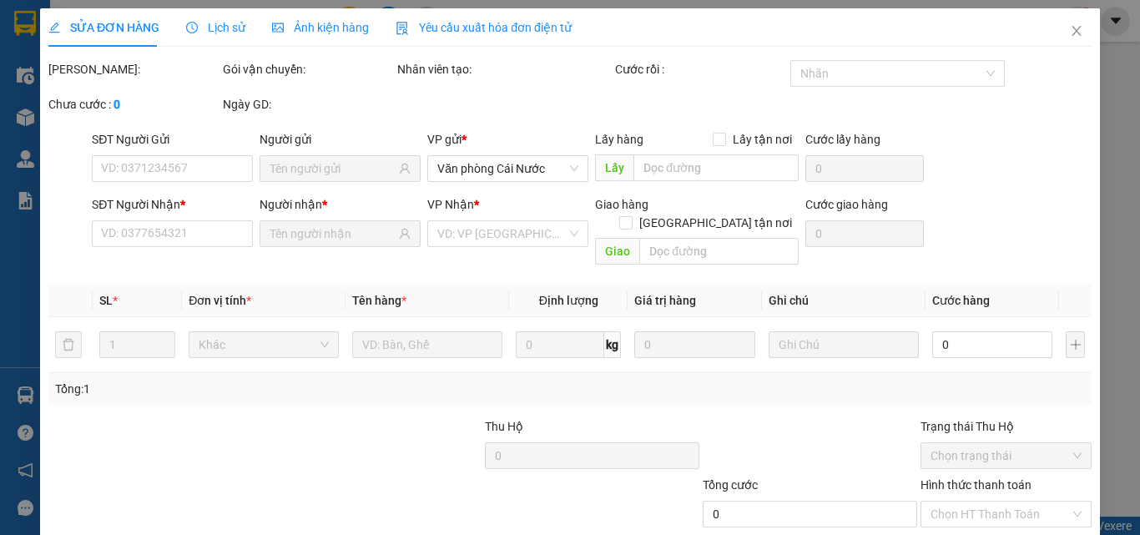
type input "30.000"
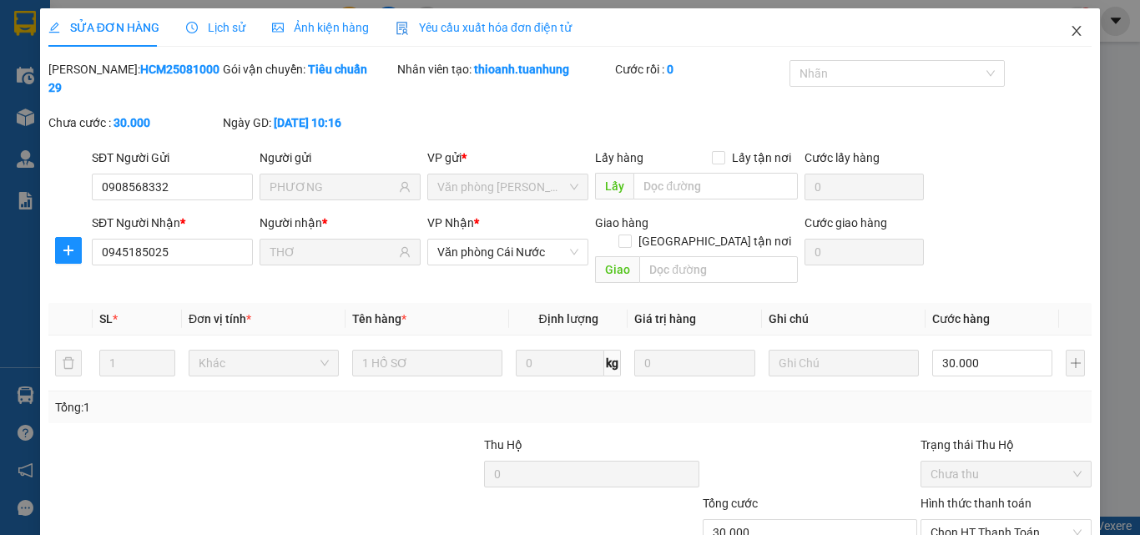
click at [1070, 28] on icon "close" at bounding box center [1076, 30] width 13 height 13
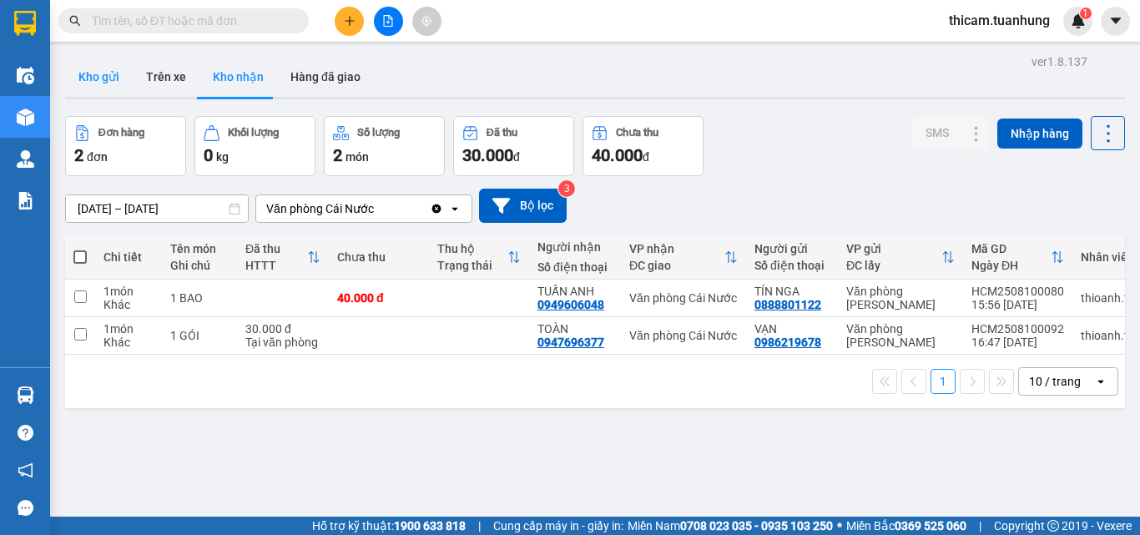
click at [106, 75] on button "Kho gửi" at bounding box center [99, 77] width 68 height 40
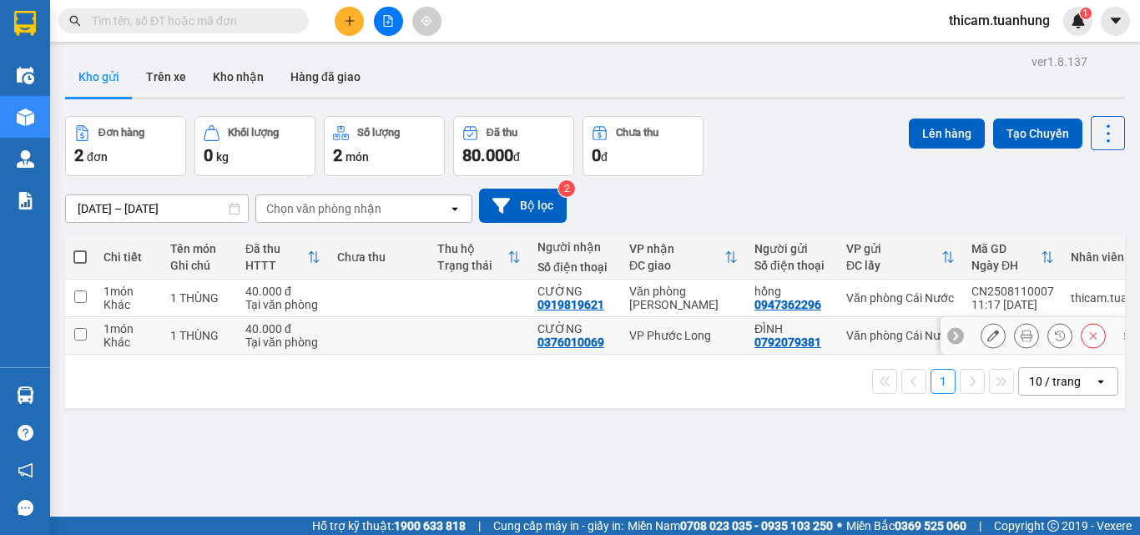
click at [74, 338] on input "checkbox" at bounding box center [80, 334] width 13 height 13
checkbox input "true"
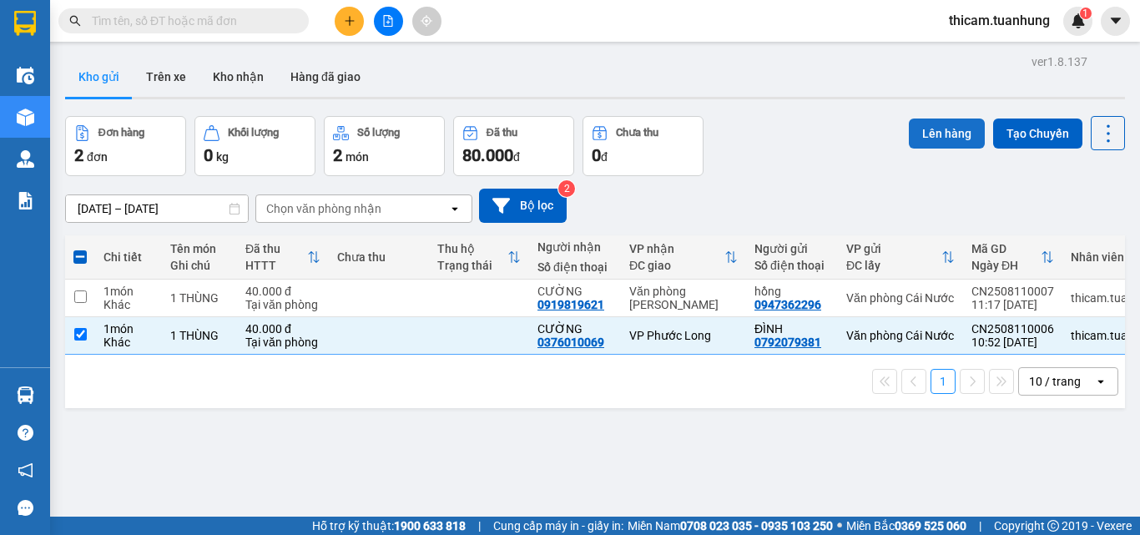
click at [932, 131] on button "Lên hàng" at bounding box center [947, 134] width 76 height 30
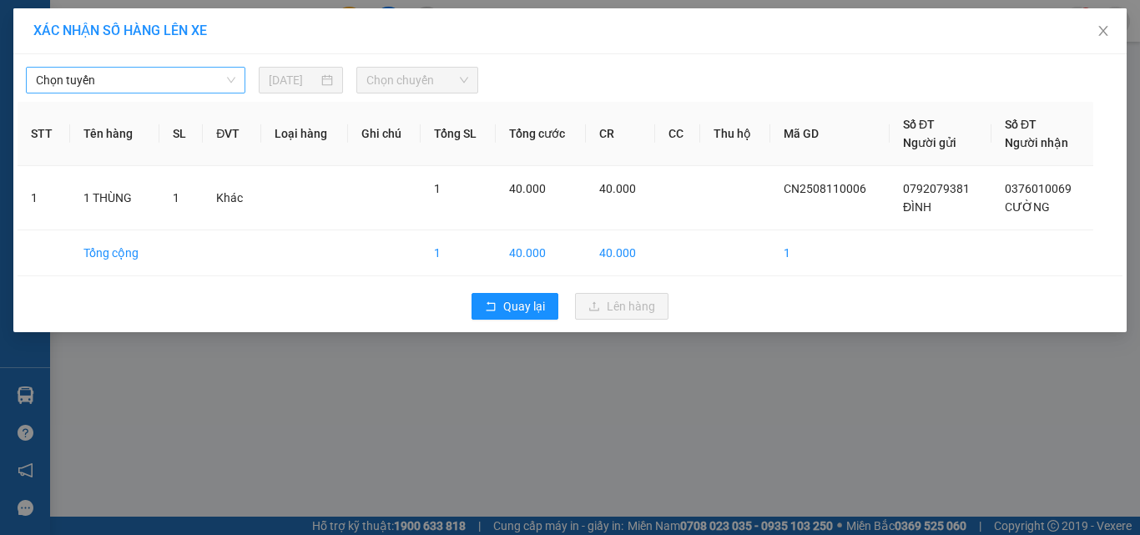
click at [192, 87] on span "Chọn tuyến" at bounding box center [135, 80] width 199 height 25
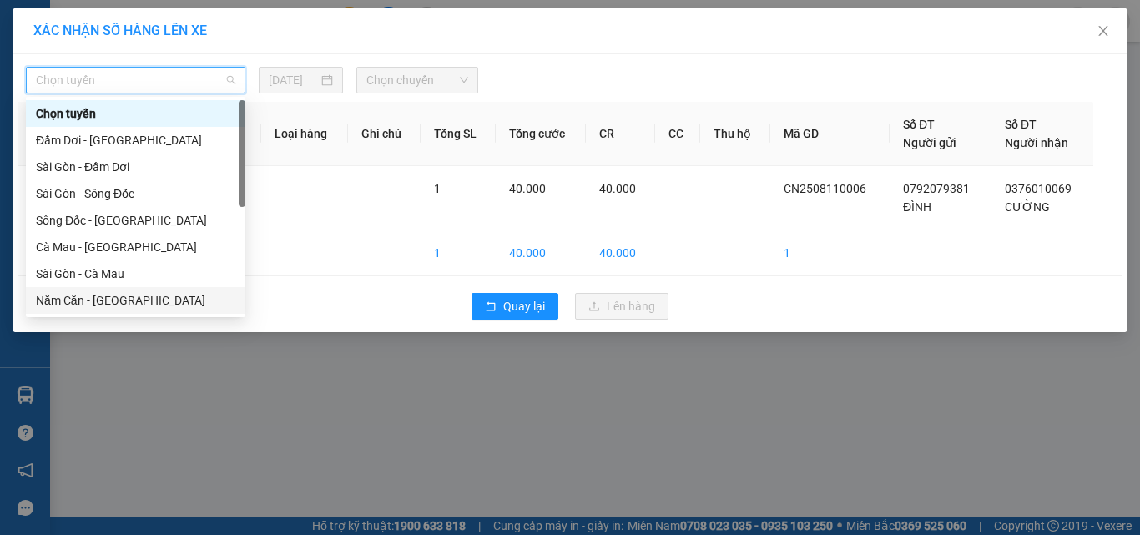
click at [112, 293] on div "Năm Căn - [GEOGRAPHIC_DATA]" at bounding box center [135, 300] width 199 height 18
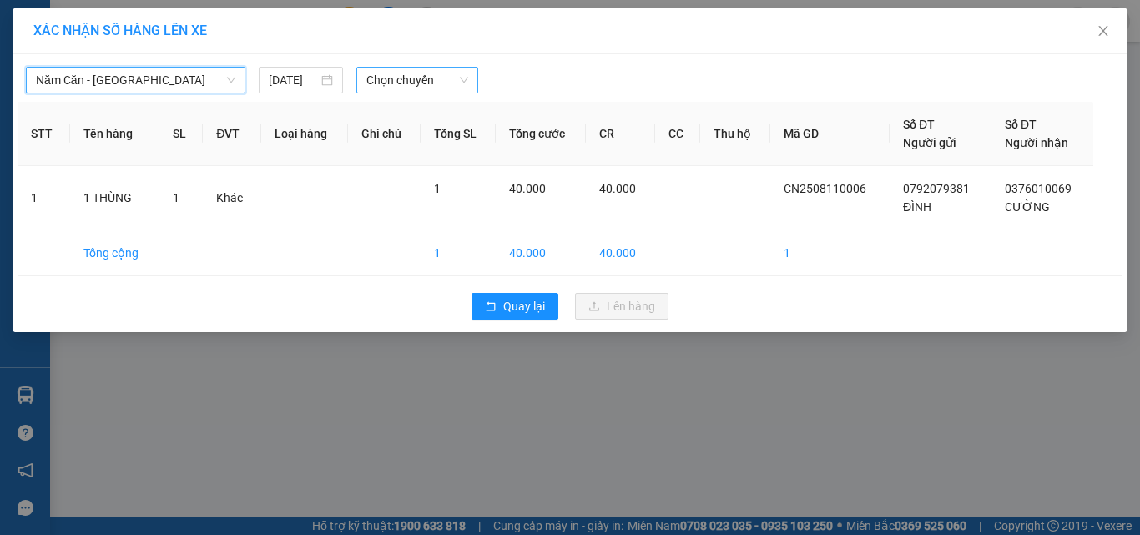
click at [440, 78] on span "Chọn chuyến" at bounding box center [417, 80] width 103 height 25
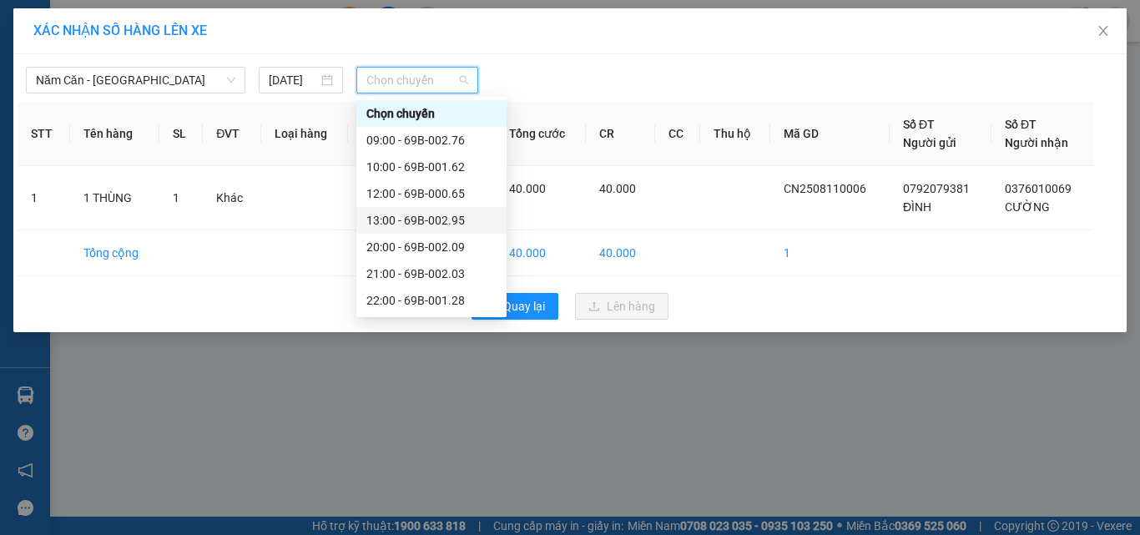
click at [432, 220] on div "13:00 - 69B-002.95" at bounding box center [431, 220] width 130 height 18
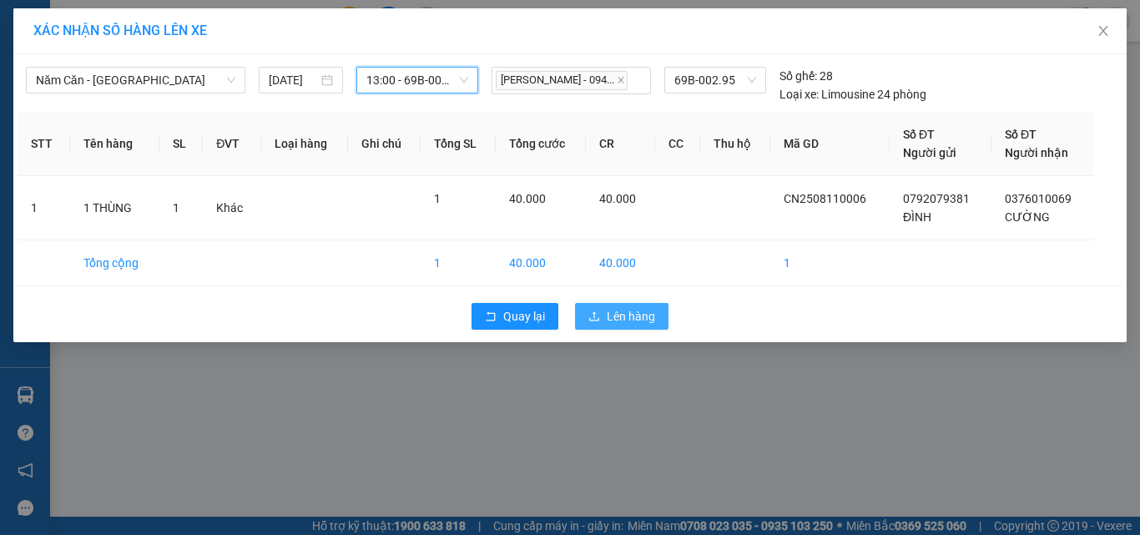
click at [606, 318] on button "Lên hàng" at bounding box center [621, 316] width 93 height 27
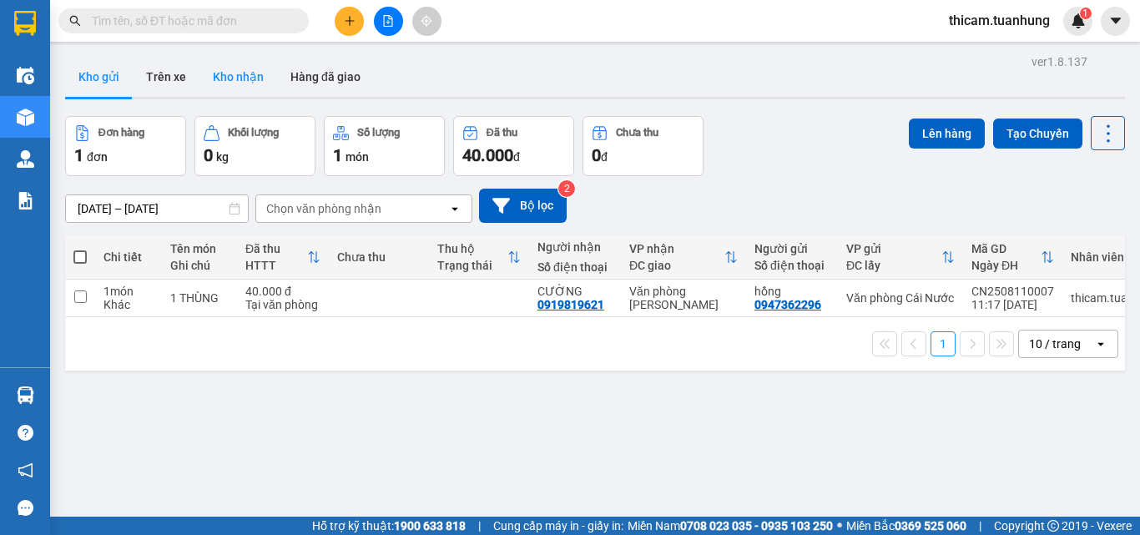
click at [241, 73] on button "Kho nhận" at bounding box center [238, 77] width 78 height 40
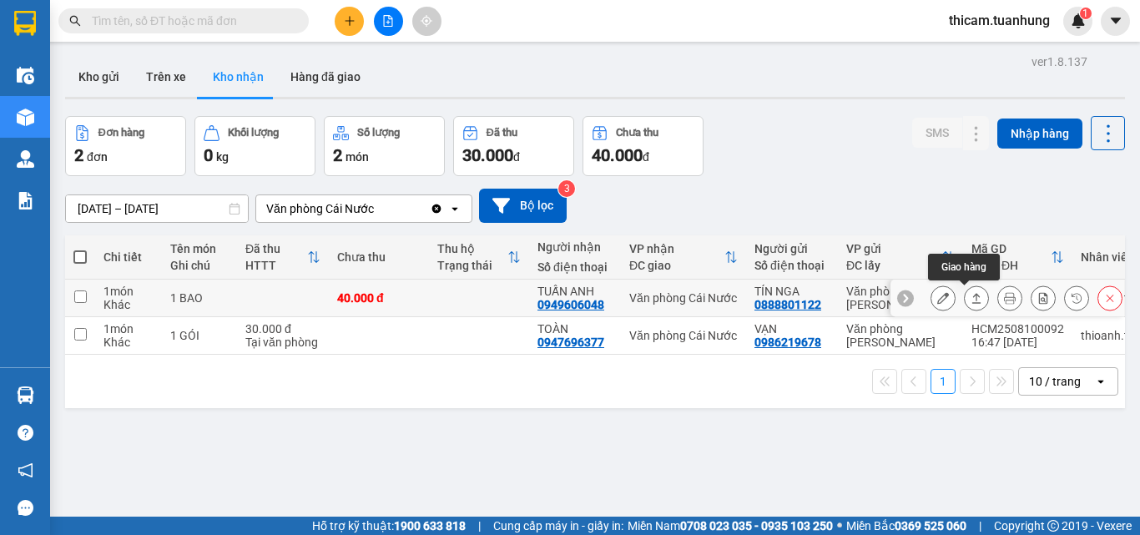
click at [971, 297] on icon at bounding box center [977, 298] width 12 height 12
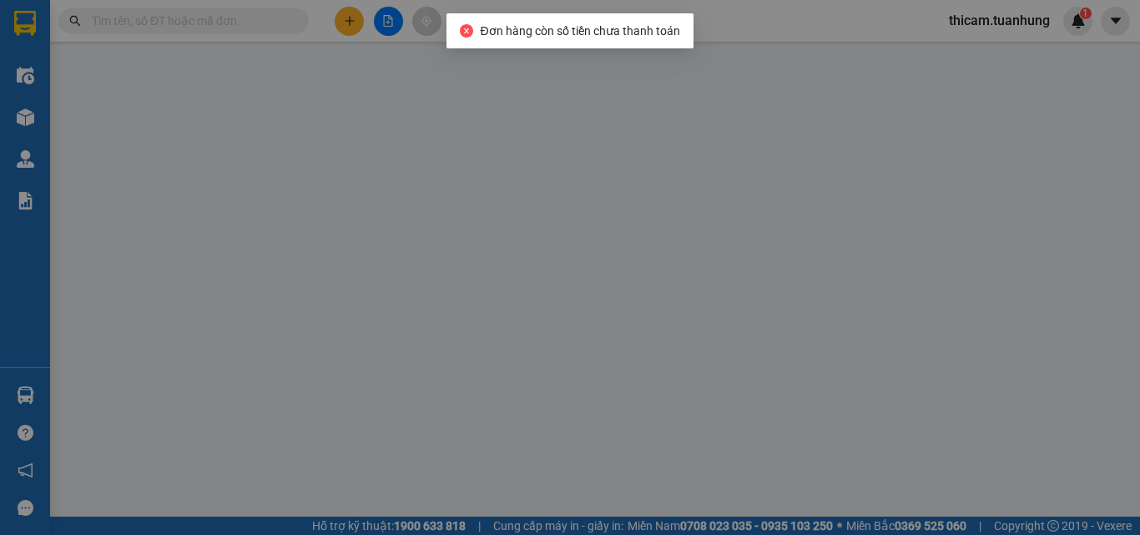
type input "0888801122"
type input "TÍN NGA"
type input "0949606048"
type input "TUẤN ANH"
type input "40.000"
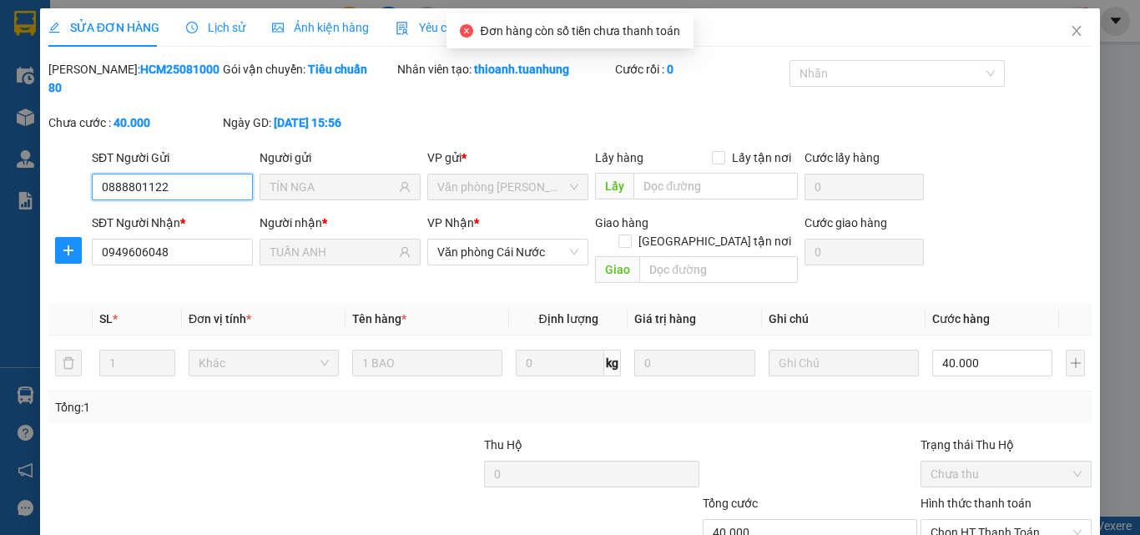
scroll to position [86, 0]
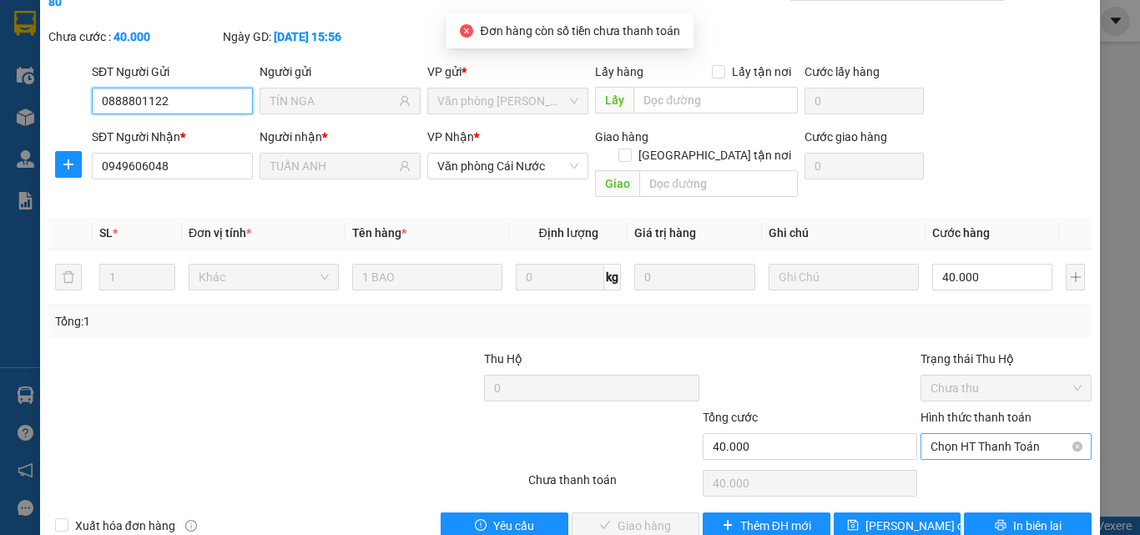
click at [985, 434] on span "Chọn HT Thanh Toán" at bounding box center [1006, 446] width 151 height 25
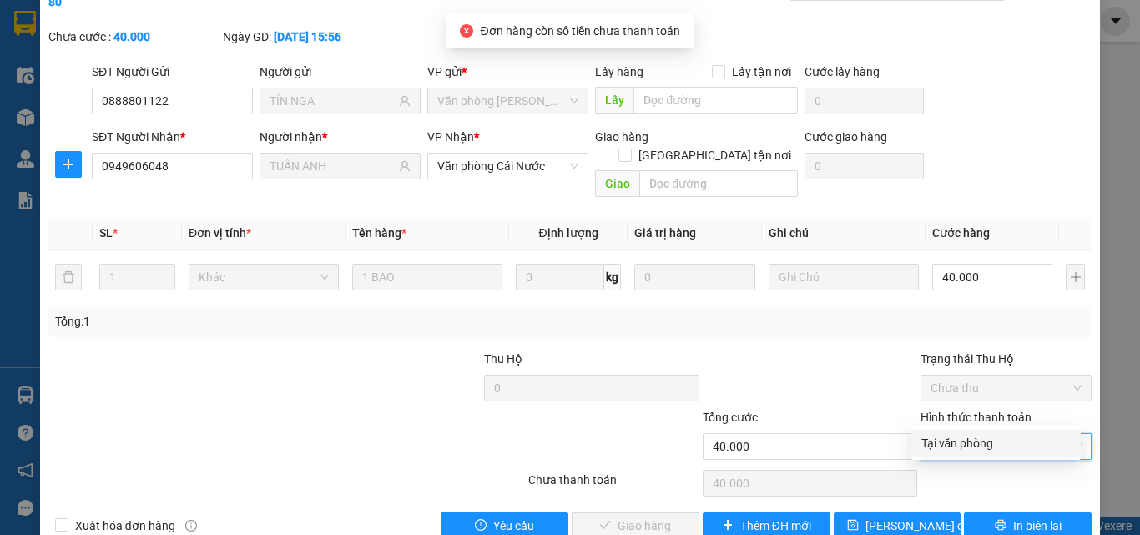
click at [966, 437] on div "Tại văn phòng" at bounding box center [995, 443] width 149 height 18
type input "0"
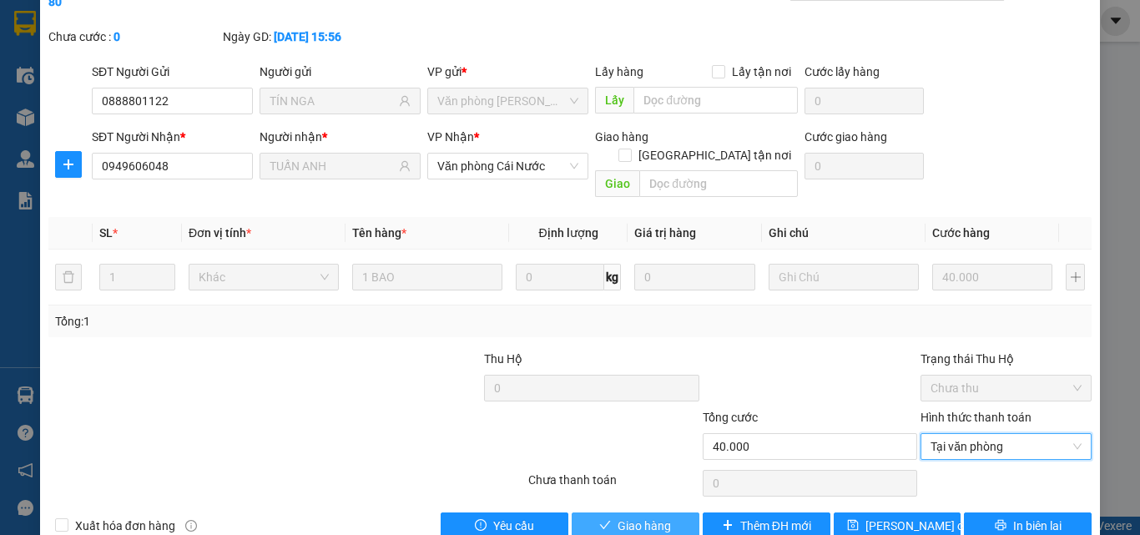
click at [630, 517] on span "Giao hàng" at bounding box center [644, 526] width 53 height 18
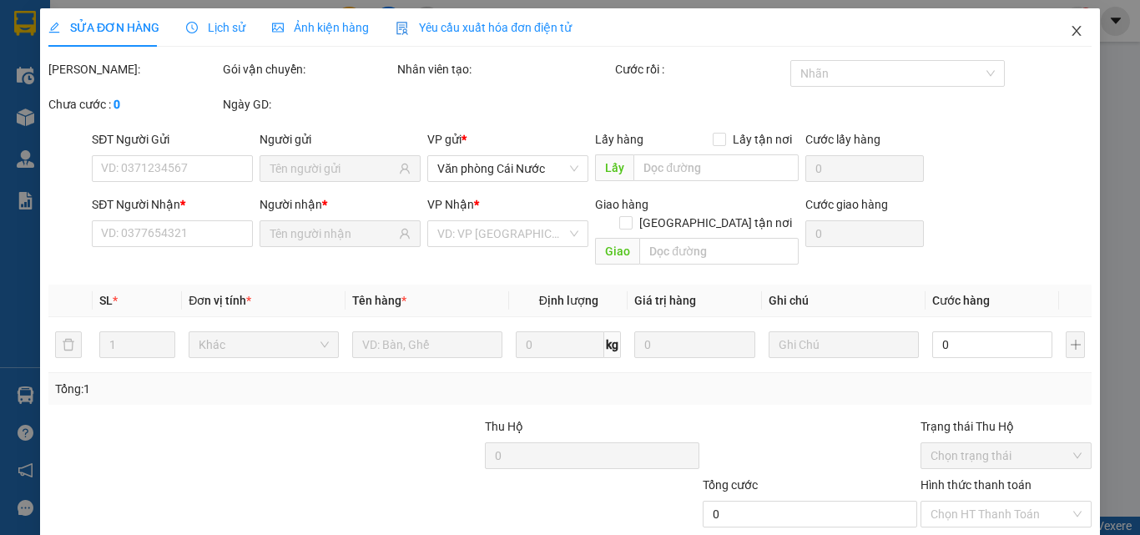
type input "0888801122"
type input "TÍN NGA"
type input "0949606048"
type input "TUẤN ANH"
type input "40.000"
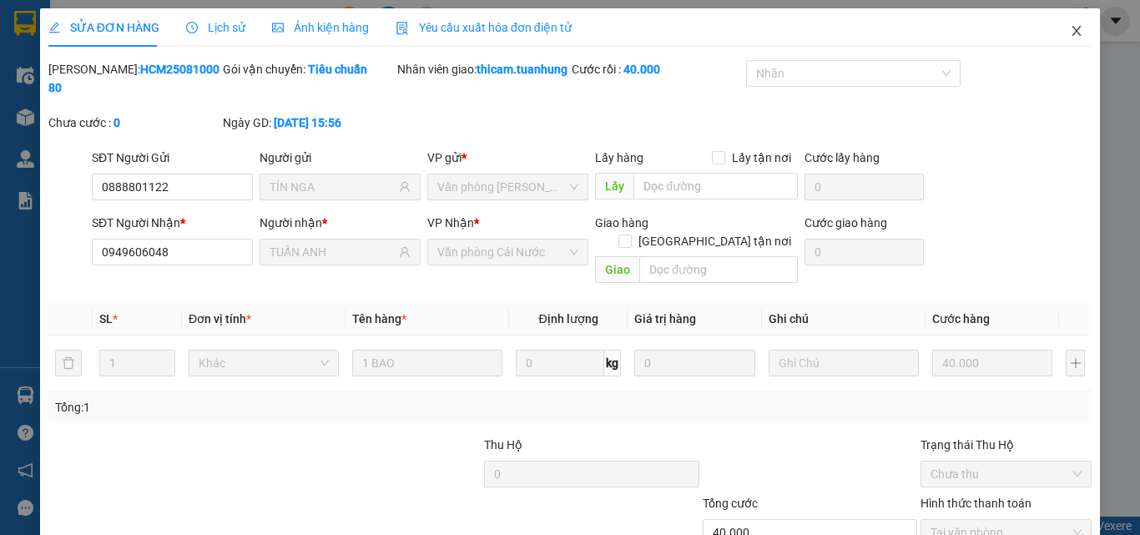
click at [1070, 34] on icon "close" at bounding box center [1076, 30] width 13 height 13
